Goal: Contribute content: Contribute content

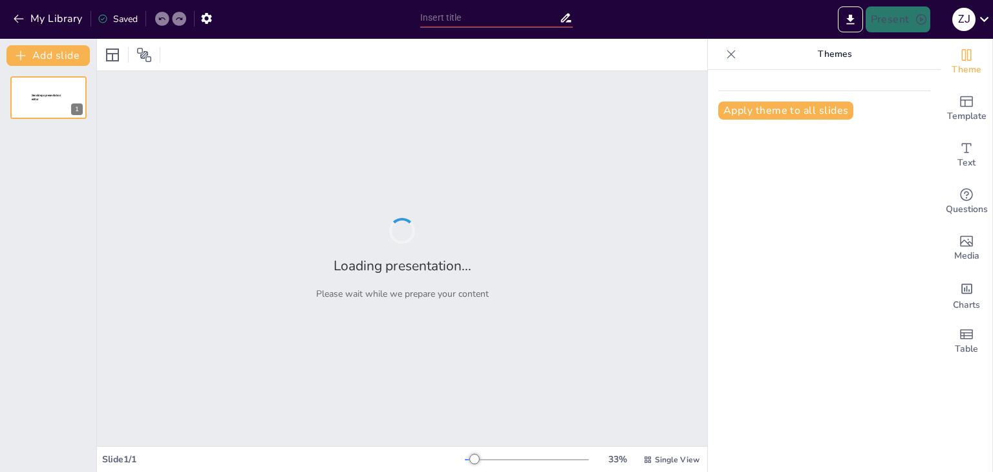
type input "El Saber Filosófico: Fundamentos y Características en la Educación"
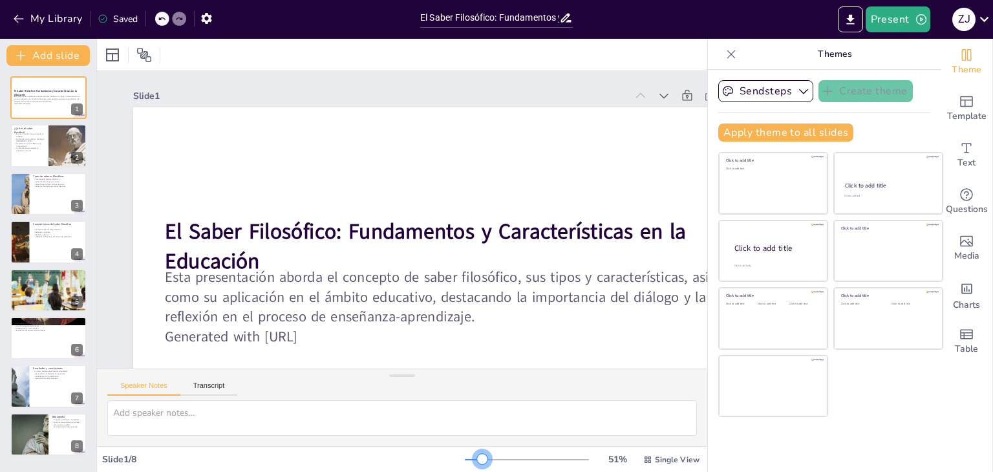
click at [474, 459] on div at bounding box center [527, 459] width 124 height 10
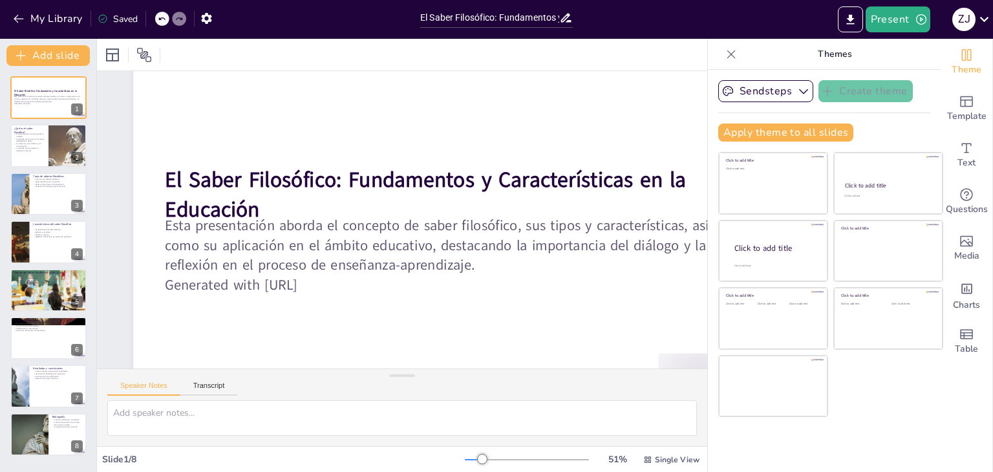
scroll to position [78, 0]
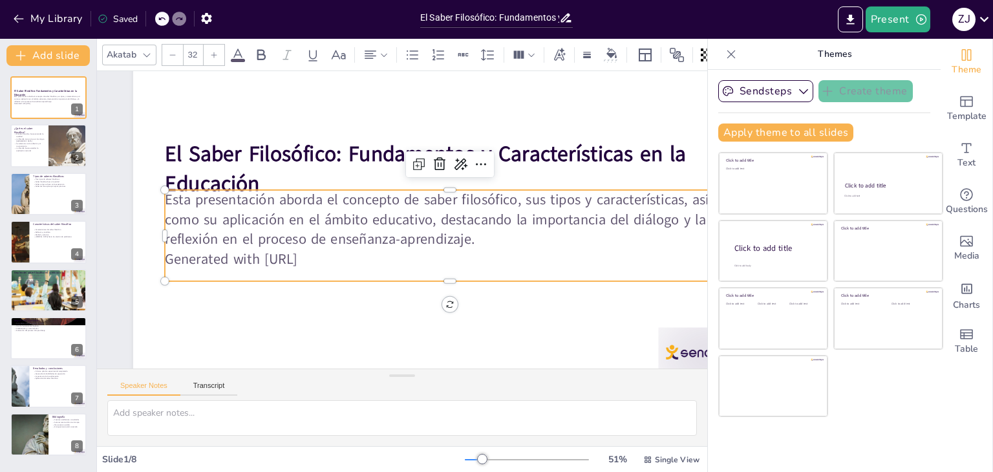
click at [345, 261] on p "Generated with [URL]" at bounding box center [344, 241] width 302 height 503
click at [345, 261] on p "Generated with [URL]" at bounding box center [354, 257] width 138 height 561
click at [345, 261] on p "Generated with [URL]" at bounding box center [398, 281] width 351 height 473
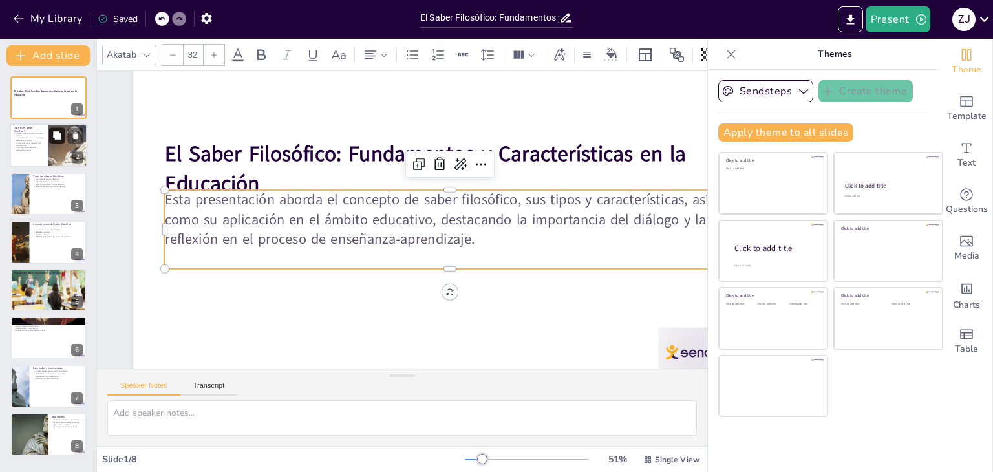
click at [53, 133] on icon at bounding box center [56, 135] width 9 height 9
type textarea "El saber filosófico se centra en una búsqueda profunda de la comprensión de la …"
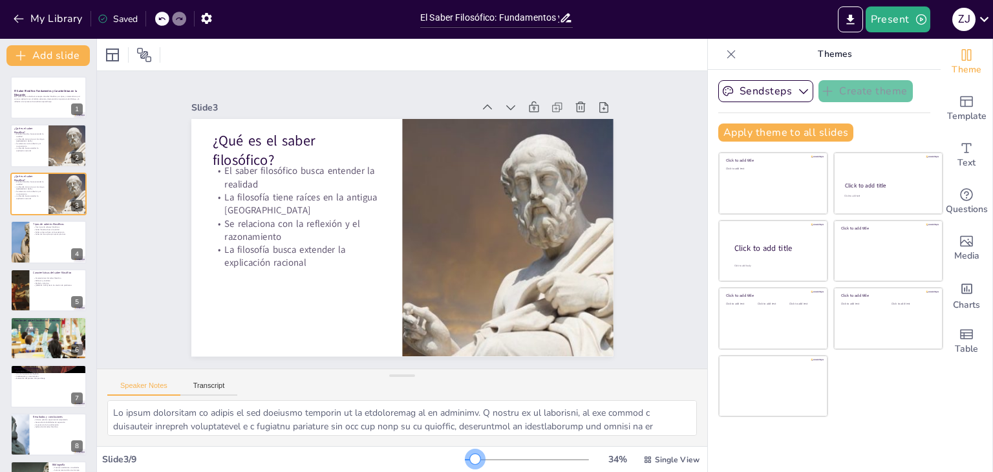
scroll to position [0, 0]
click at [467, 459] on div at bounding box center [470, 459] width 10 height 1
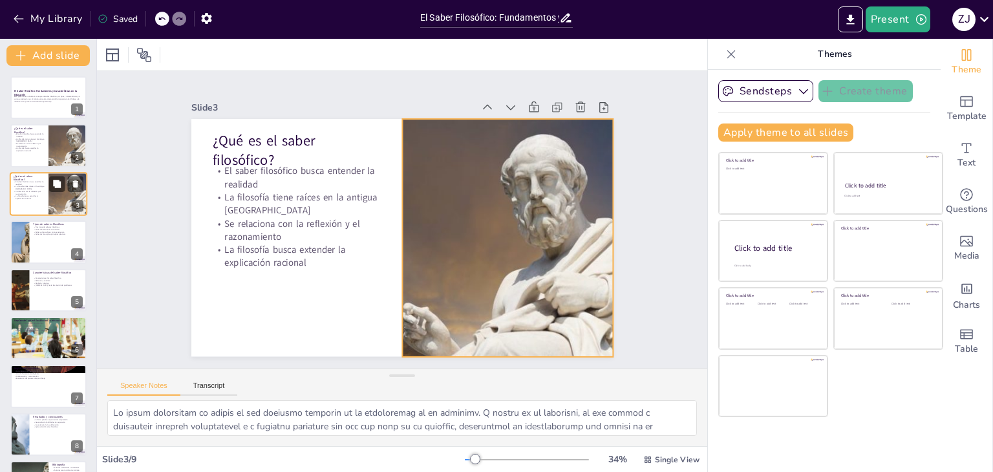
click at [52, 201] on div at bounding box center [67, 194] width 87 height 44
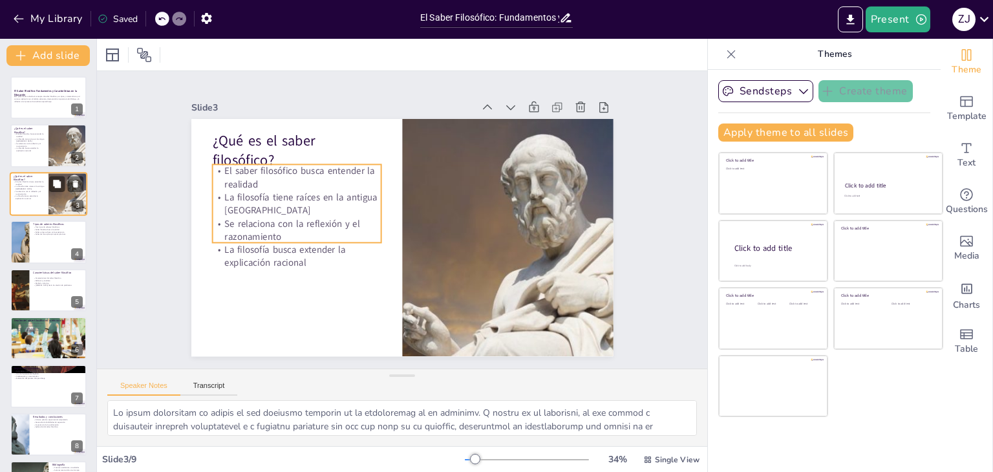
click at [39, 197] on p "La filosofía busca extender la explicación racional" at bounding box center [29, 197] width 31 height 5
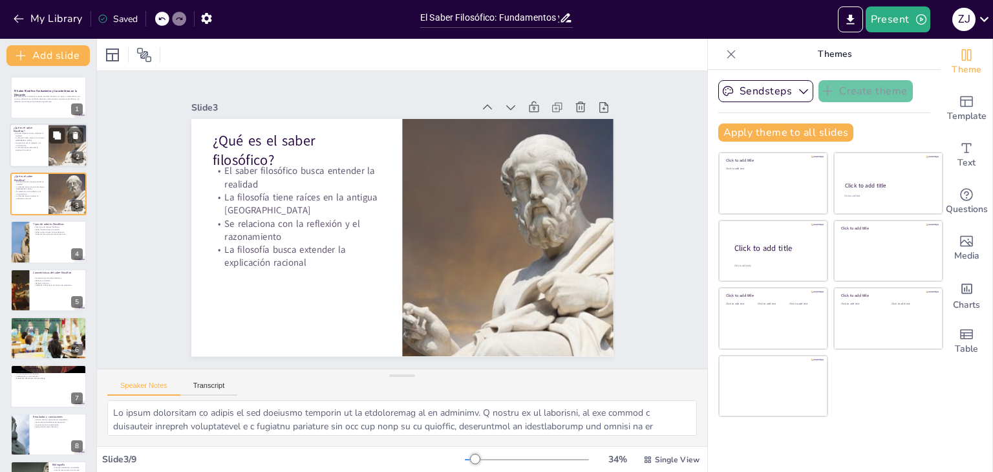
click at [37, 131] on div "¿Qué es el saber filosófico?" at bounding box center [29, 129] width 31 height 6
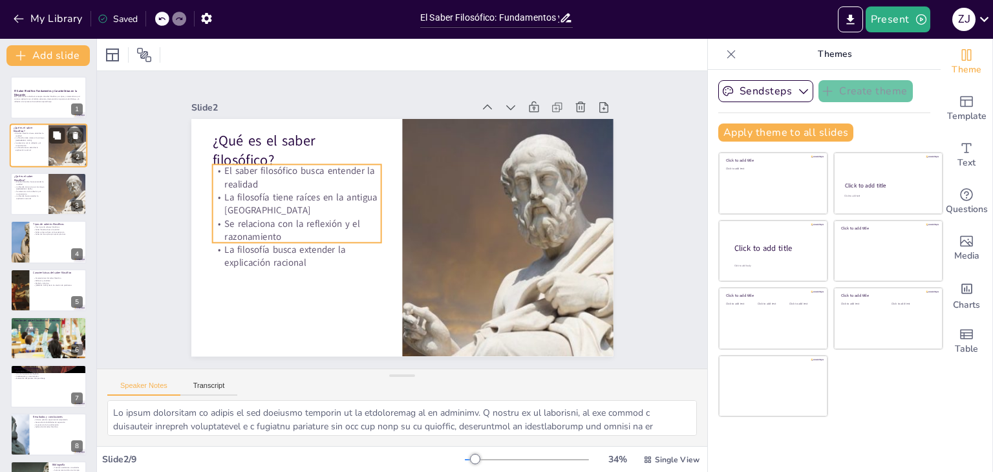
click at [36, 138] on p "La filosofía tiene raíces en la antigua Grecia" at bounding box center [29, 139] width 31 height 5
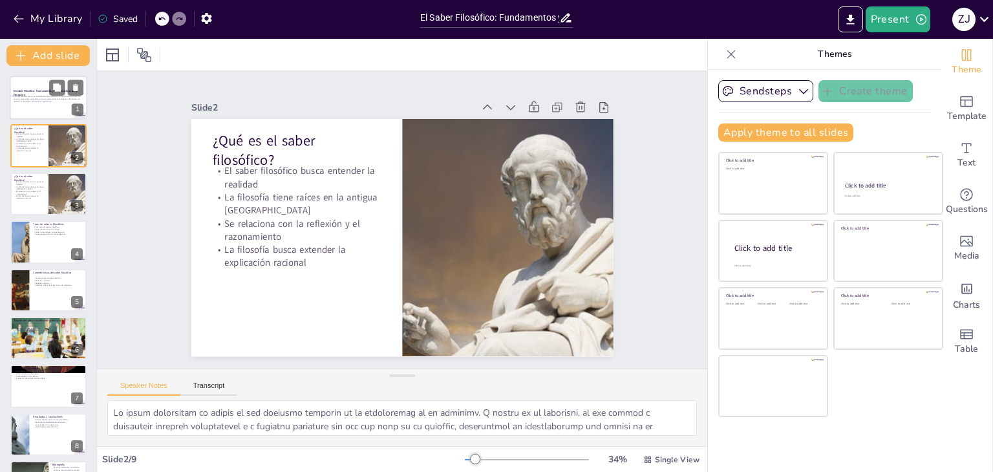
click at [43, 109] on div at bounding box center [49, 98] width 78 height 44
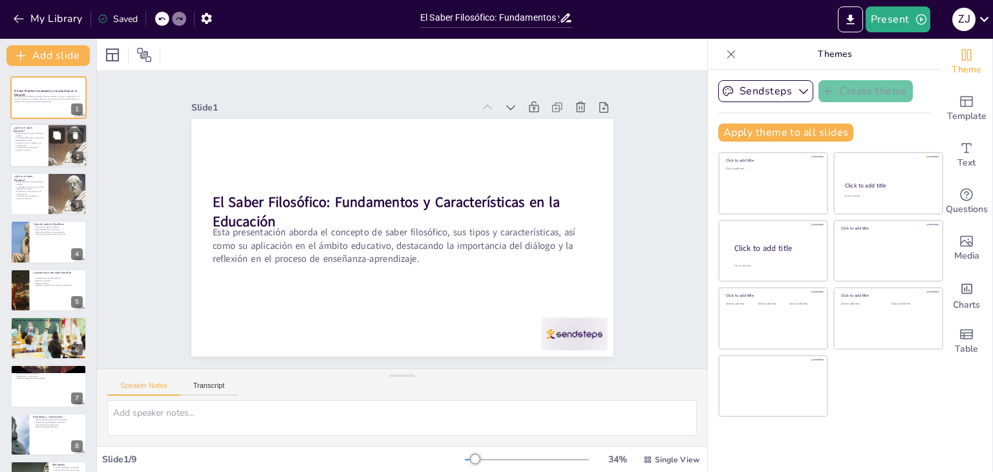
click at [39, 147] on p "La filosofía busca extender la explicación racional" at bounding box center [29, 149] width 31 height 5
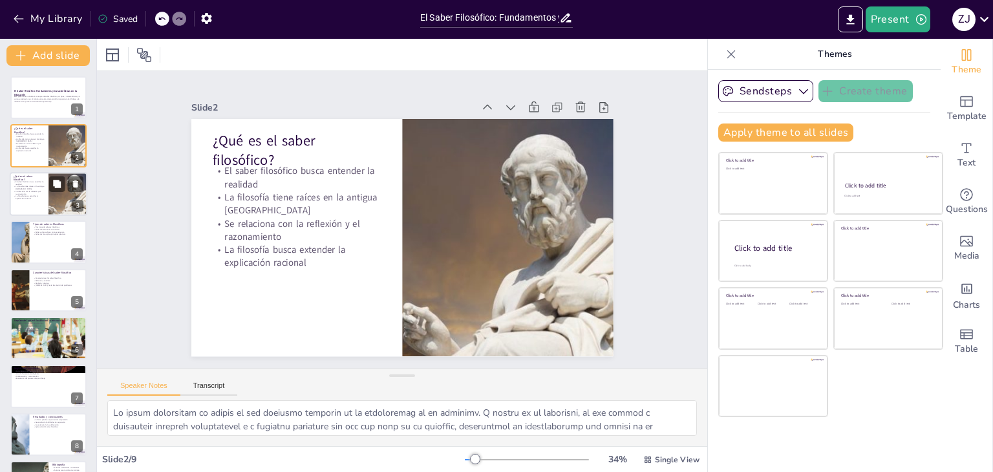
click at [33, 186] on p "La filosofía tiene raíces en la antigua Grecia" at bounding box center [29, 188] width 31 height 5
click at [30, 244] on div at bounding box center [49, 242] width 78 height 44
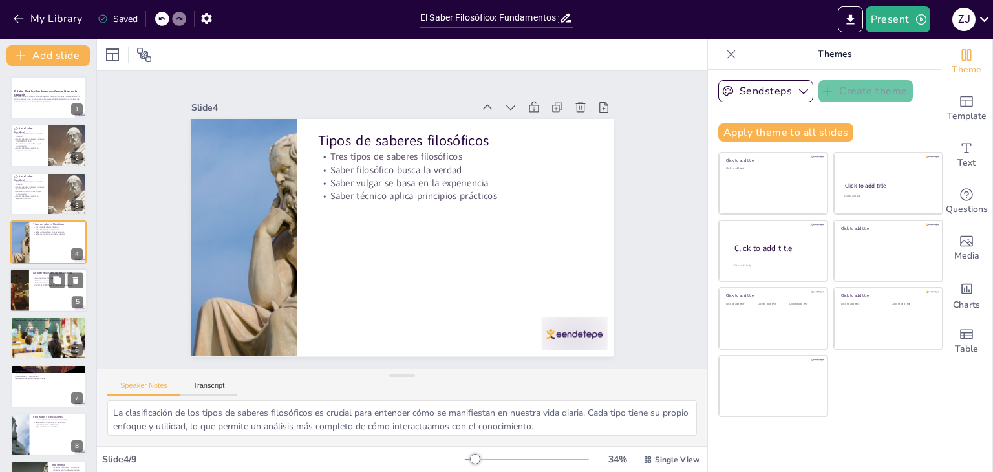
click at [37, 286] on div at bounding box center [49, 290] width 78 height 44
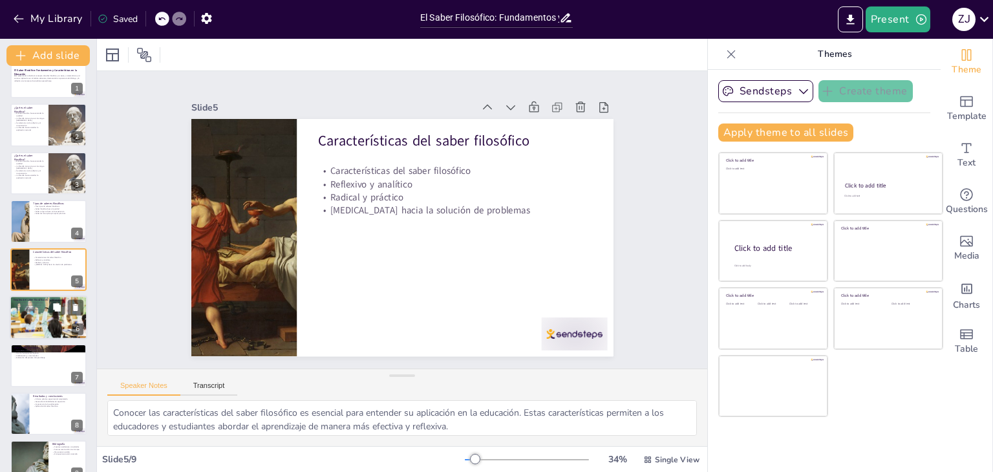
click at [37, 320] on div at bounding box center [49, 317] width 78 height 44
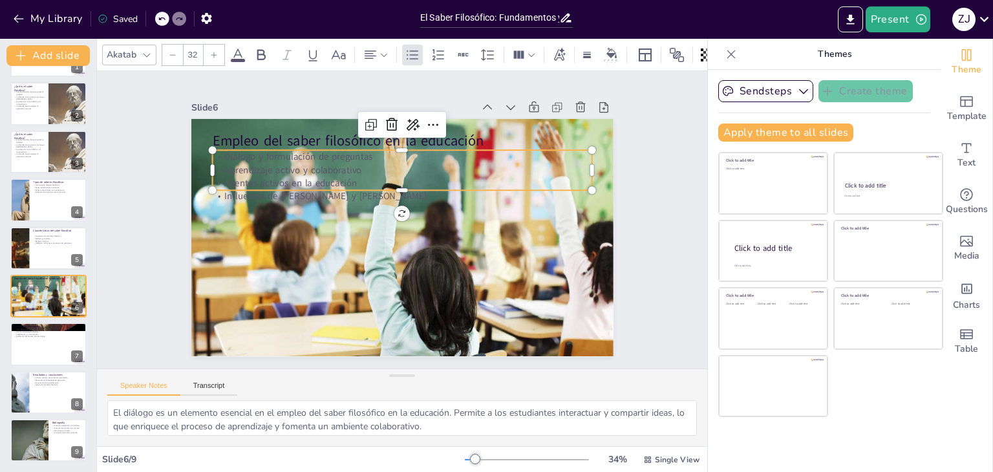
click at [279, 171] on p "Agentes activos en la educación" at bounding box center [421, 187] width 336 height 201
click at [24, 366] on div "El Saber Filosófico: Fundamentos y Características en la Educación Esta present…" at bounding box center [48, 247] width 96 height 427
click at [42, 355] on div at bounding box center [49, 345] width 78 height 44
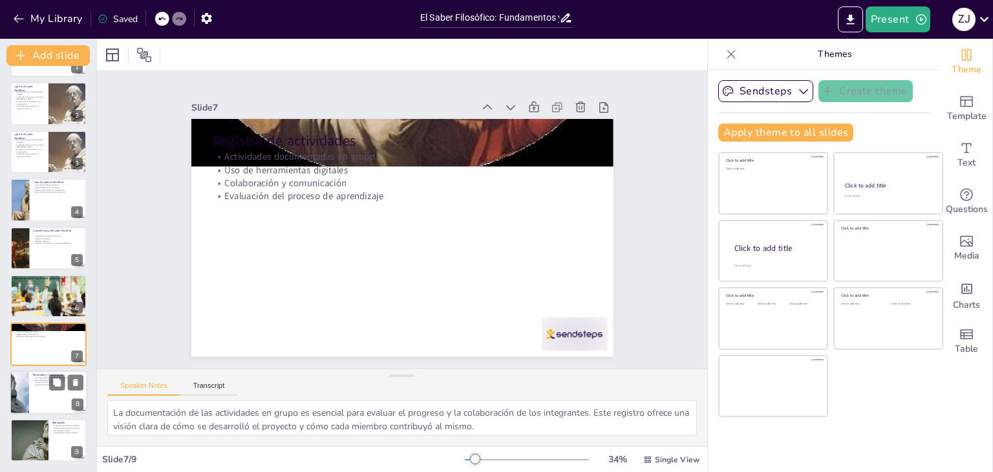
click at [57, 391] on div at bounding box center [49, 392] width 78 height 44
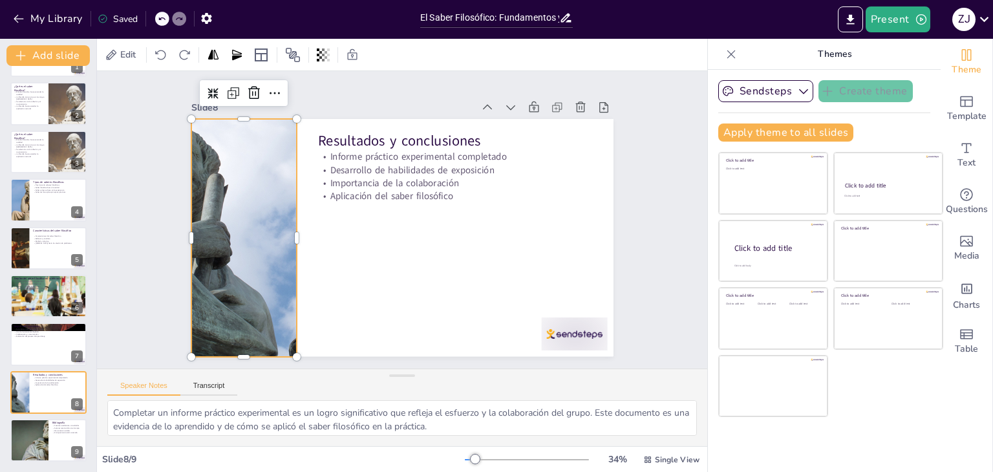
click at [215, 258] on div at bounding box center [321, 83] width 434 height 586
click at [294, 23] on icon at bounding box center [301, 15] width 15 height 15
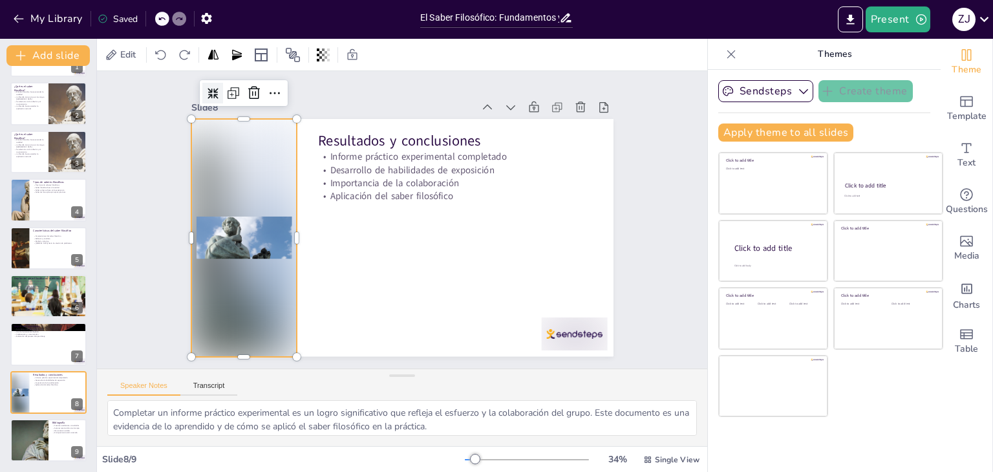
click at [208, 88] on icon at bounding box center [213, 93] width 11 height 11
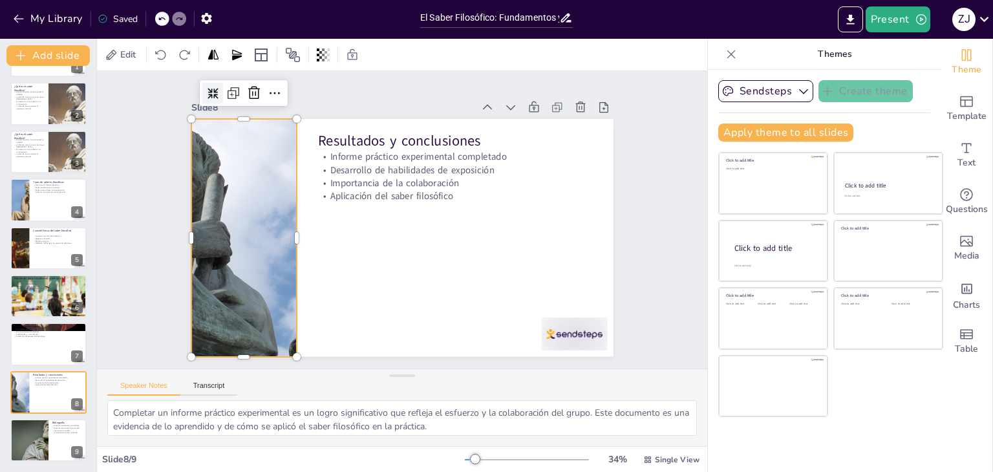
click at [517, 405] on icon at bounding box center [524, 412] width 14 height 14
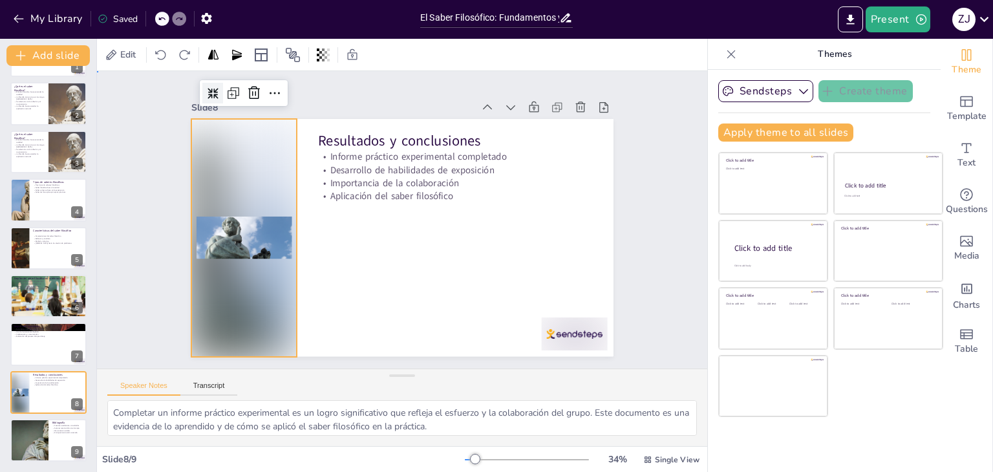
click at [160, 202] on div "Slide 1 El Saber Filosófico: Fundamentos y Características en la Educación Esta…" at bounding box center [402, 220] width 565 height 484
click at [336, 179] on div at bounding box center [465, 74] width 259 height 210
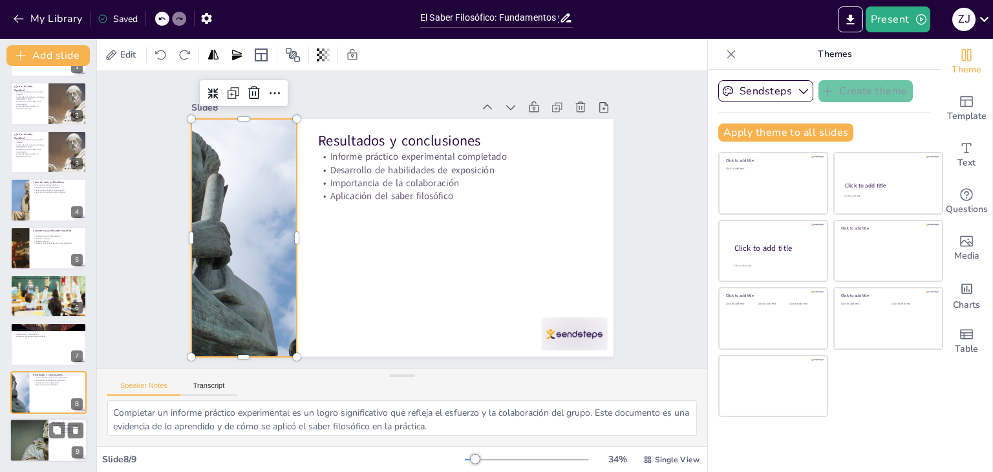
click at [58, 440] on div at bounding box center [49, 440] width 78 height 44
type textarea "Consultar fuentes académicas es fundamental para respaldar cualquier trabajo ed…"
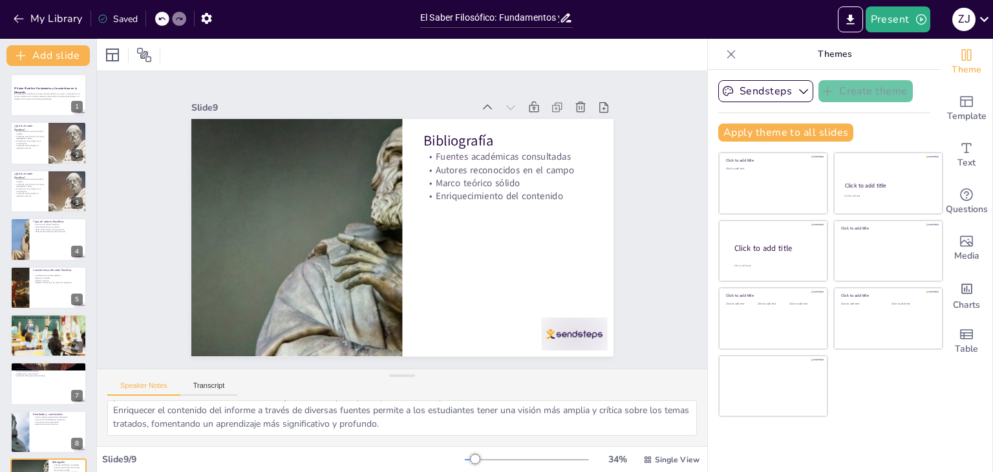
scroll to position [0, 0]
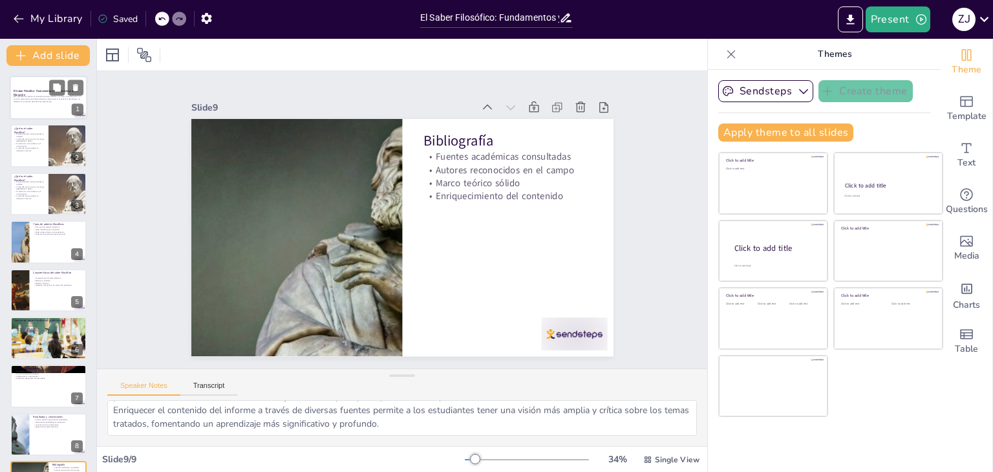
click at [36, 96] on p "Esta presentación aborda el concepto de saber filosófico, sus tipos y caracterí…" at bounding box center [49, 99] width 70 height 7
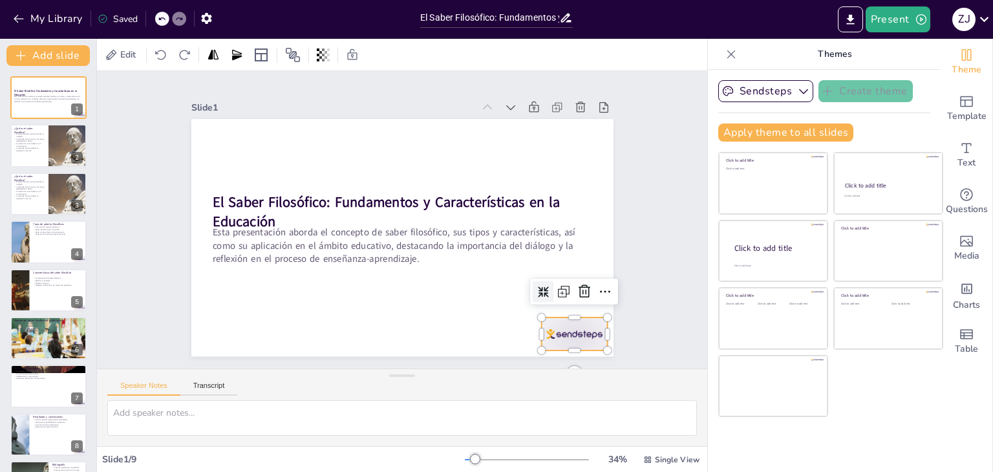
click at [564, 329] on div at bounding box center [574, 333] width 66 height 33
click at [635, 277] on div "Slide 1 El Saber Filosófico: Fundamentos y Características en la Educación Esta…" at bounding box center [402, 220] width 565 height 484
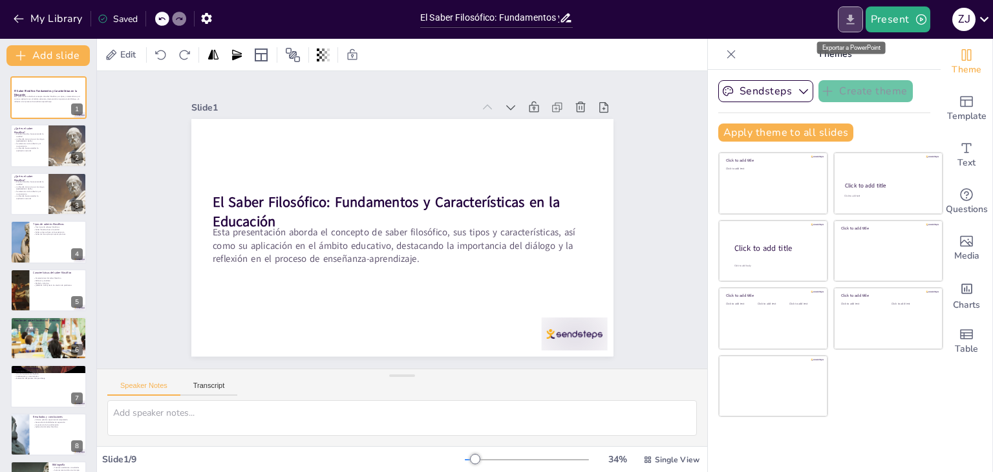
click at [847, 21] on icon "Export to PowerPoint" at bounding box center [851, 20] width 14 height 14
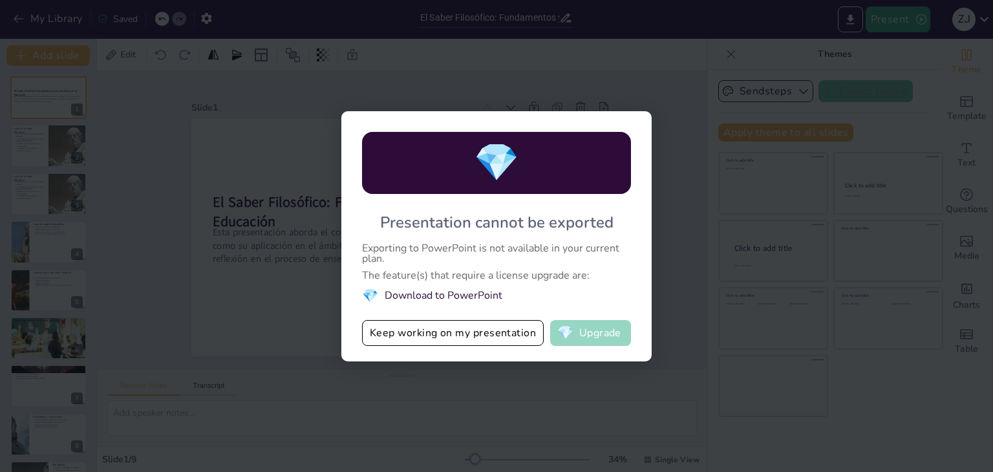
click at [608, 333] on button "💎 Upgrade" at bounding box center [590, 333] width 81 height 26
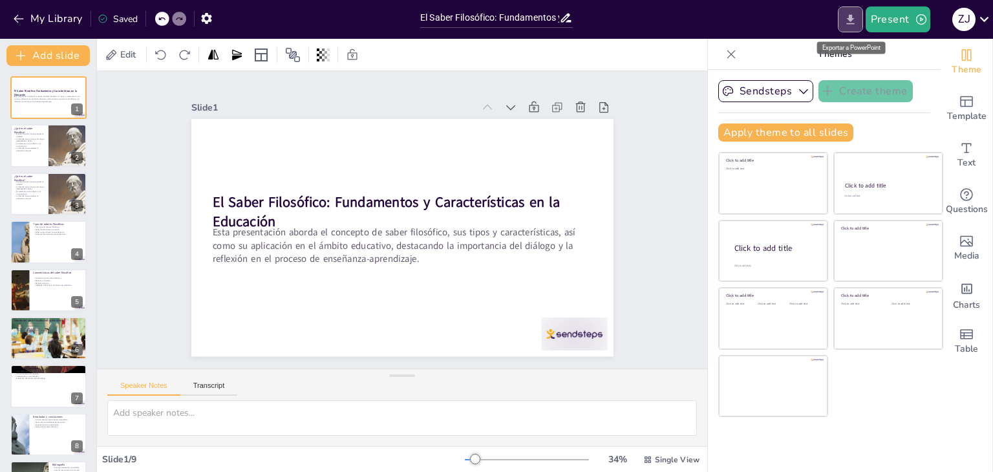
click at [846, 20] on icon "Export to PowerPoint" at bounding box center [851, 20] width 14 height 14
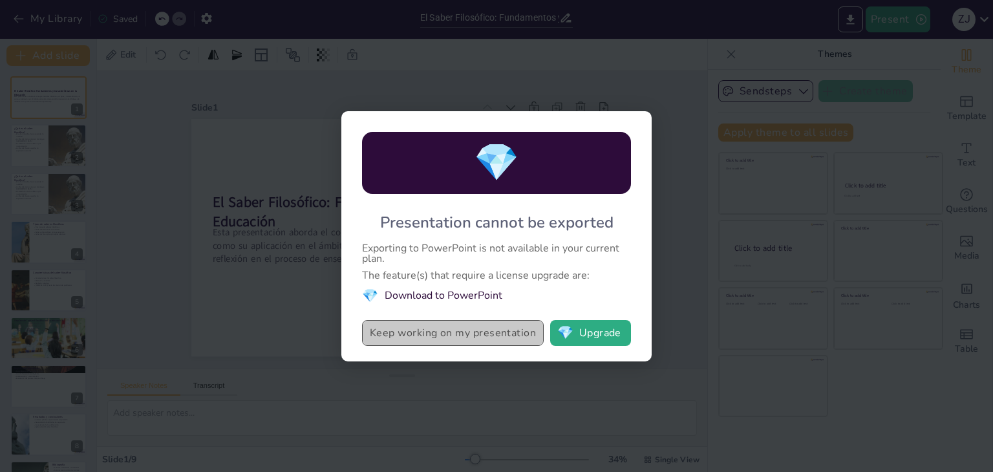
click at [444, 332] on button "Keep working on my presentation" at bounding box center [453, 333] width 182 height 26
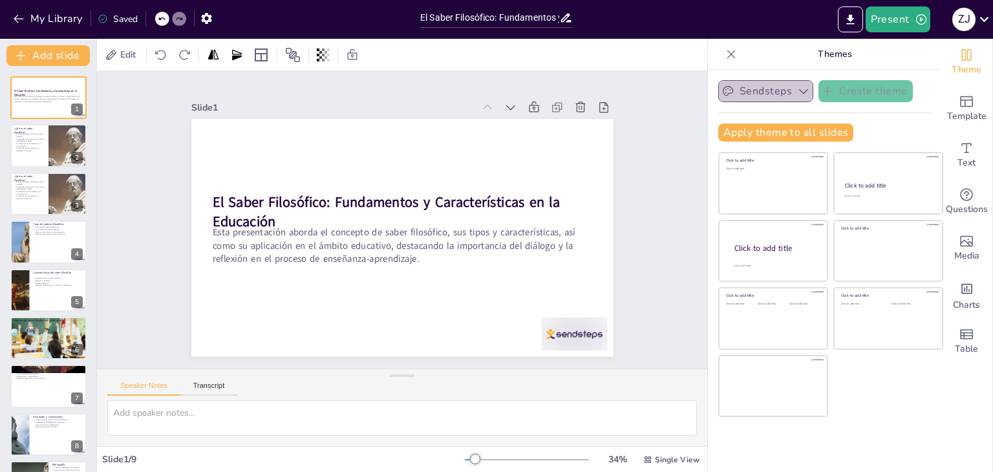
click at [799, 91] on icon "button" at bounding box center [803, 91] width 9 height 5
click at [797, 91] on icon "button" at bounding box center [803, 91] width 13 height 13
click at [799, 91] on icon "button" at bounding box center [803, 91] width 9 height 5
click at [797, 91] on icon "button" at bounding box center [803, 91] width 13 height 13
click at [881, 14] on button "Present" at bounding box center [898, 19] width 65 height 26
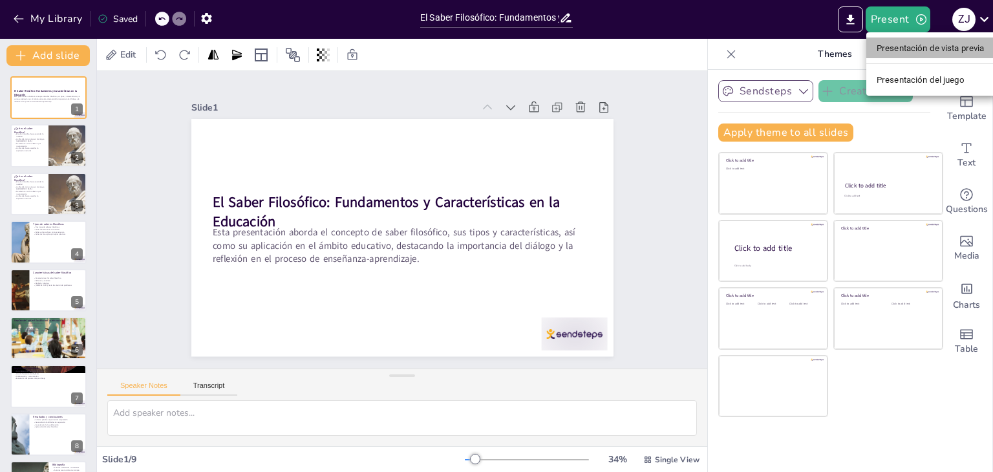
click at [930, 47] on font "Presentación de vista previa" at bounding box center [931, 48] width 108 height 10
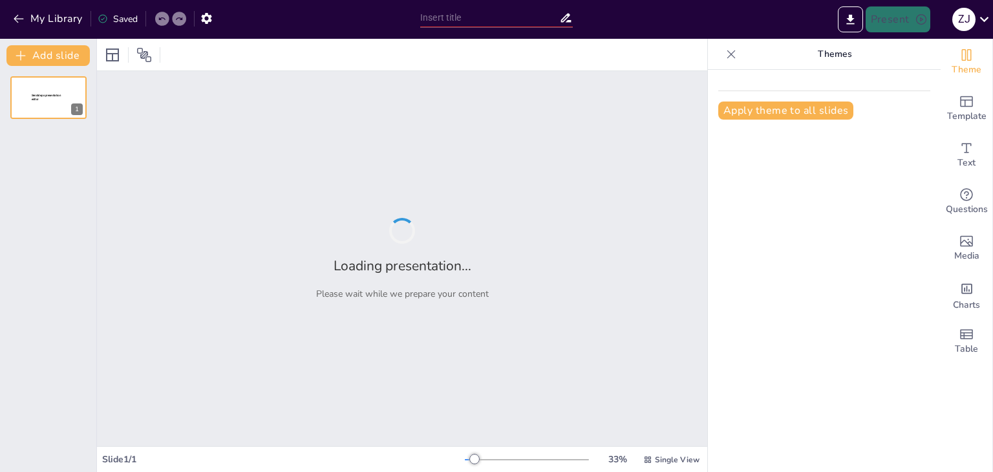
type input "El Saber Filosófico: Fundamentos y Características en la Educación"
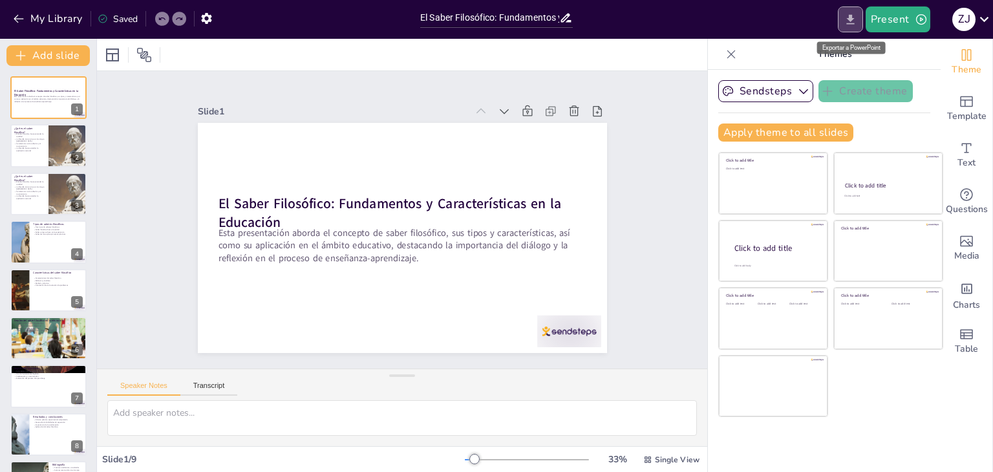
click at [851, 13] on icon "Export to PowerPoint" at bounding box center [851, 20] width 14 height 14
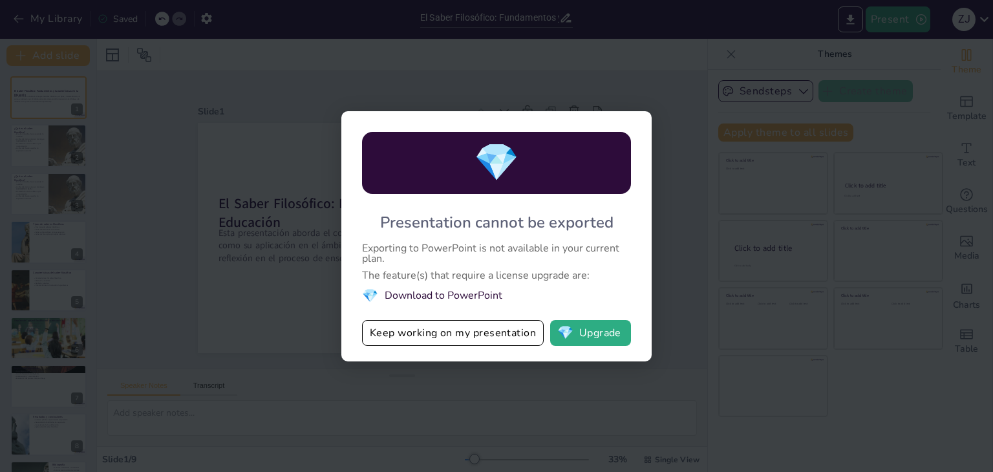
click at [817, 328] on div "💎 Presentation cannot be exported Exporting to PowerPoint is not available in y…" at bounding box center [496, 236] width 993 height 472
click at [625, 336] on button "💎 Upgrade" at bounding box center [590, 333] width 81 height 26
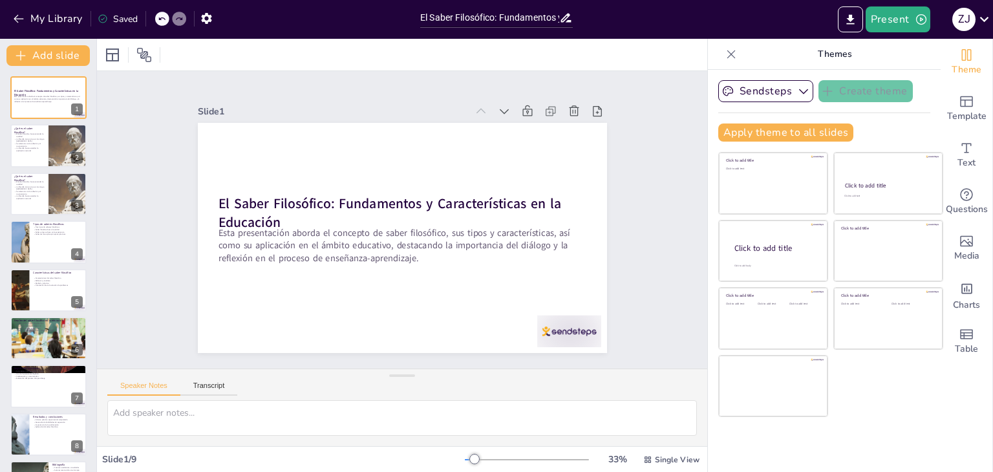
click at [564, 19] on icon at bounding box center [566, 18] width 14 height 14
click at [17, 14] on icon "button" at bounding box center [18, 18] width 13 height 13
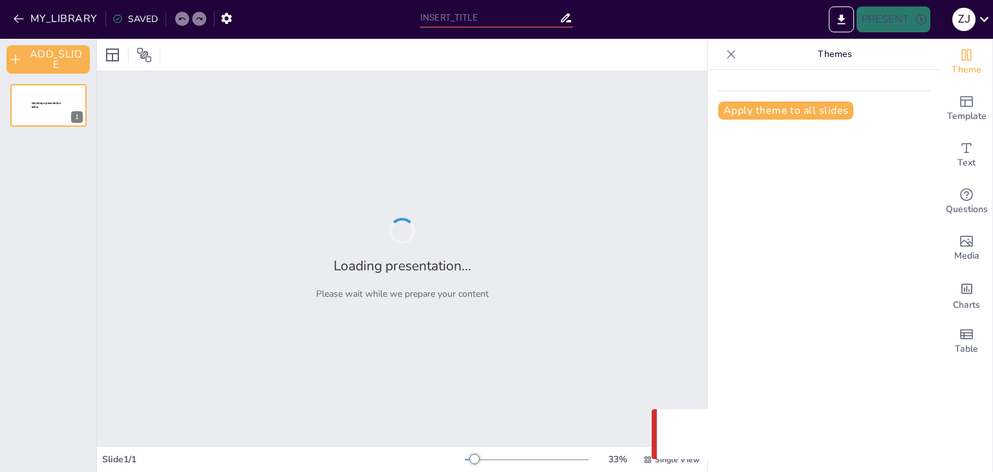
type input "El Saber Filosófico: Fundamentos y Características en la Educación"
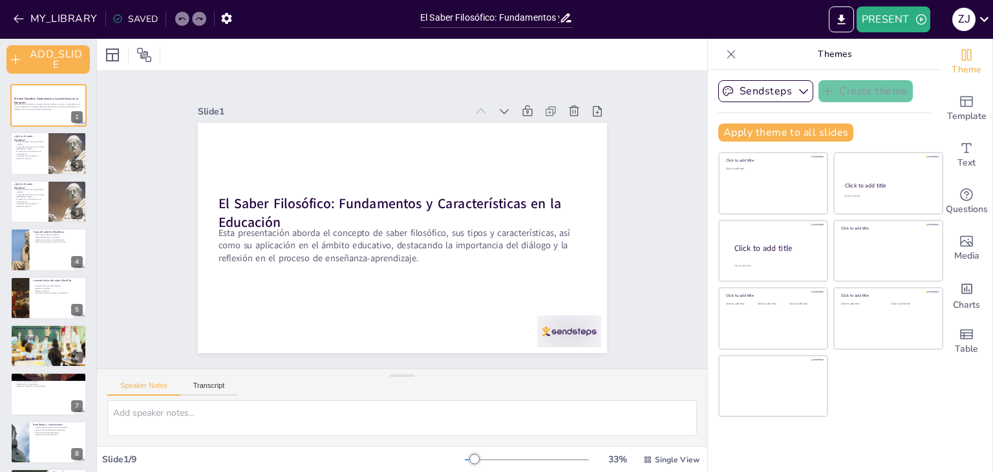
click at [564, 16] on icon at bounding box center [566, 18] width 14 height 14
click at [725, 52] on icon at bounding box center [731, 54] width 13 height 13
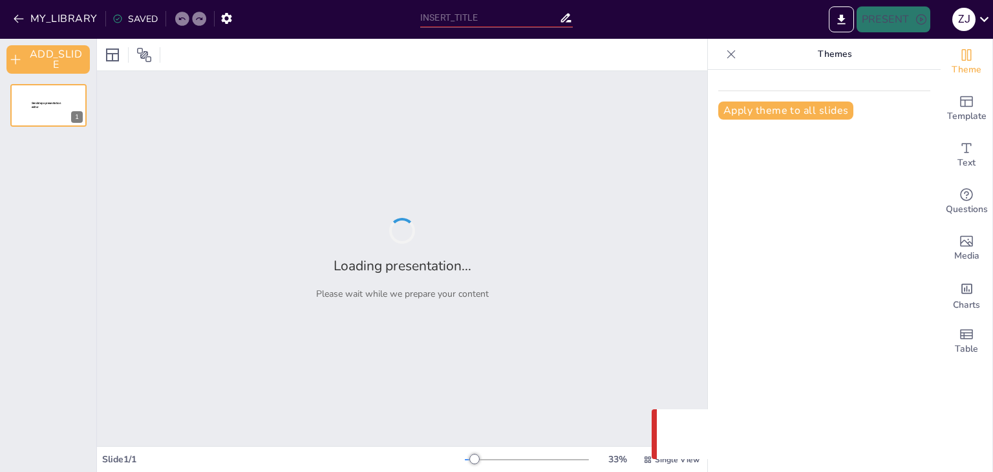
type input "El Saber Filosófico: Fundamentos y Características en la Educación"
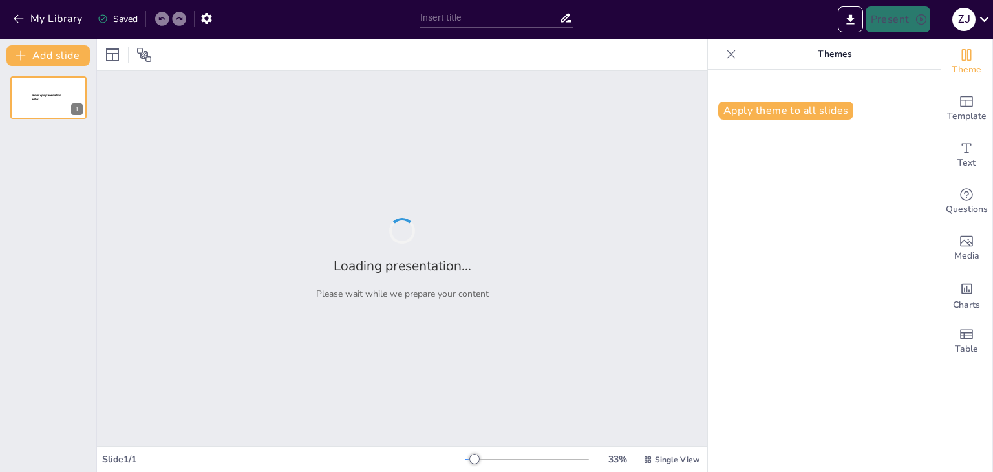
type input "Características del Saber Filosófico: Un Análisis Integral"
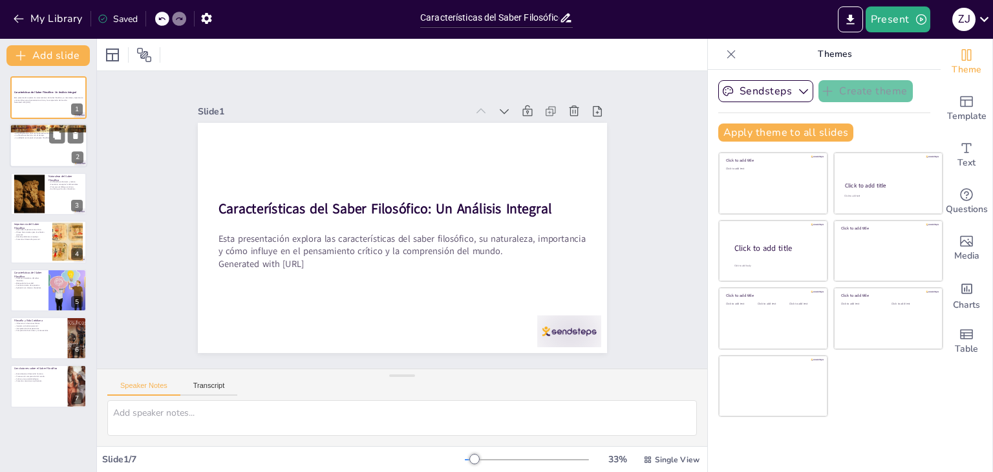
click at [49, 145] on div at bounding box center [49, 146] width 78 height 44
type textarea "El saber filosófico se centra en la búsqueda de una comprensión más profunda de…"
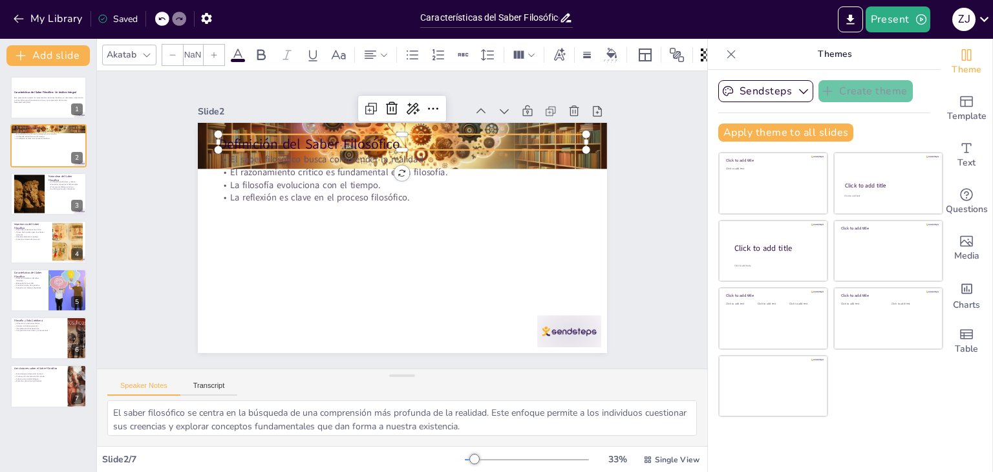
type input "48"
click at [533, 138] on p "Definición del Saber Filosófico" at bounding box center [446, 159] width 309 height 232
click at [533, 148] on div at bounding box center [454, 182] width 225 height 304
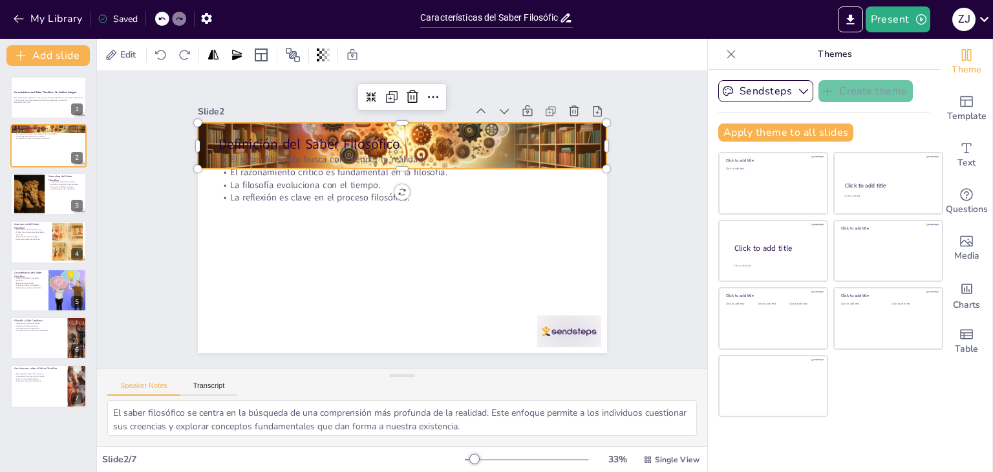
click at [592, 141] on div at bounding box center [475, 211] width 275 height 431
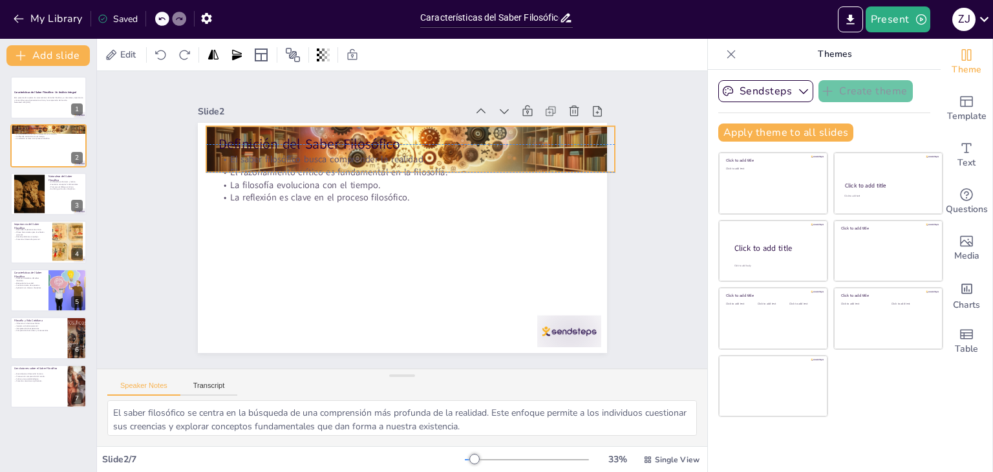
drag, startPoint x: 395, startPoint y: 163, endPoint x: 403, endPoint y: 164, distance: 8.4
click at [403, 164] on p "El razonamiento crítico es fundamental en la filosofía." at bounding box center [429, 181] width 305 height 227
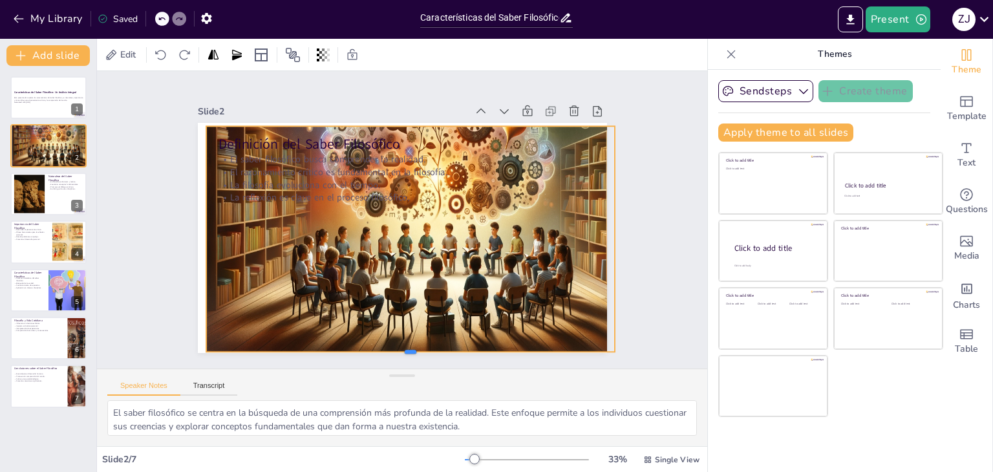
drag, startPoint x: 403, startPoint y: 167, endPoint x: 342, endPoint y: 347, distance: 189.9
click at [342, 347] on div at bounding box center [280, 283] width 176 height 378
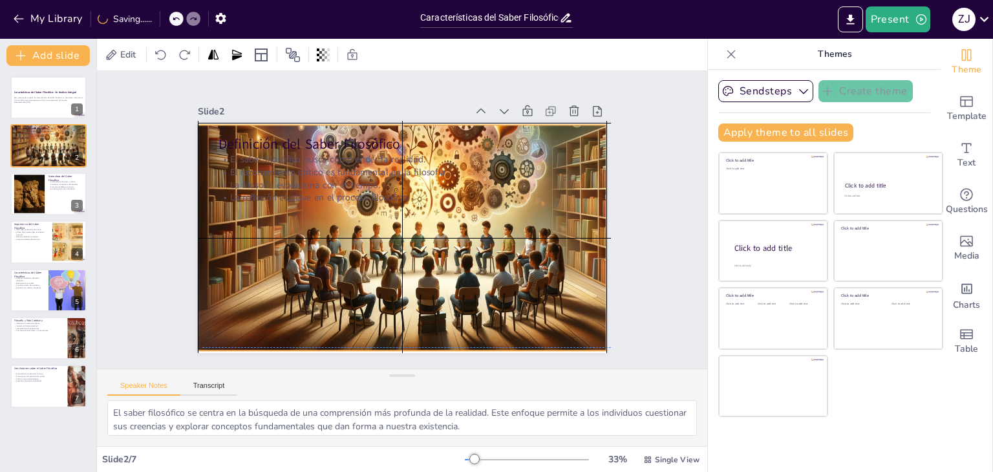
click at [193, 227] on div at bounding box center [438, 207] width 557 height 506
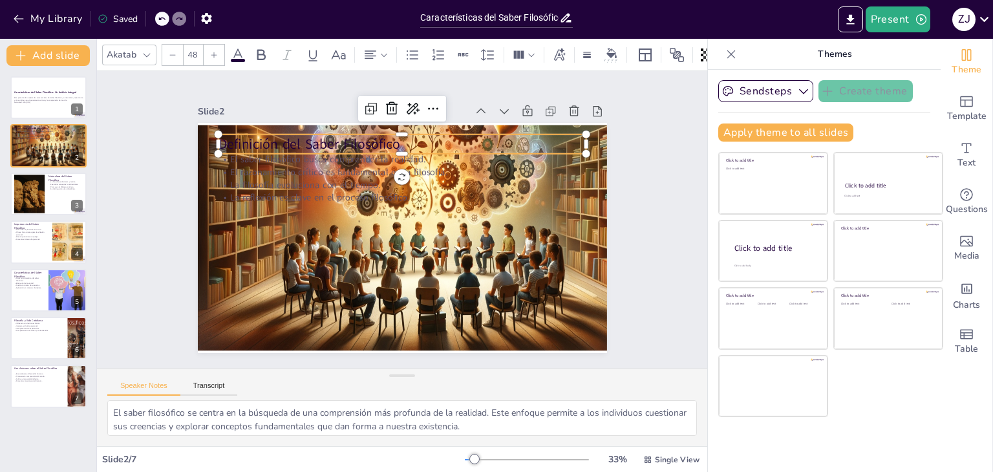
click at [312, 135] on p "Definición del Saber Filosófico" at bounding box center [453, 163] width 286 height 261
click at [391, 139] on p "Definición del Saber Filosófico" at bounding box center [458, 270] width 261 height 286
click at [378, 138] on p "Definición del Saber Filosófico" at bounding box center [433, 150] width 344 height 167
click at [429, 136] on p "Definición del Saber Filosófico" at bounding box center [476, 204] width 95 height 364
click at [396, 136] on p "Definición del Saber Filosófico" at bounding box center [330, 196] width 132 height 356
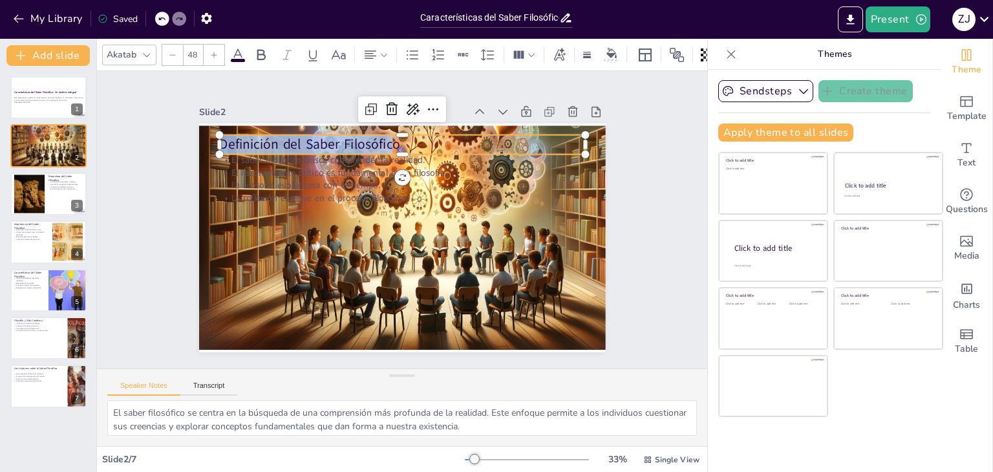
drag, startPoint x: 385, startPoint y: 138, endPoint x: 211, endPoint y: 139, distance: 173.9
click at [348, 139] on p "Definición del Saber Filosófico" at bounding box center [463, 175] width 230 height 307
click at [392, 138] on p "Definición del Saber Filosófico" at bounding box center [341, 264] width 230 height 307
drag, startPoint x: 389, startPoint y: 138, endPoint x: 212, endPoint y: 135, distance: 177.2
click at [219, 286] on p "Definición del Saber Filosófico" at bounding box center [402, 295] width 366 height 19
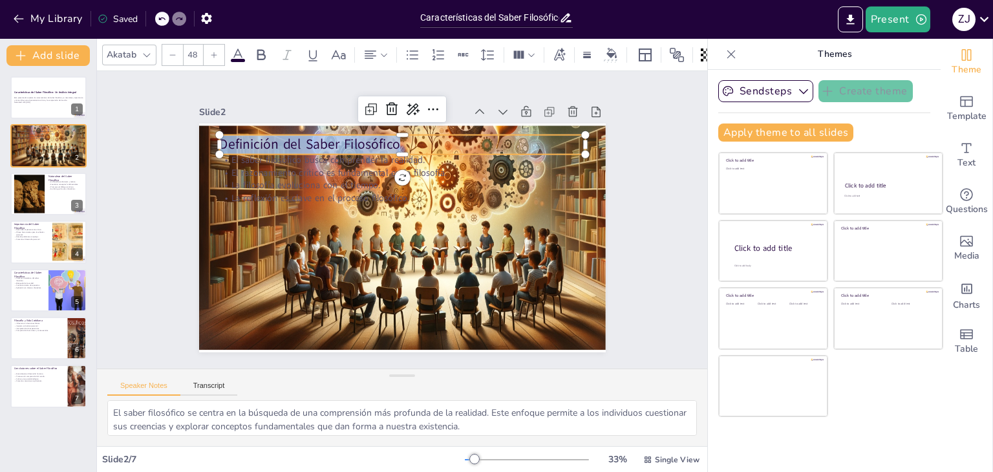
click at [213, 52] on icon at bounding box center [214, 55] width 6 height 6
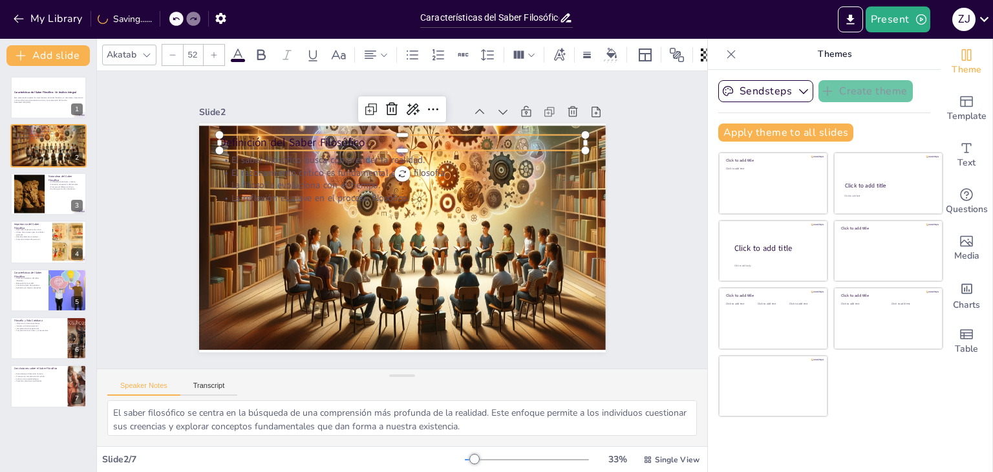
click at [213, 52] on icon at bounding box center [214, 55] width 6 height 6
type input "54"
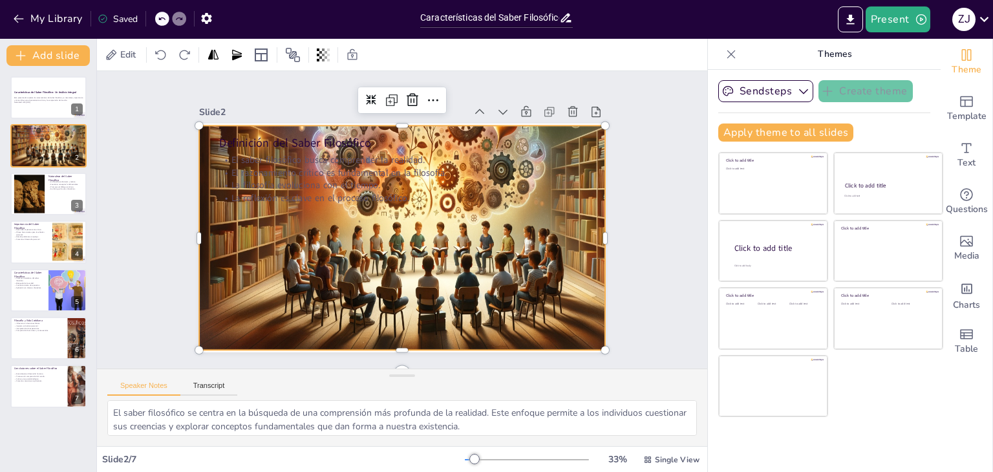
click at [341, 220] on div at bounding box center [434, 200] width 531 height 443
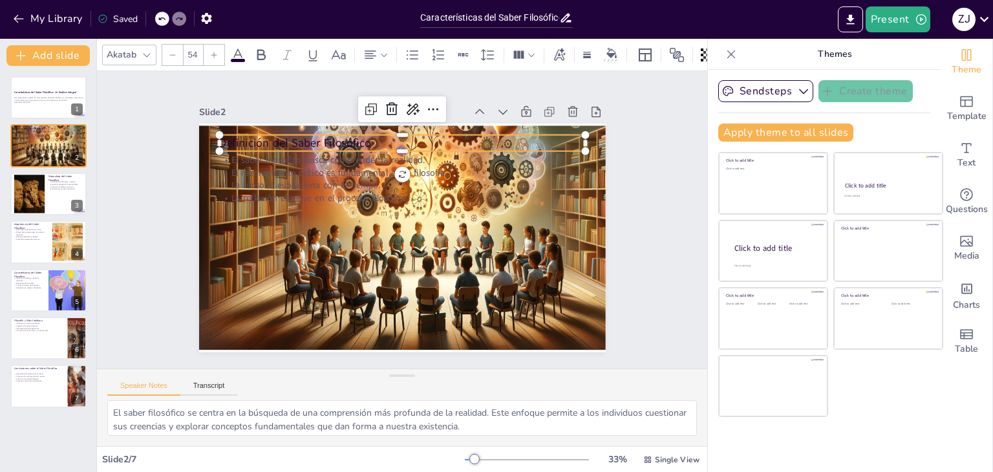
click at [297, 132] on p "Definición del Saber Filosófico" at bounding box center [426, 147] width 353 height 129
click at [240, 59] on span at bounding box center [238, 60] width 14 height 3
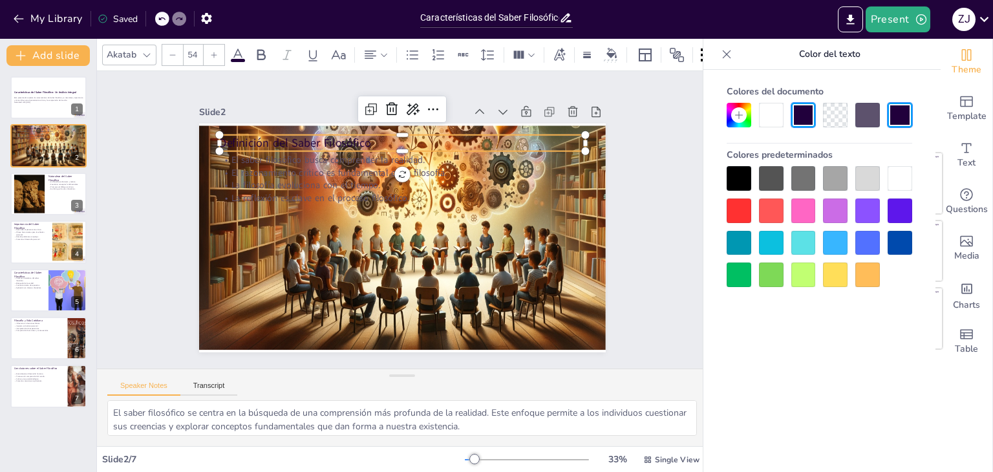
click at [740, 187] on div at bounding box center [739, 178] width 25 height 25
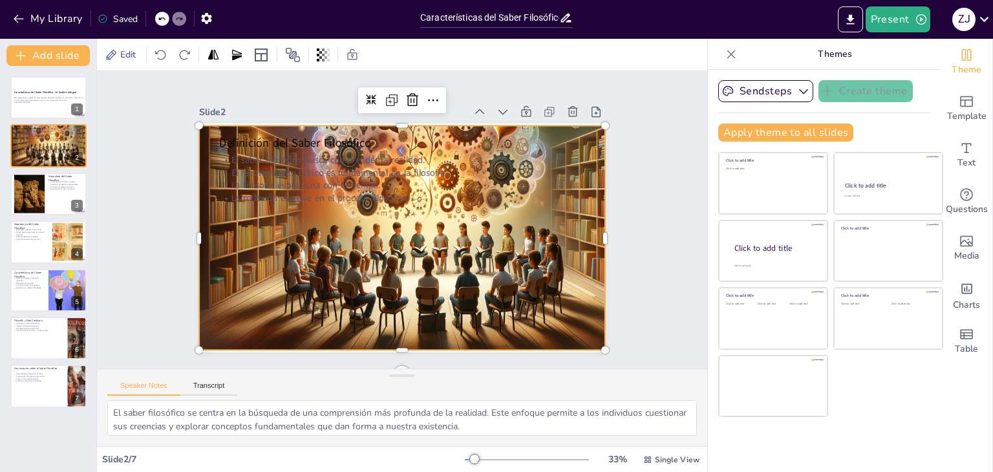
click at [557, 255] on div at bounding box center [437, 207] width 553 height 502
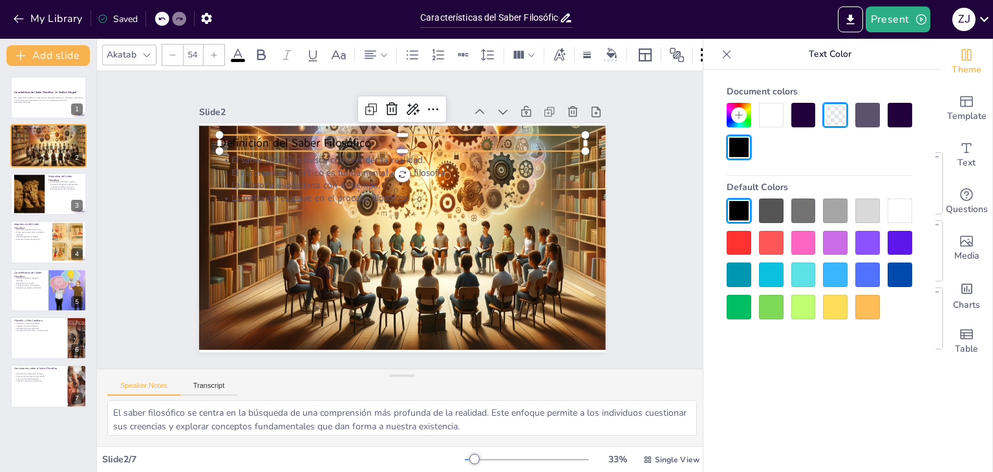
click at [278, 134] on span "Definición del Saber Filosófico" at bounding box center [347, 99] width 139 height 89
click at [775, 117] on div at bounding box center [771, 115] width 25 height 25
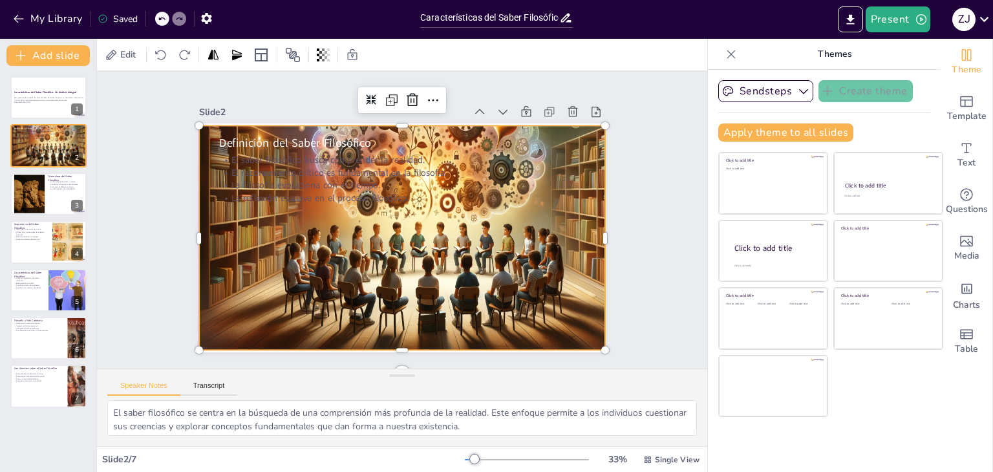
click at [540, 238] on div at bounding box center [393, 183] width 524 height 555
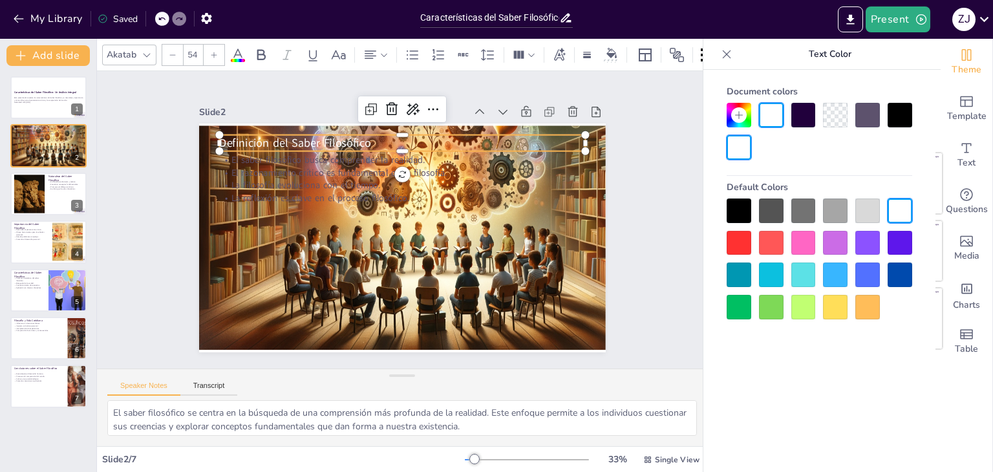
click at [476, 138] on span "Definición del Saber Filosófico" at bounding box center [526, 178] width 101 height 132
click at [213, 52] on icon at bounding box center [214, 55] width 6 height 6
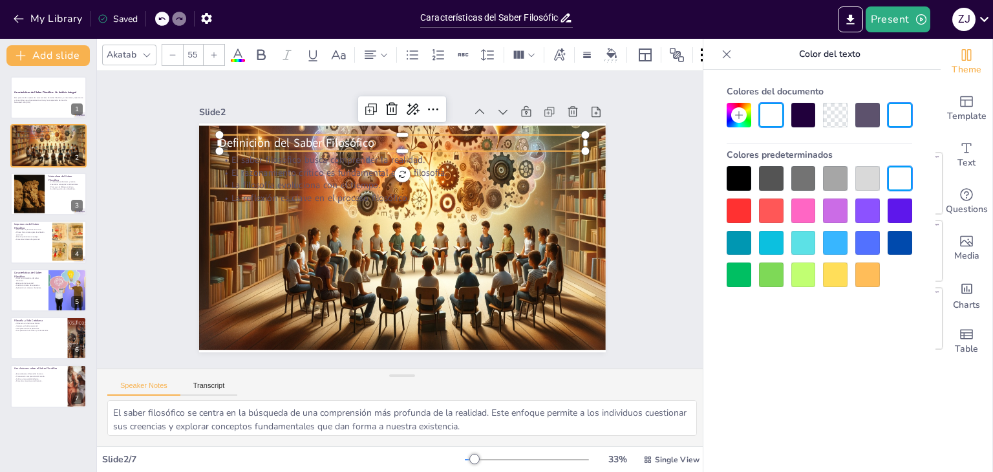
click at [213, 52] on icon at bounding box center [214, 55] width 6 height 6
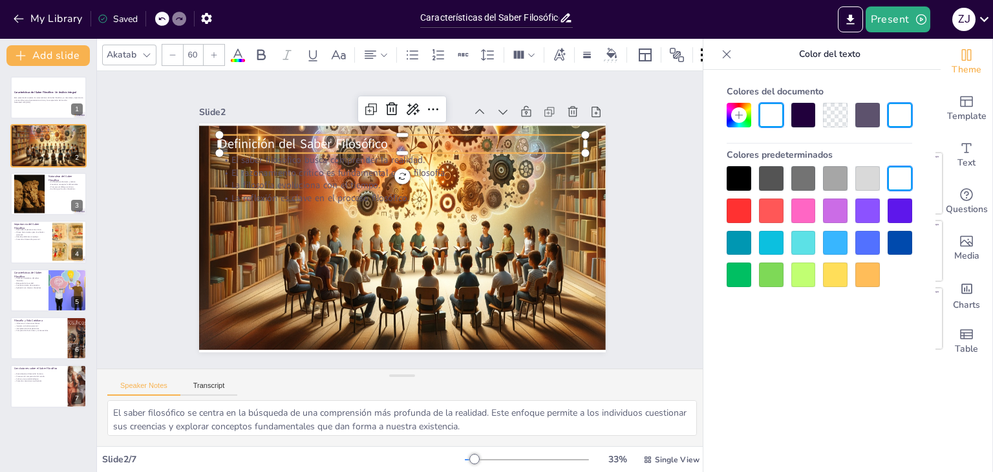
click at [213, 52] on icon at bounding box center [214, 55] width 6 height 6
type input "62"
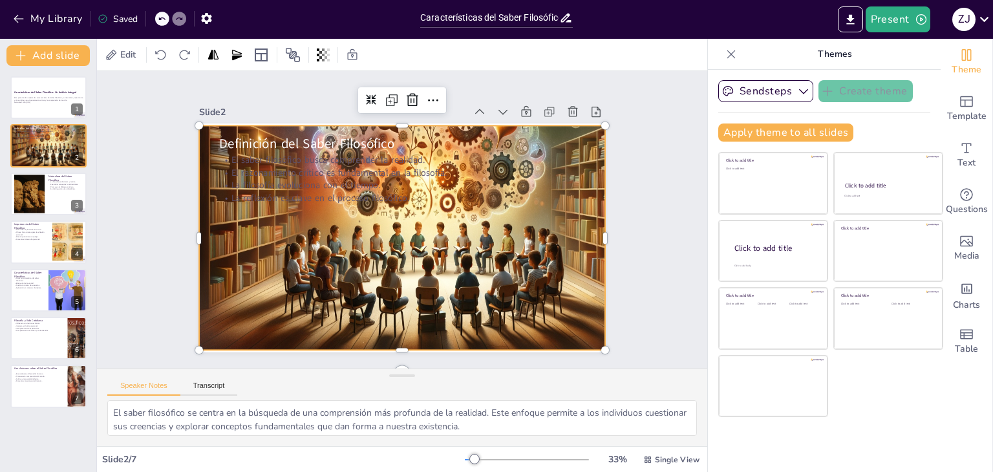
click at [311, 244] on div at bounding box center [434, 200] width 531 height 443
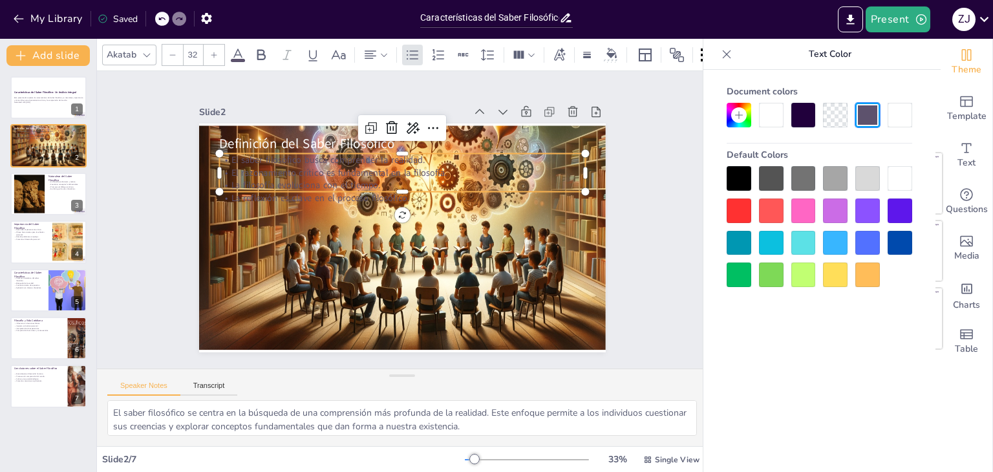
click at [226, 195] on p "El saber filosófico busca comprender la realidad." at bounding box center [377, 275] width 339 height 160
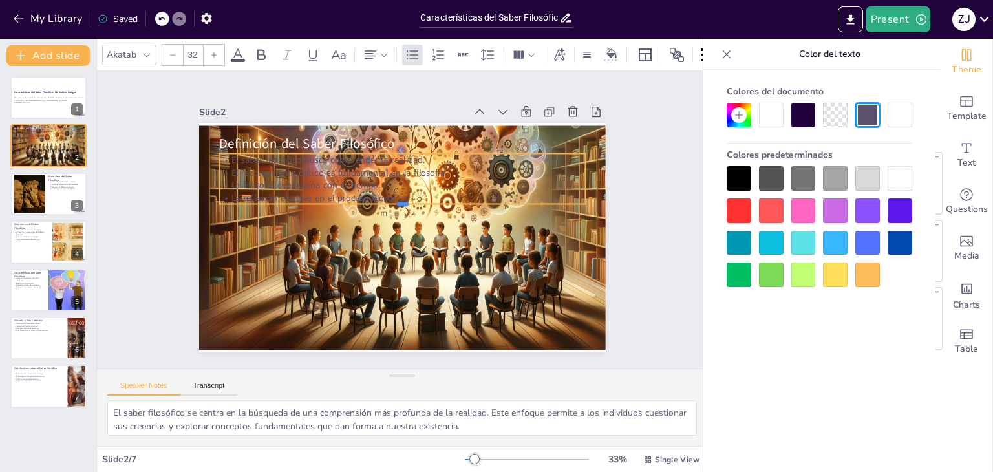
drag, startPoint x: 390, startPoint y: 189, endPoint x: 390, endPoint y: 197, distance: 7.8
click at [390, 197] on div "Definición del Saber Filosófico El saber filosófico busca comprender la realida…" at bounding box center [394, 236] width 464 height 374
click at [416, 154] on p "El saber filosófico busca comprender la realidad." at bounding box center [460, 207] width 89 height 361
click at [410, 188] on p "La reflexión es clave en el proceso filosófico." at bounding box center [423, 215] width 89 height 361
click at [410, 188] on p "La reflexión es clave en el proceso filosófico." at bounding box center [412, 239] width 323 height 194
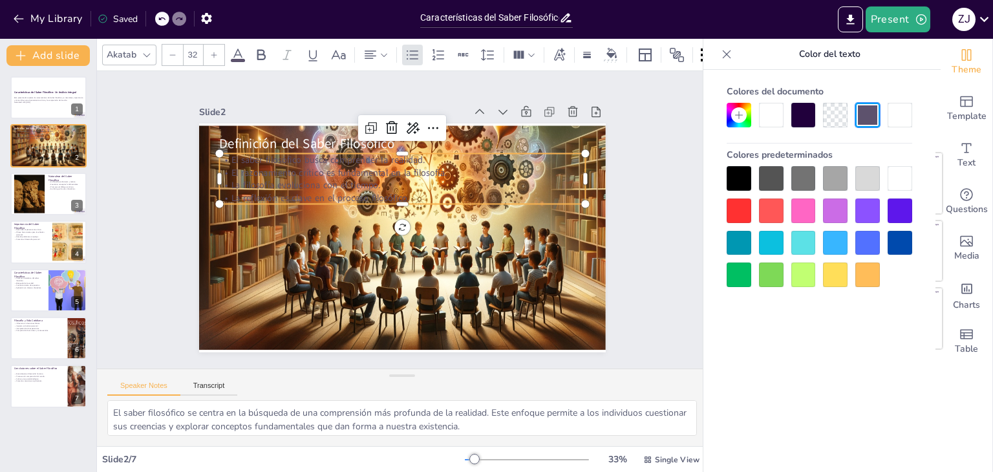
click at [410, 188] on p "La reflexión es clave en el proceso filosófico." at bounding box center [419, 206] width 225 height 303
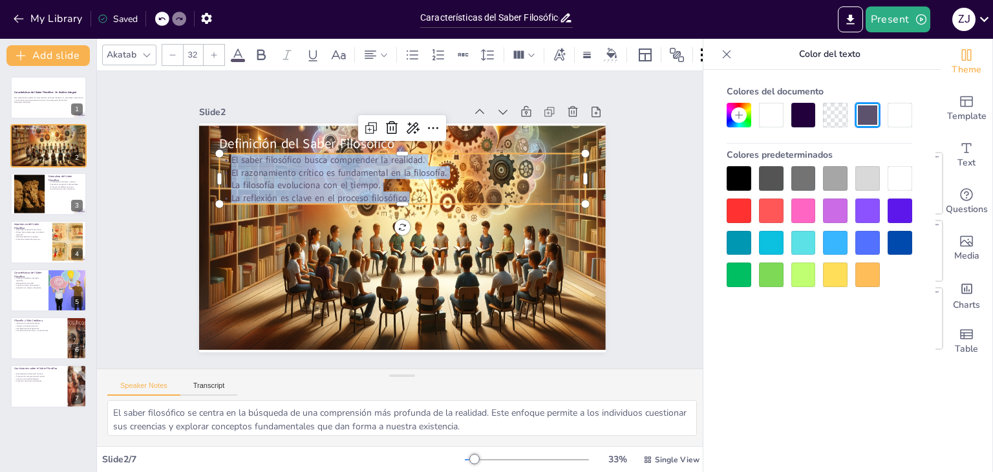
drag, startPoint x: 398, startPoint y: 189, endPoint x: 215, endPoint y: 151, distance: 187.6
click at [230, 151] on div "Definición del Saber Filosófico El saber filosófico busca comprender la realida…" at bounding box center [384, 223] width 308 height 445
click at [736, 170] on div at bounding box center [739, 178] width 25 height 25
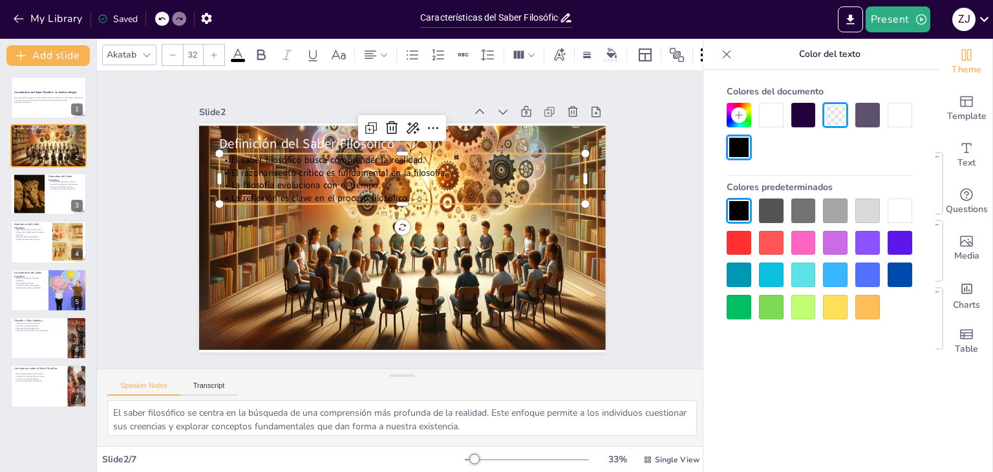
click at [740, 151] on div at bounding box center [739, 147] width 25 height 25
click at [211, 52] on icon at bounding box center [214, 55] width 6 height 6
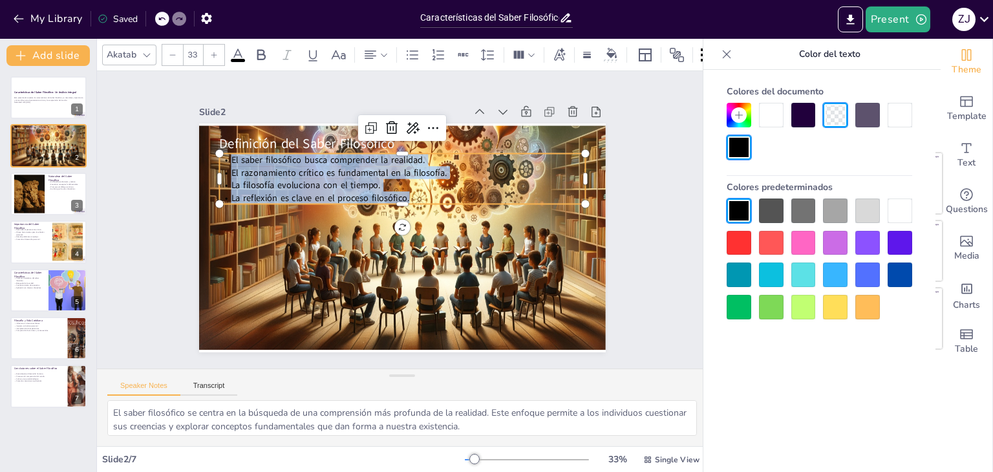
click at [211, 52] on icon at bounding box center [214, 55] width 6 height 6
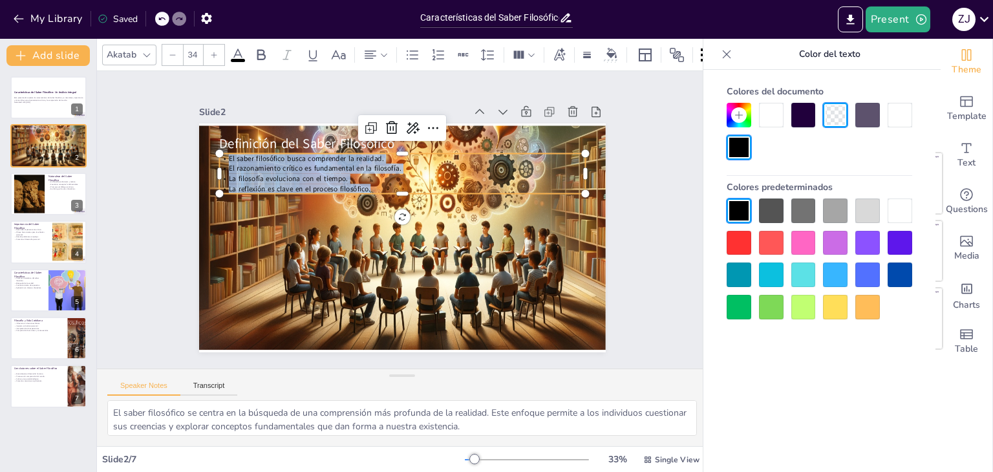
click at [211, 52] on icon at bounding box center [214, 55] width 6 height 6
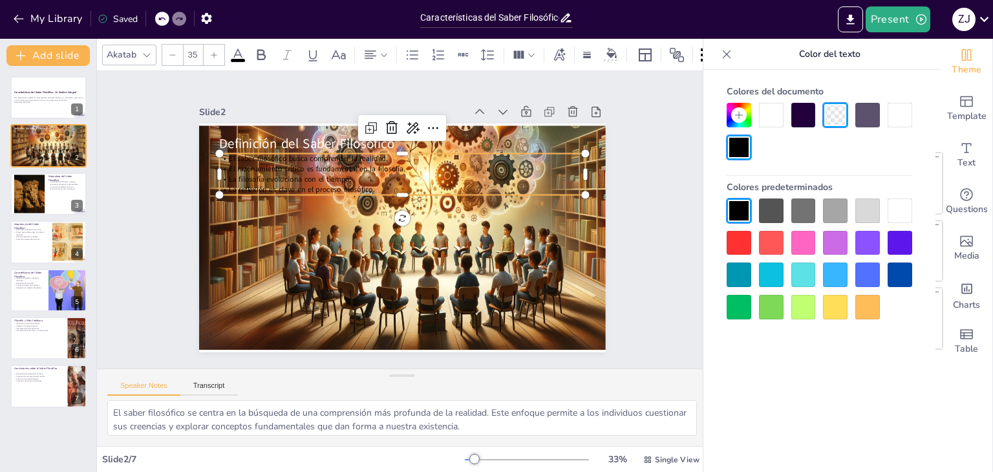
click at [211, 52] on icon at bounding box center [214, 55] width 6 height 6
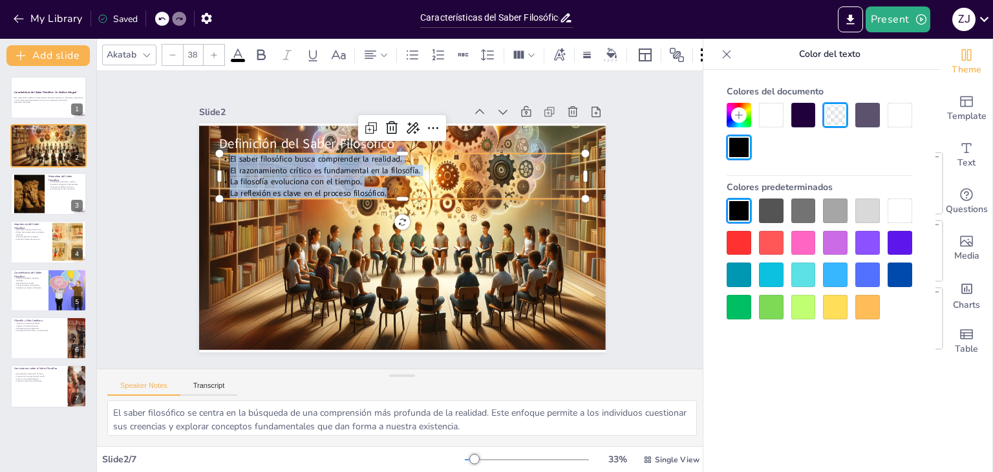
click at [211, 52] on icon at bounding box center [214, 55] width 6 height 6
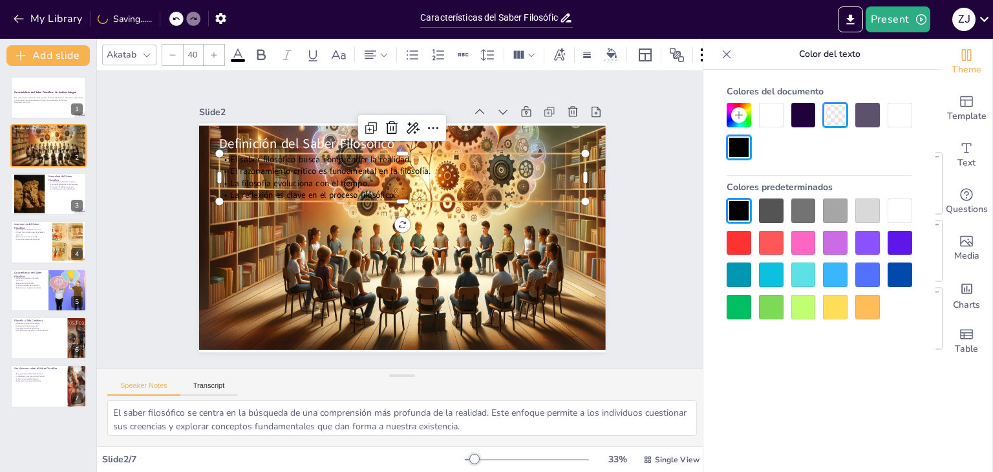
click at [211, 52] on icon at bounding box center [214, 55] width 6 height 6
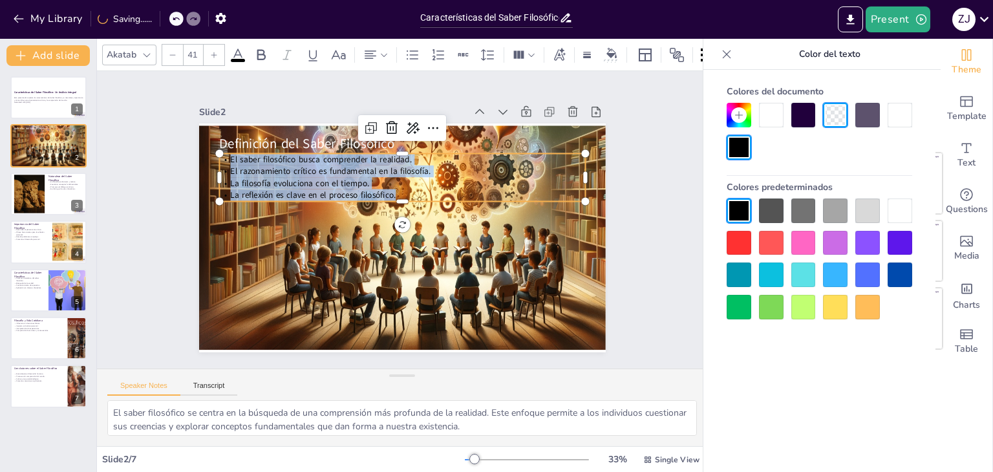
click at [211, 52] on icon at bounding box center [214, 55] width 6 height 6
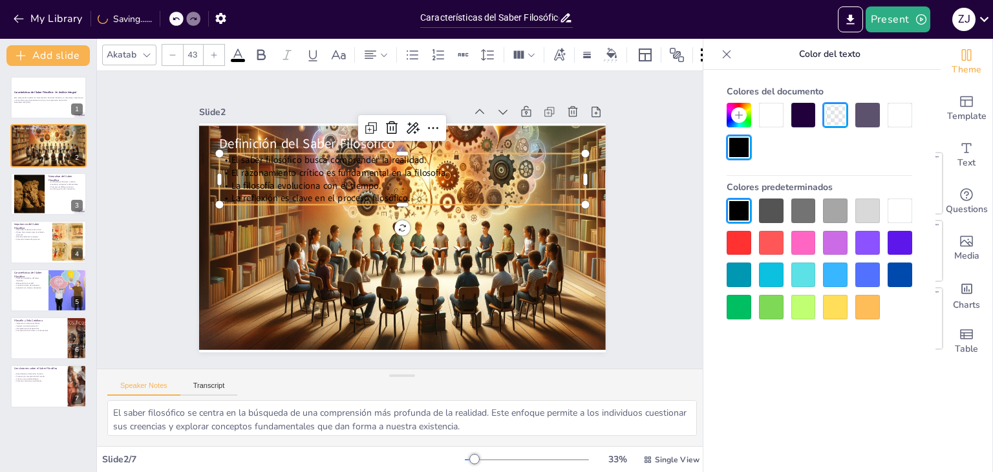
click at [211, 52] on icon at bounding box center [214, 55] width 6 height 6
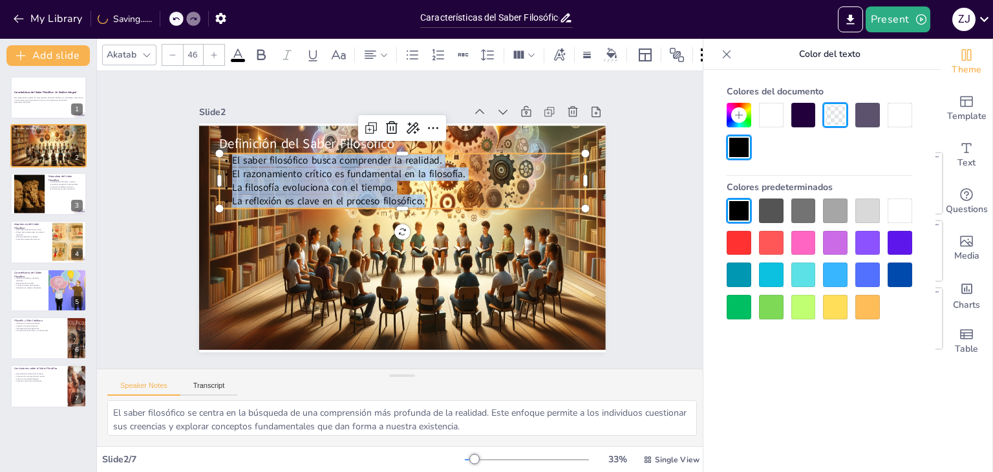
click at [211, 52] on icon at bounding box center [214, 55] width 6 height 6
type input "48"
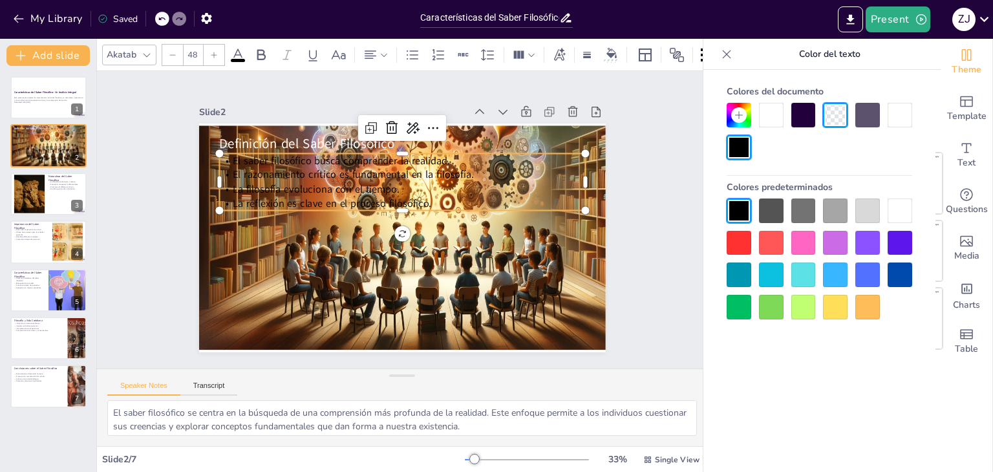
click at [453, 372] on div "Speaker Notes Transcript" at bounding box center [402, 384] width 610 height 31
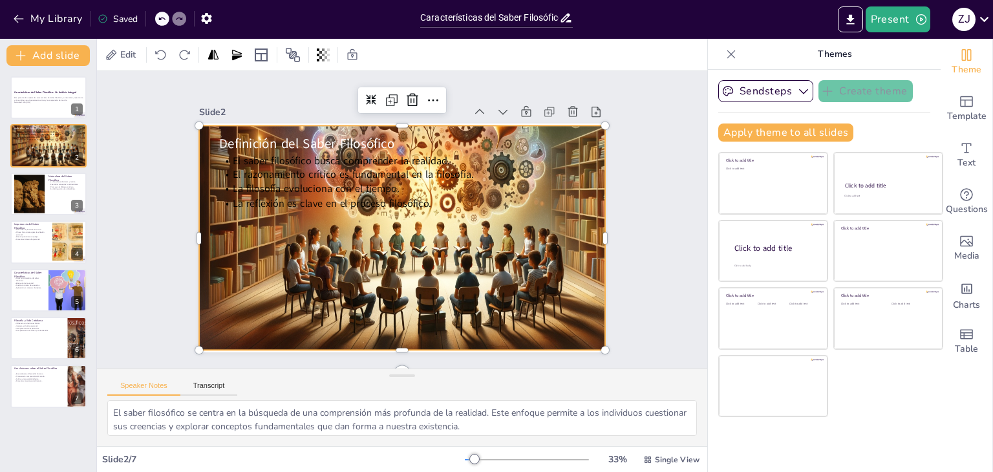
click at [491, 337] on div at bounding box center [437, 207] width 553 height 502
click at [45, 236] on p "Aborda problemas complejos." at bounding box center [31, 237] width 35 height 3
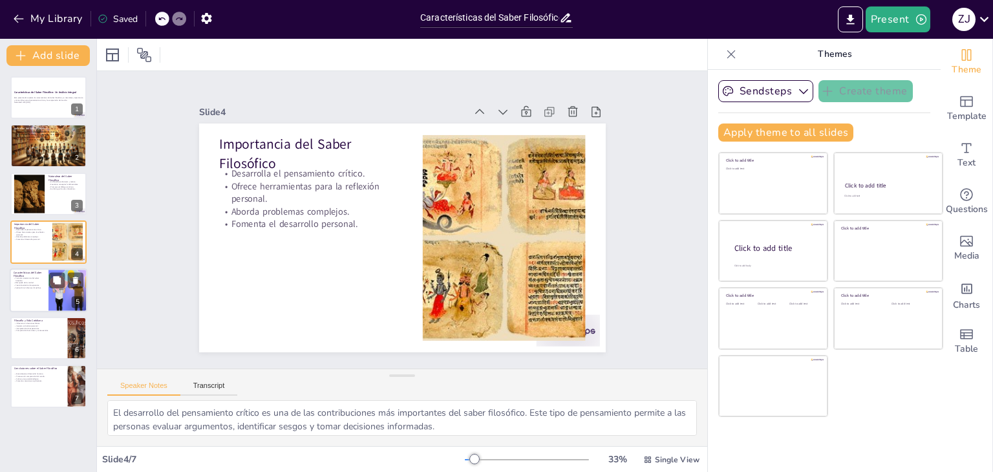
click at [47, 288] on div at bounding box center [49, 290] width 78 height 44
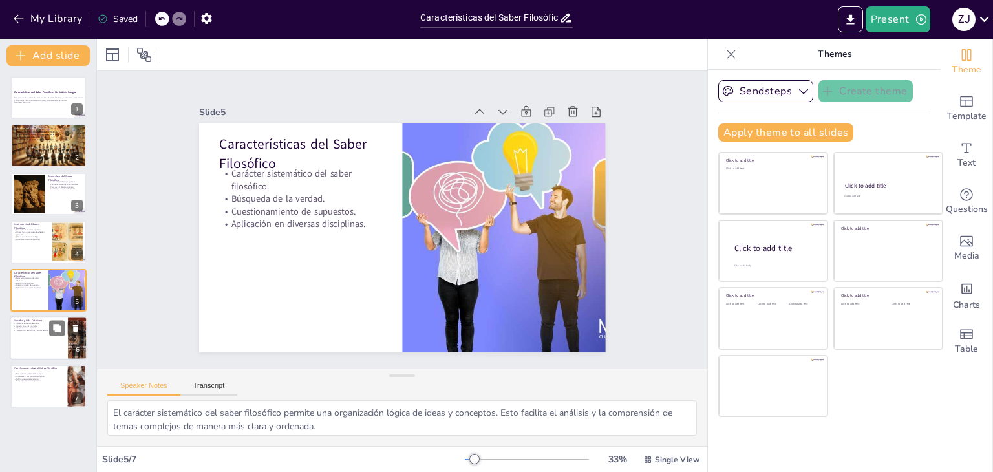
click at [43, 339] on div at bounding box center [49, 338] width 78 height 44
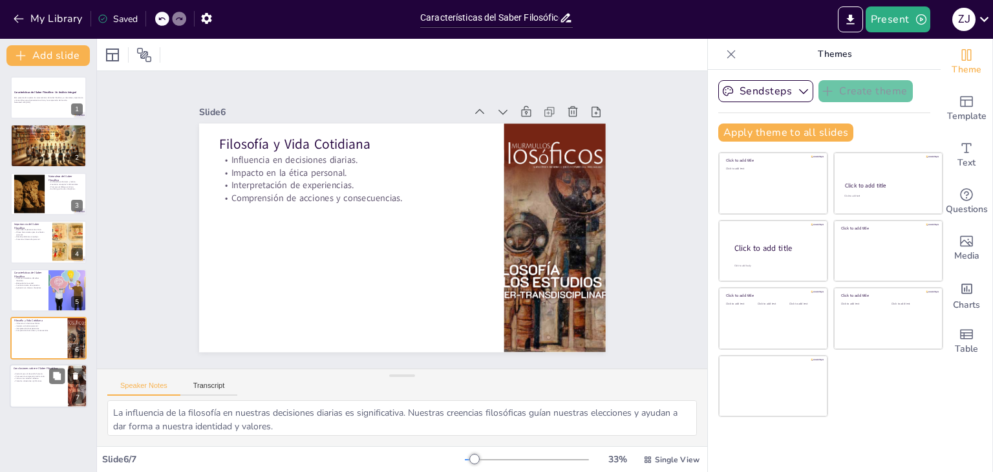
click at [44, 378] on p "Cultiva una sociedad reflexiva." at bounding box center [39, 379] width 50 height 3
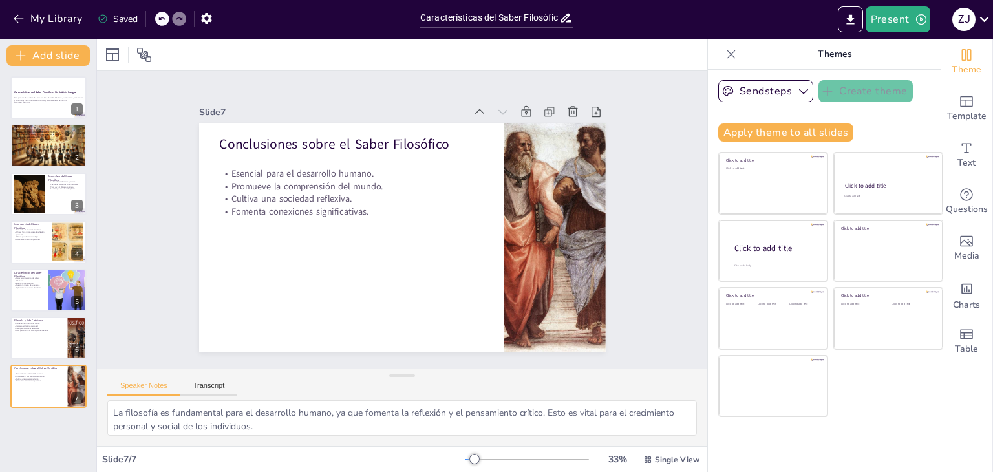
click at [91, 407] on div "Características del Saber Filosófico: Un Análisis Integral Esta presentación ex…" at bounding box center [48, 242] width 96 height 332
click at [58, 191] on div at bounding box center [49, 194] width 78 height 44
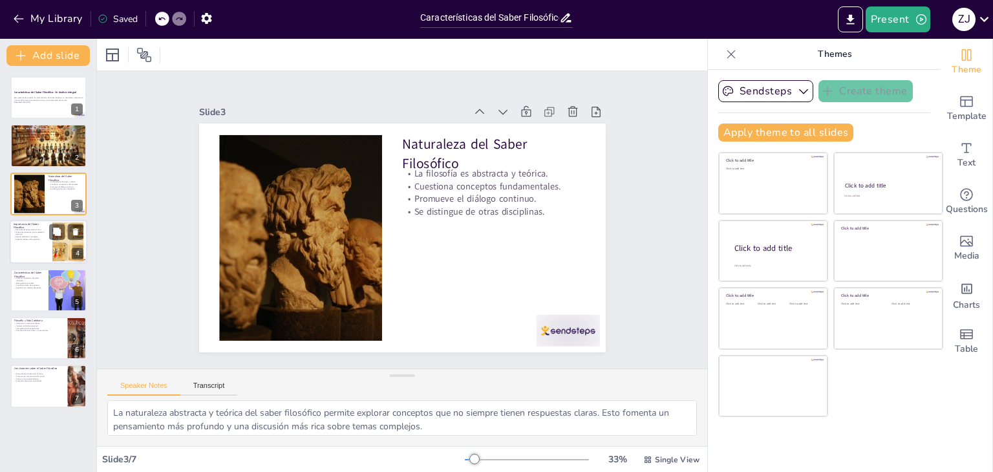
click at [23, 244] on div at bounding box center [49, 242] width 78 height 44
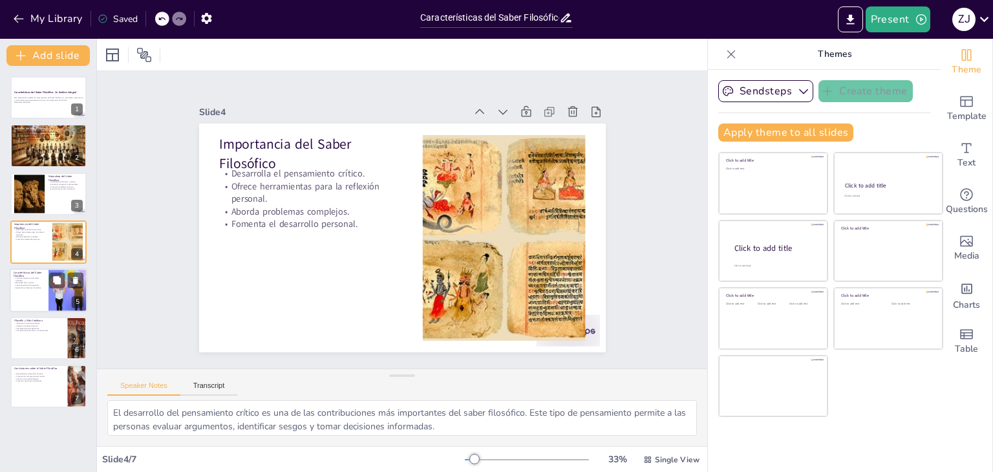
click at [27, 279] on p "Carácter sistemático del saber filosófico." at bounding box center [29, 279] width 31 height 5
type textarea "El carácter sistemático del saber filosófico permite una organización lógica de…"
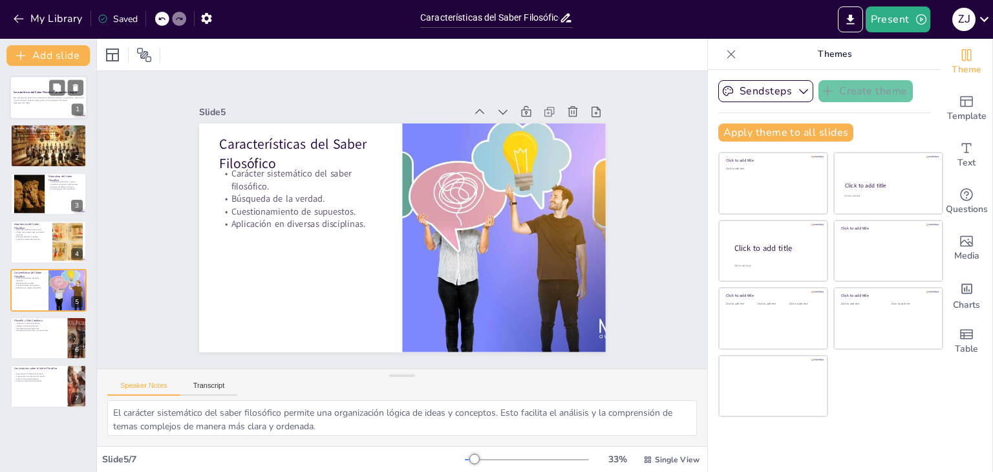
click at [41, 102] on p "Generated with [URL]" at bounding box center [49, 102] width 70 height 3
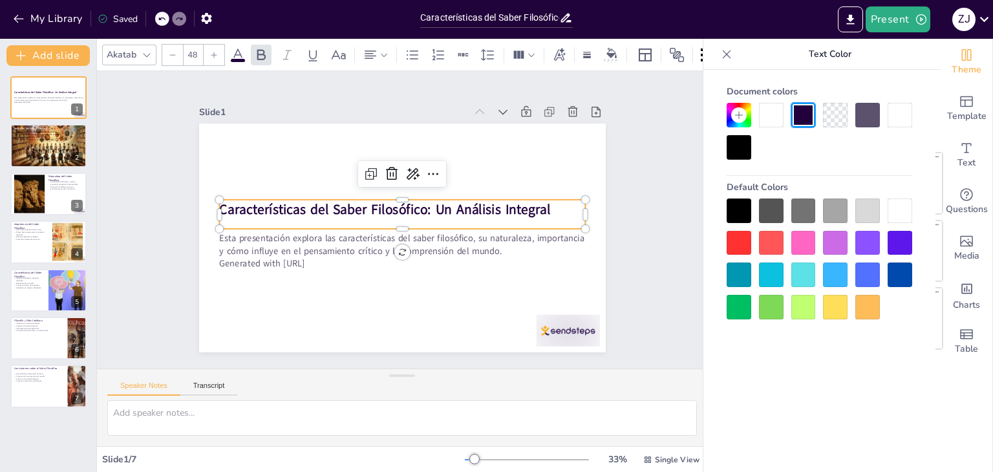
click at [255, 202] on strong "Características del Saber Filosófico: Un Análisis Integral" at bounding box center [394, 200] width 279 height 209
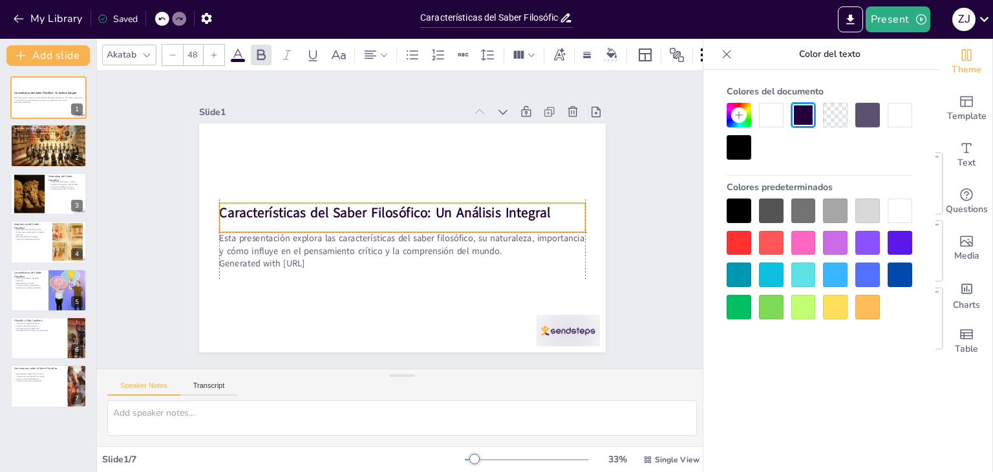
click at [344, 202] on strong "Características del Saber Filosófico: Un Análisis Integral" at bounding box center [404, 201] width 120 height 321
click at [253, 218] on div "Características del Saber Filosófico: Un Análisis Integral" at bounding box center [402, 217] width 364 height 105
click at [253, 218] on div "Características del Saber Filosófico: Un Análisis Integral" at bounding box center [403, 218] width 313 height 239
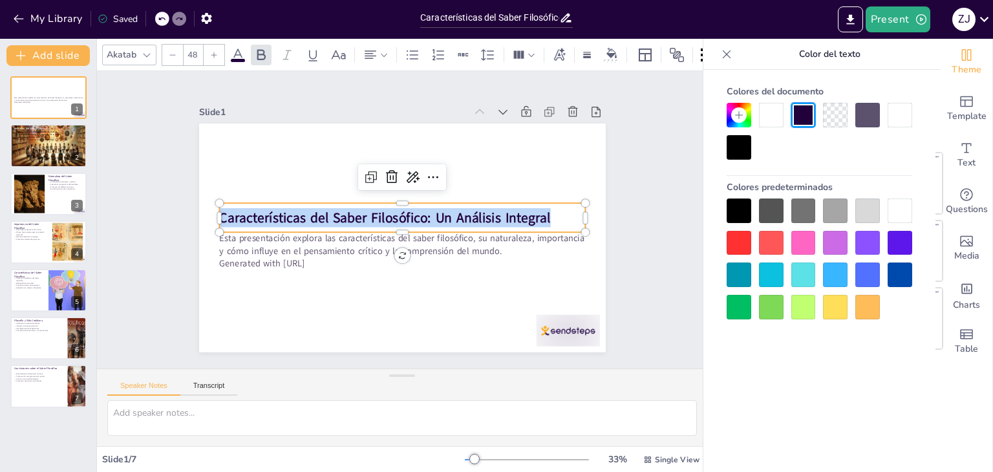
drag, startPoint x: 546, startPoint y: 213, endPoint x: 212, endPoint y: 209, distance: 333.6
click at [250, 209] on p "Características del Saber Filosófico: Un Análisis Integral" at bounding box center [403, 218] width 307 height 230
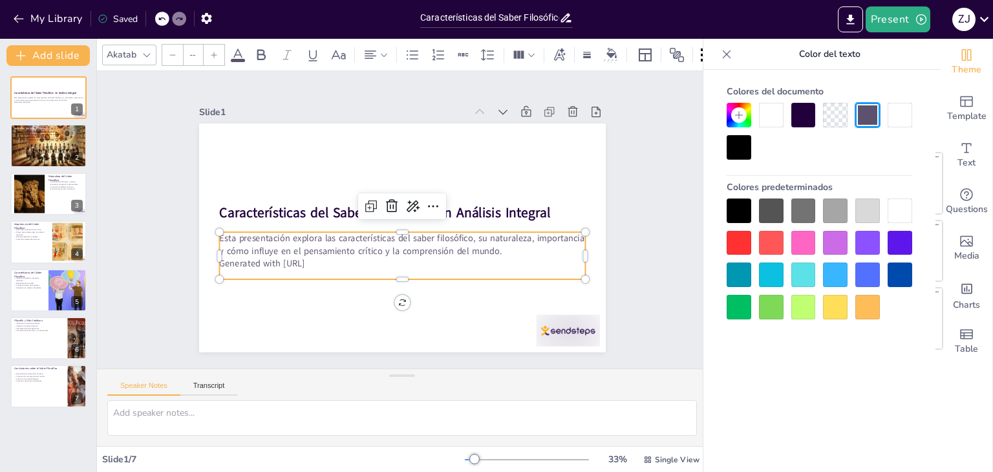
type input "32"
click at [273, 242] on p "Esta presentación explora las características del saber filosófico, su naturale…" at bounding box center [392, 243] width 345 height 172
click at [327, 259] on p "Generated with [URL]" at bounding box center [389, 261] width 352 height 125
click at [488, 246] on p "Esta presentación explora las características del saber filosófico, su naturale…" at bounding box center [392, 242] width 345 height 172
click at [494, 244] on p "Esta presentación explora las características del saber filosófico, su naturale…" at bounding box center [392, 242] width 345 height 172
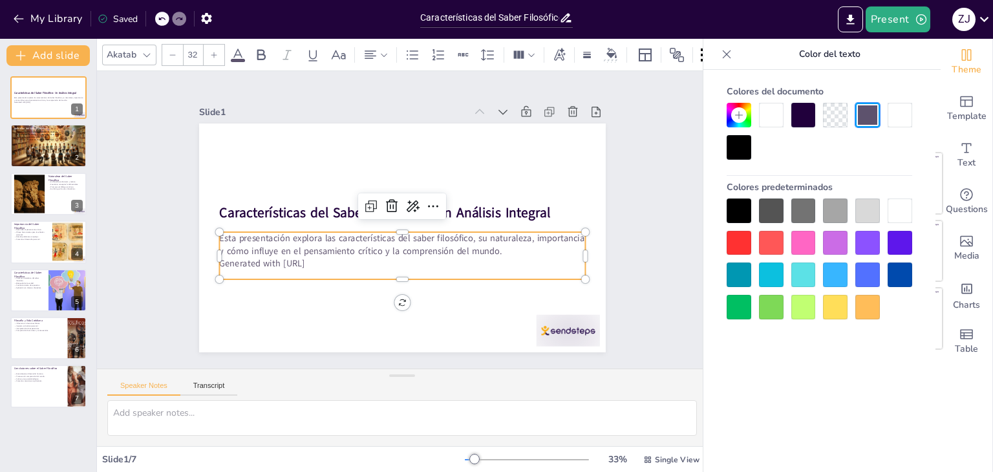
click at [494, 244] on p "Esta presentación explora las características del saber filosófico, su naturale…" at bounding box center [387, 239] width 311 height 235
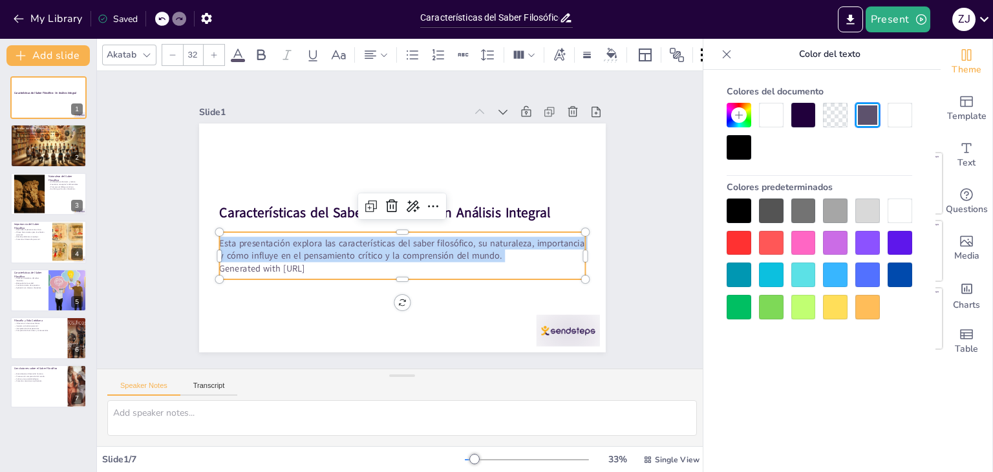
click at [494, 244] on p "Esta presentación explora las características del saber filosófico, su naturale…" at bounding box center [393, 248] width 356 height 137
click at [494, 222] on p "Esta presentación explora las características del saber filosófico, su naturale…" at bounding box center [399, 189] width 367 height 63
copy p "Esta presentación explora las características del saber filosófico, su naturale…"
click at [49, 138] on div at bounding box center [66, 136] width 34 height 16
type textarea "El saber filosófico se centra en la búsqueda de una comprensión más profunda de…"
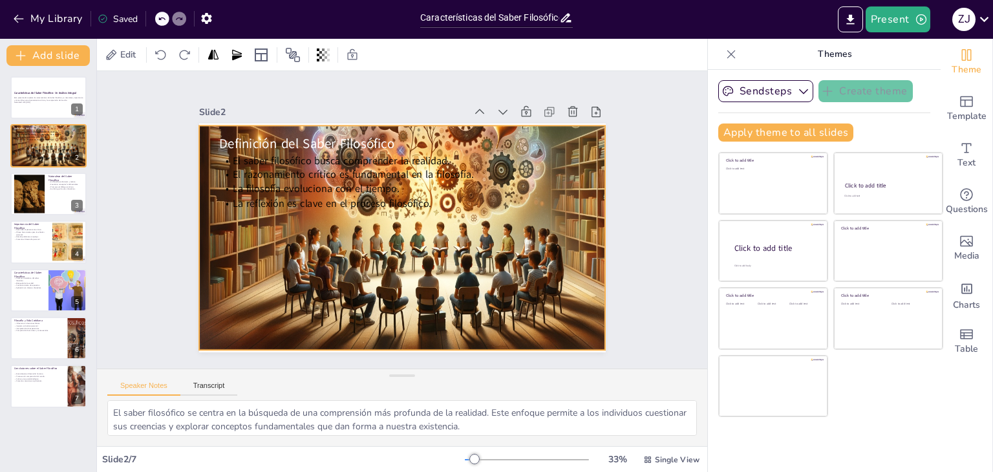
click at [295, 272] on div at bounding box center [370, 239] width 531 height 443
click at [420, 283] on div at bounding box center [370, 198] width 363 height 486
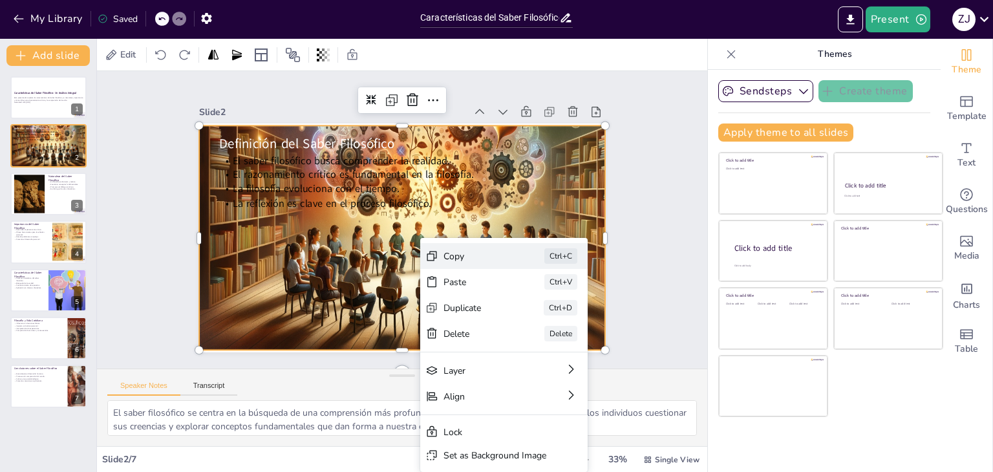
click at [231, 257] on div "Copy" at bounding box center [200, 233] width 59 height 48
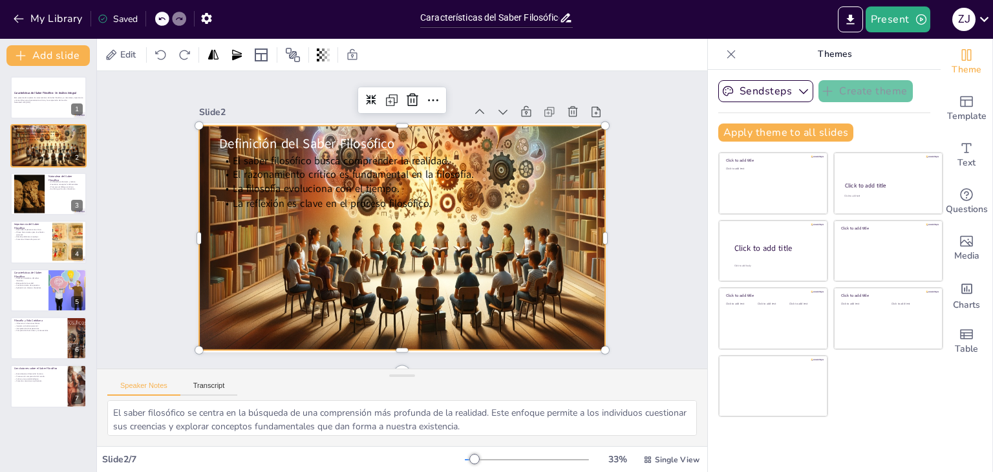
click at [548, 278] on div at bounding box center [439, 218] width 540 height 551
click at [548, 278] on div at bounding box center [364, 216] width 524 height 555
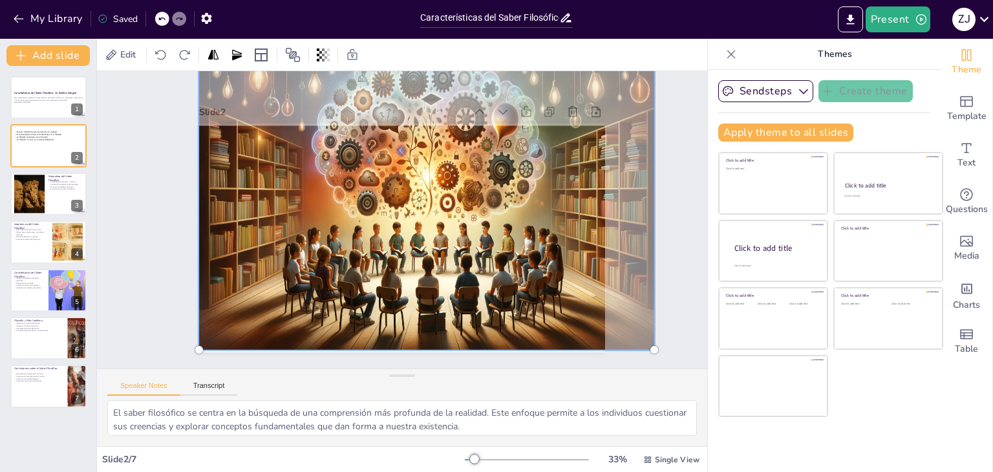
click at [510, 253] on div at bounding box center [415, 255] width 524 height 574
click at [510, 253] on div at bounding box center [392, 256] width 566 height 496
click at [510, 253] on div at bounding box center [438, 231] width 496 height 566
click at [510, 253] on div at bounding box center [365, 216] width 546 height 577
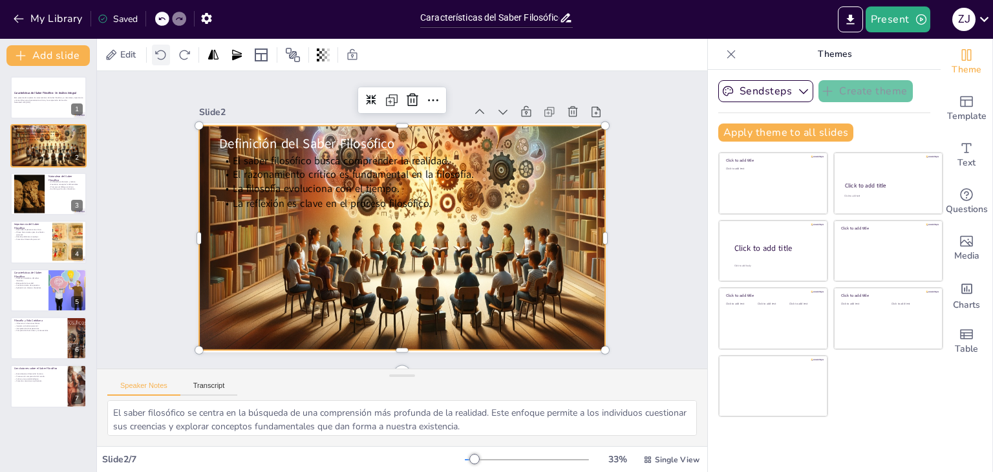
click at [157, 55] on icon at bounding box center [161, 54] width 13 height 13
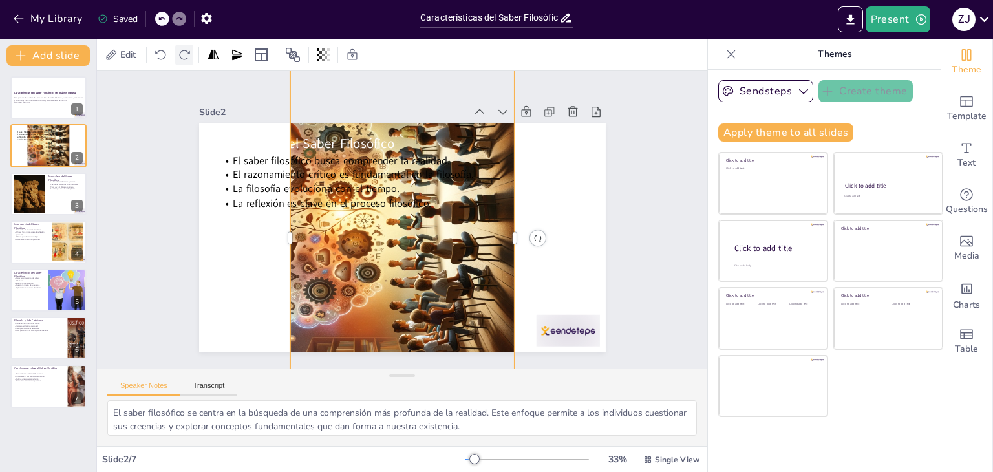
click at [186, 49] on icon at bounding box center [184, 54] width 13 height 13
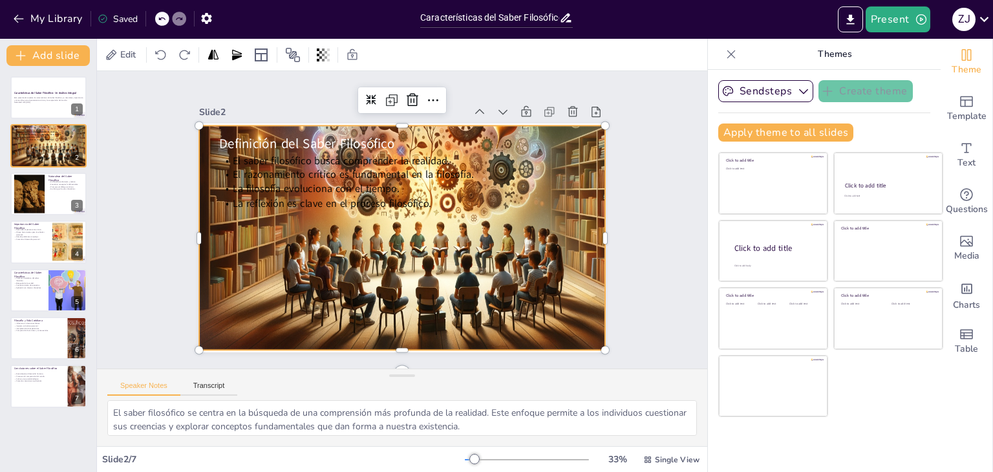
click at [359, 293] on div at bounding box center [370, 198] width 363 height 486
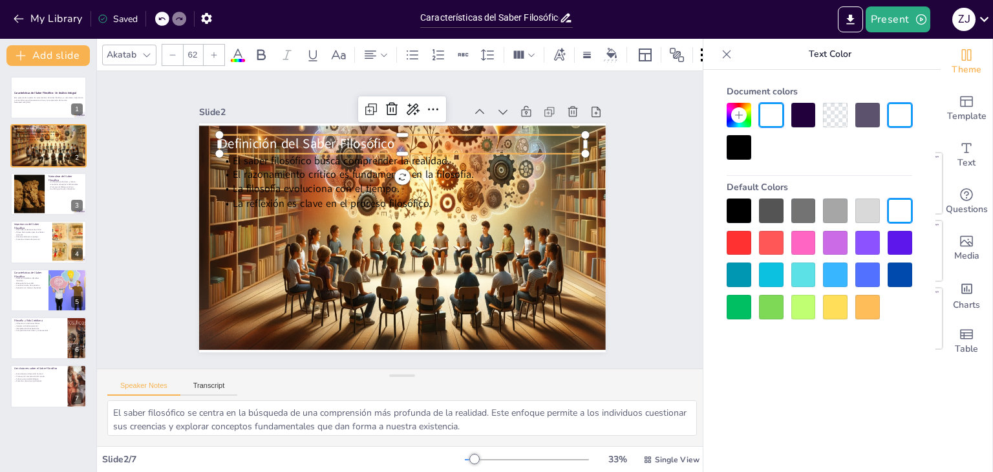
click at [409, 137] on span "Definición del Saber Filosófico" at bounding box center [444, 105] width 71 height 172
click at [436, 206] on span "Definición del Saber Filosófico" at bounding box center [519, 250] width 167 height 88
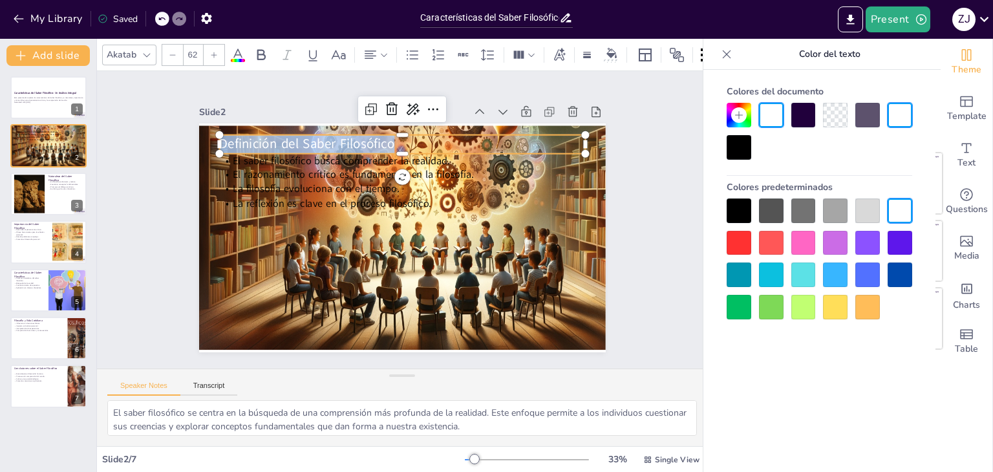
drag, startPoint x: 384, startPoint y: 139, endPoint x: 213, endPoint y: 136, distance: 171.3
click at [368, 136] on p "Definición del Saber Filosófico" at bounding box center [467, 257] width 199 height 326
copy span "Definición del Saber Filosófico"
type input "48"
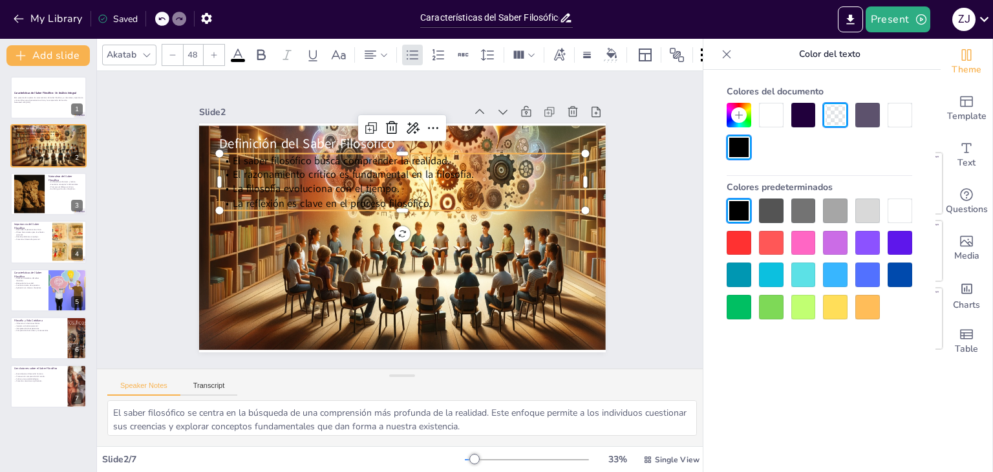
click at [346, 199] on span "La reflexión es clave en el proceso filosófico." at bounding box center [374, 153] width 128 height 169
click at [424, 195] on p "La reflexión es clave en el proceso filosófico." at bounding box center [394, 205] width 324 height 195
click at [424, 195] on p "La reflexión es clave en el proceso filosófico." at bounding box center [410, 205] width 324 height 195
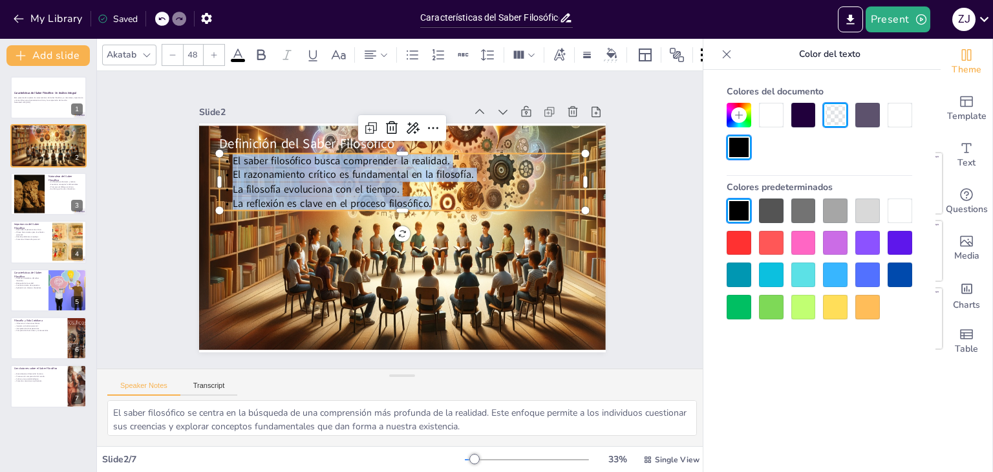
drag, startPoint x: 424, startPoint y: 195, endPoint x: 219, endPoint y: 153, distance: 209.8
click at [231, 153] on div "El saber filosófico busca comprender la realidad. El razonamiento crítico es fu…" at bounding box center [413, 183] width 365 height 167
click at [50, 213] on div at bounding box center [49, 194] width 78 height 44
type textarea "La naturaleza abstracta y teórica del saber filosófico permite explorar concept…"
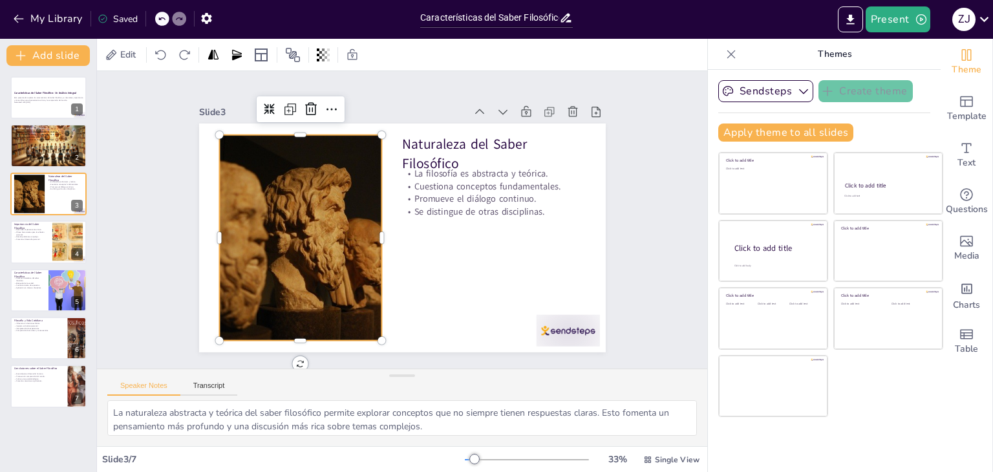
click at [329, 189] on div at bounding box center [309, 175] width 370 height 348
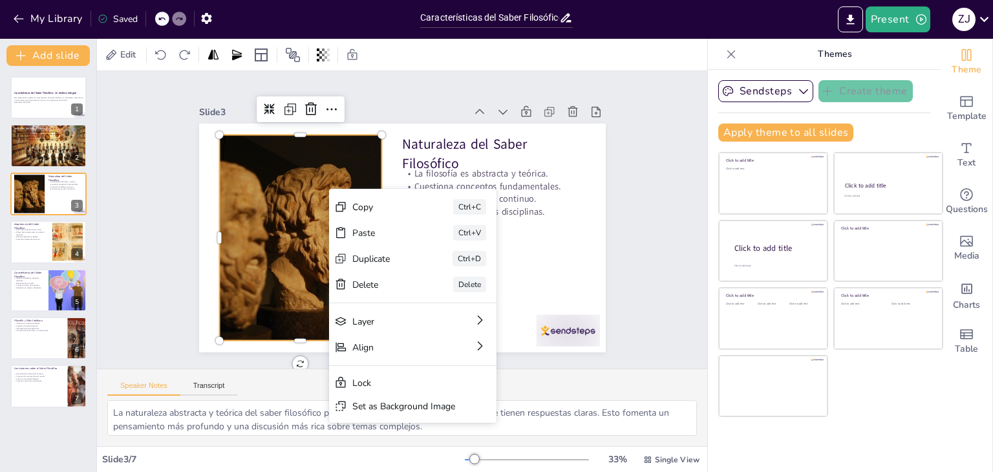
click at [329, 266] on div "Copy Ctrl+C Paste Ctrl+V Duplicate Ctrl+D Delete Delete Layer Align Lock Set as…" at bounding box center [377, 409] width 281 height 286
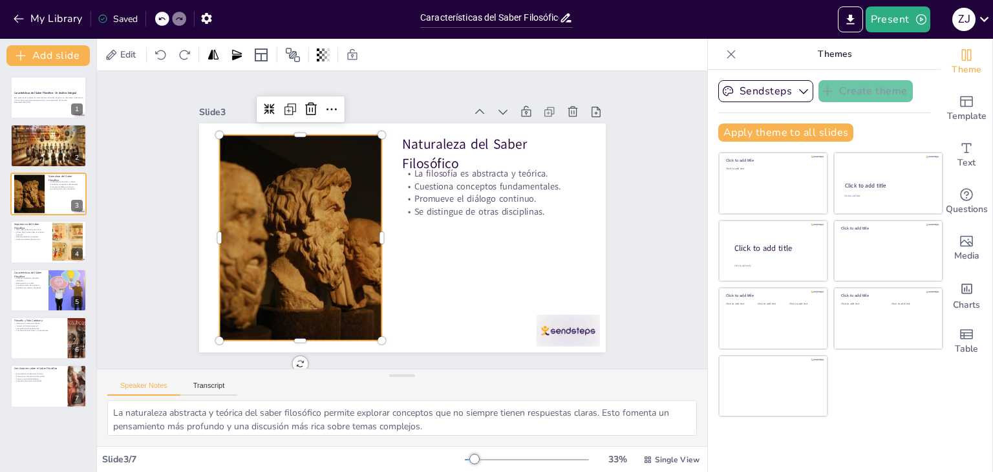
click at [293, 204] on div at bounding box center [373, 121] width 237 height 328
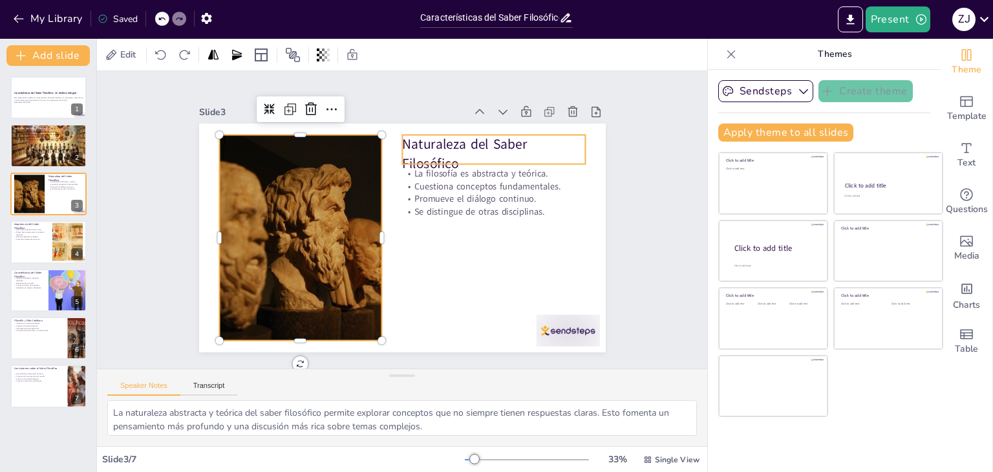
click at [424, 139] on p "Naturaleza del Saber Filosófico" at bounding box center [509, 185] width 186 height 92
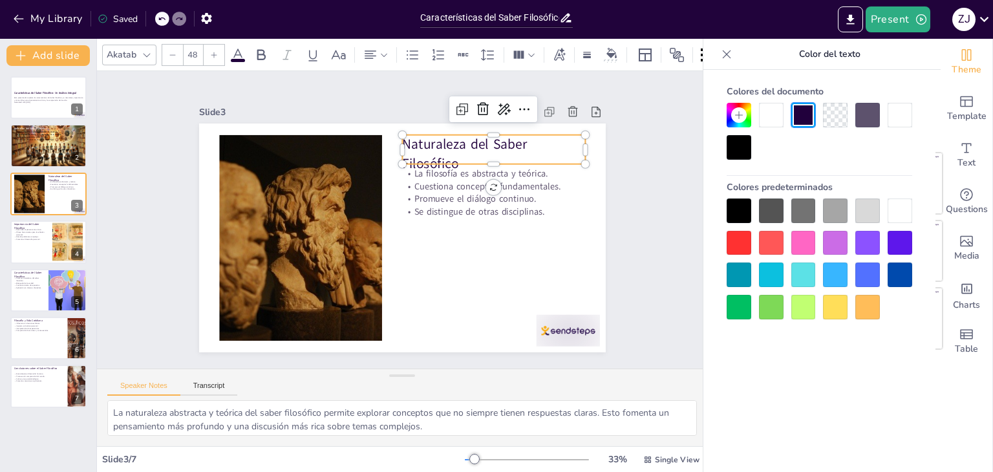
click at [454, 148] on p "Naturaleza del Saber Filosófico" at bounding box center [513, 208] width 177 height 124
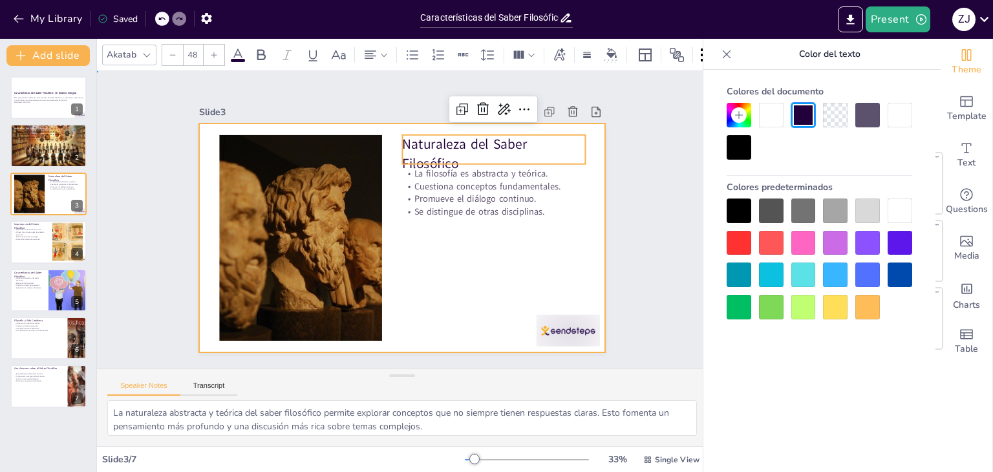
click at [485, 229] on div at bounding box center [393, 235] width 466 height 401
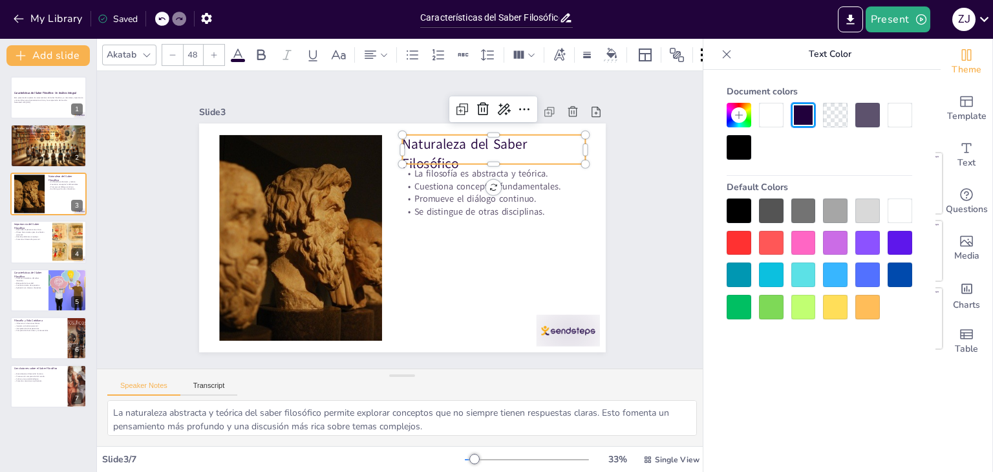
click at [426, 145] on p "Naturaleza del Saber Filosófico" at bounding box center [505, 174] width 187 height 75
click at [453, 156] on p "Naturaleza del Saber Filosófico" at bounding box center [515, 220] width 170 height 138
click at [453, 229] on p "Naturaleza del Saber Filosófico" at bounding box center [447, 322] width 75 height 187
click at [453, 156] on p "Naturaleza del Saber Filosófico" at bounding box center [514, 192] width 182 height 109
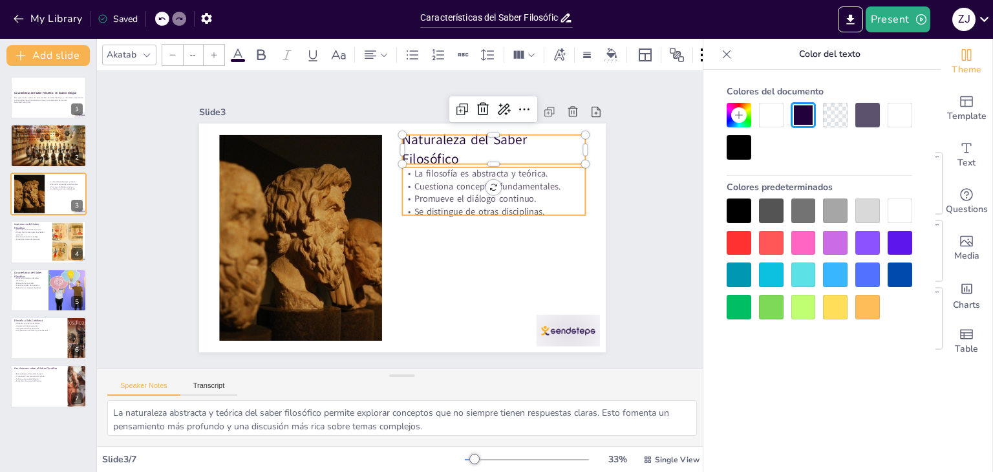
type input "32"
click at [427, 190] on p "Cuestiona conceptos fundamentales." at bounding box center [492, 256] width 144 height 132
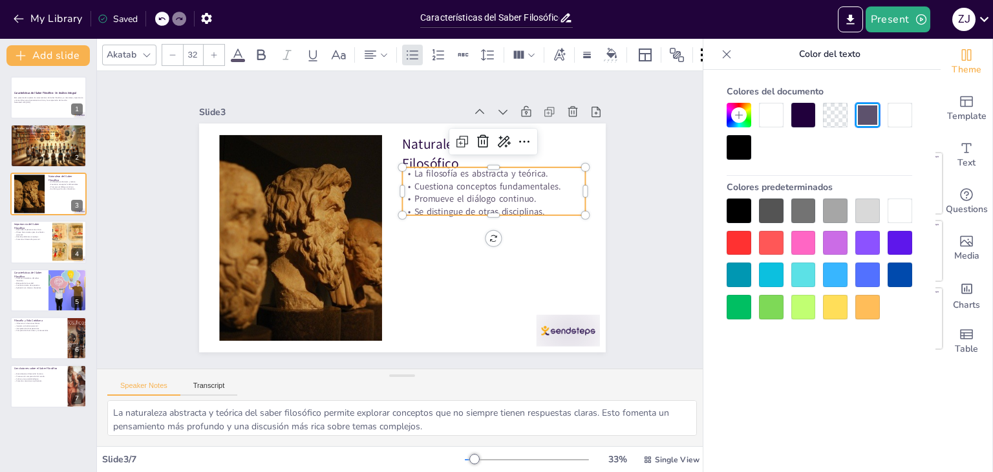
click at [427, 186] on p "Cuestiona conceptos fundamentales." at bounding box center [498, 237] width 165 height 102
click at [538, 206] on p "Se distingue de otras disciplinas." at bounding box center [486, 257] width 165 height 103
click at [418, 220] on p "Se distingue de otras disciplinas." at bounding box center [392, 311] width 50 height 182
click at [507, 212] on p "Se distingue de otras disciplinas." at bounding box center [456, 294] width 102 height 165
click at [474, 215] on p "Se distingue de otras disciplinas." at bounding box center [439, 304] width 69 height 178
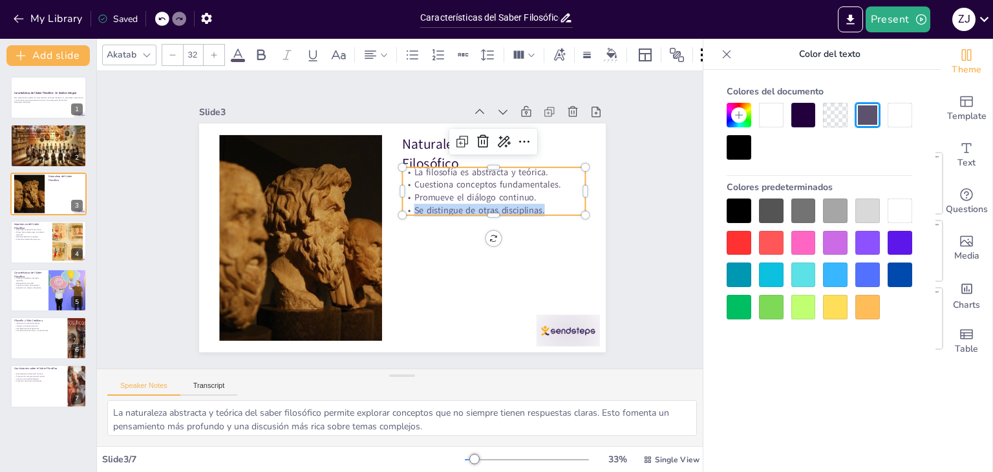
click at [507, 212] on p "Se distingue de otras disciplinas." at bounding box center [456, 294] width 102 height 165
click at [418, 220] on p "Se distingue de otras disciplinas." at bounding box center [403, 311] width 32 height 183
click at [538, 207] on p "Se distingue de otras disciplinas." at bounding box center [481, 266] width 155 height 118
click at [541, 205] on p "Se distingue de otras disciplinas." at bounding box center [489, 248] width 172 height 86
drag, startPoint x: 541, startPoint y: 203, endPoint x: 398, endPoint y: 167, distance: 147.2
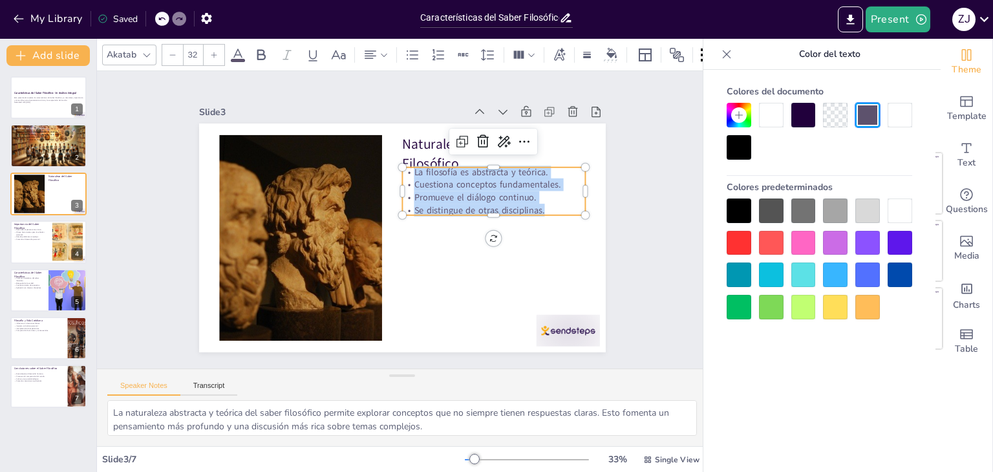
click at [404, 176] on div "La filosofía es abstracta y teórica. Cuestiona conceptos fundamentales. Promuev…" at bounding box center [493, 250] width 178 height 149
copy div "La filosofía es abstracta y teórica. Cuestiona conceptos fundamentales. Promuev…"
click at [45, 232] on p "Ofrece herramientas para la reflexión personal." at bounding box center [31, 233] width 35 height 5
type textarea "El desarrollo del pensamiento crítico es una de las contribuciones más importan…"
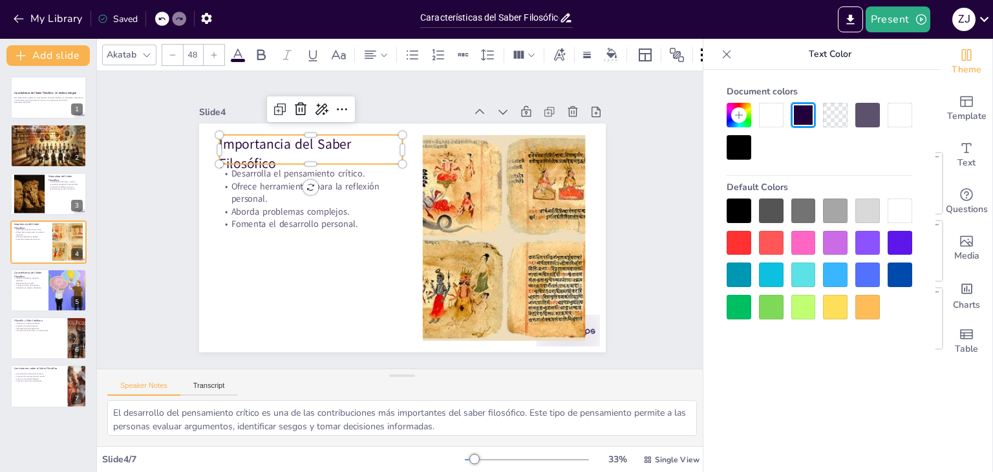
click at [267, 138] on p "Importancia del Saber Filosófico" at bounding box center [355, 117] width 177 height 124
click at [254, 138] on p "Importancia del Saber Filosófico" at bounding box center [345, 122] width 182 height 109
drag, startPoint x: 272, startPoint y: 156, endPoint x: 207, endPoint y: 140, distance: 67.4
click at [207, 140] on div "Desarrolla el pensamiento crítico. Ofrece herramientas para la reflexión person…" at bounding box center [388, 232] width 442 height 455
copy p "Importancia del Saber Filosófico"
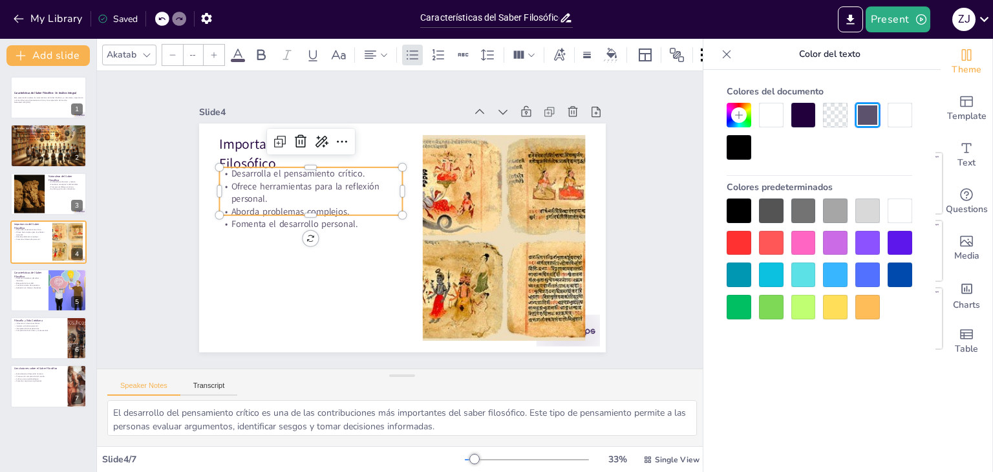
type input "32"
click at [348, 220] on p "Fomenta el desarrollo personal." at bounding box center [314, 196] width 178 height 69
click at [348, 220] on p "Fomenta el desarrollo personal." at bounding box center [331, 162] width 144 height 132
click at [348, 220] on p "Fomenta el desarrollo personal." at bounding box center [321, 178] width 165 height 102
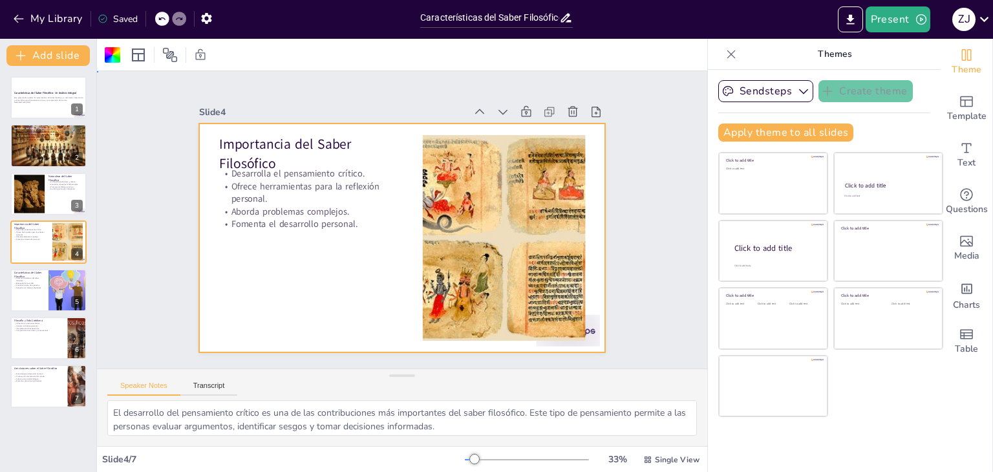
click at [348, 220] on p "Fomenta el desarrollo personal." at bounding box center [325, 170] width 155 height 118
click at [348, 220] on p "Fomenta el desarrollo personal." at bounding box center [314, 196] width 178 height 69
click at [348, 220] on p "Fomenta el desarrollo personal." at bounding box center [310, 215] width 183 height 32
click at [336, 218] on p "Fomenta el desarrollo personal." at bounding box center [325, 170] width 155 height 118
click at [336, 218] on p "Fomenta el desarrollo personal." at bounding box center [312, 205] width 182 height 50
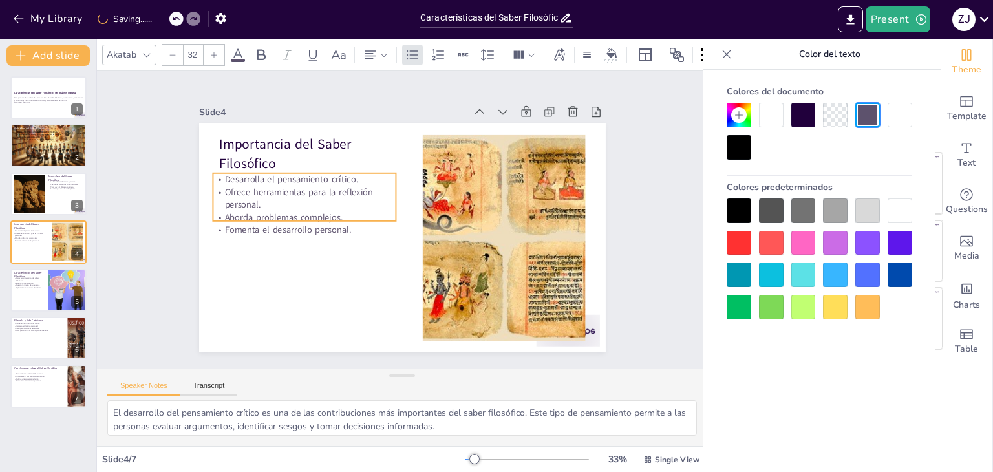
drag, startPoint x: 350, startPoint y: 220, endPoint x: 343, endPoint y: 226, distance: 8.7
click at [343, 226] on p "Fomenta el desarrollo personal." at bounding box center [306, 199] width 178 height 69
click at [334, 206] on p "Aborda problemas complejos." at bounding box center [309, 187] width 178 height 69
click at [340, 206] on p "Aborda problemas complejos." at bounding box center [374, 126] width 69 height 178
click at [334, 206] on p "Aborda problemas complejos." at bounding box center [309, 187] width 178 height 69
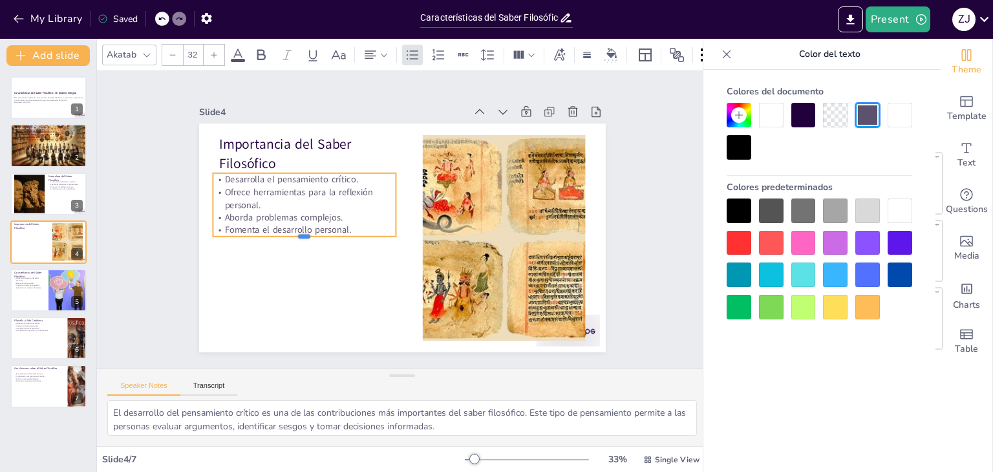
drag, startPoint x: 341, startPoint y: 217, endPoint x: 313, endPoint y: 212, distance: 28.8
click at [313, 212] on div "Importancia del Saber Filosófico Desarrolla el pensamiento crítico. Ofrece herr…" at bounding box center [389, 233] width 455 height 442
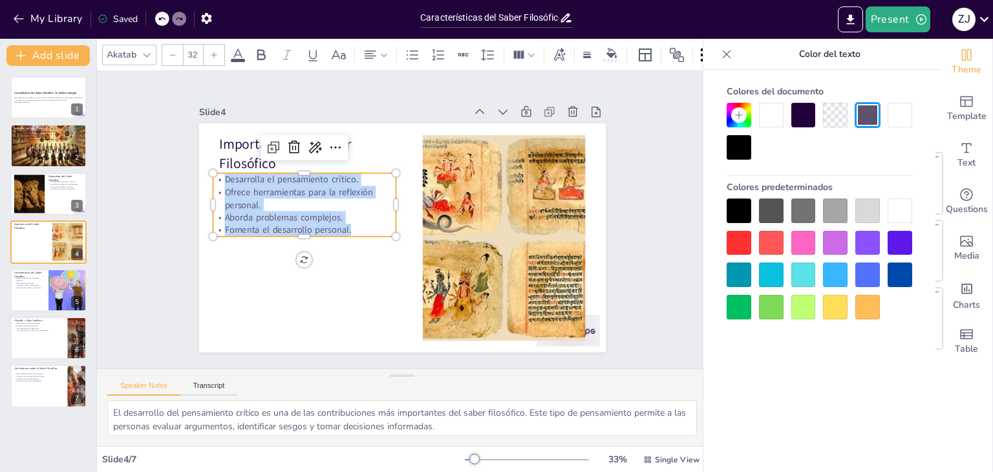
drag, startPoint x: 343, startPoint y: 222, endPoint x: 211, endPoint y: 176, distance: 139.8
click at [293, 176] on div "Desarrolla el pensamiento crítico. Ofrece herramientas para la reflexión person…" at bounding box center [366, 127] width 146 height 190
copy div "Desarrolla el pensamiento crítico. Ofrece herramientas para la reflexión person…"
click at [23, 287] on p "Aplicación en diversas disciplinas." at bounding box center [29, 287] width 31 height 3
type textarea "El carácter sistemático del saber filosófico permite una organización lógica de…"
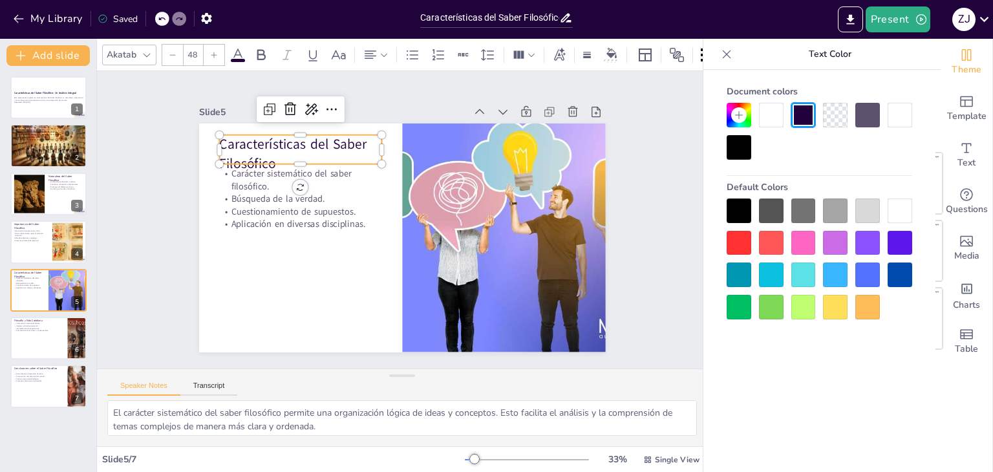
click at [279, 140] on p "Características del Saber Filosófico" at bounding box center [347, 112] width 160 height 114
click at [279, 140] on p "Características del Saber Filosófico" at bounding box center [325, 126] width 166 height 87
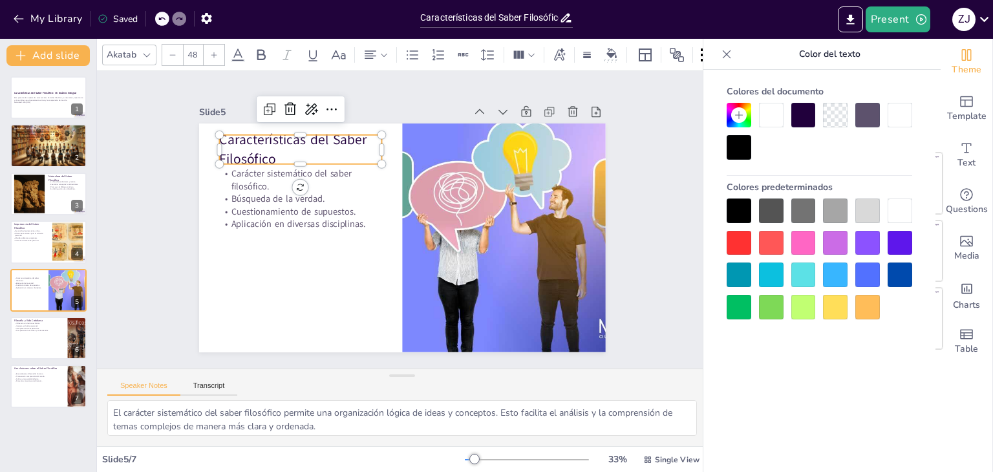
click at [284, 140] on p "Características del Saber Filosófico" at bounding box center [361, 103] width 154 height 126
click at [318, 140] on p "Características del Saber Filosófico" at bounding box center [386, 97] width 137 height 146
click at [457, 149] on p "Características del Saber Filosófico" at bounding box center [507, 156] width 101 height 164
click at [270, 149] on p "Características del Saber Filosófico" at bounding box center [327, 121] width 166 height 87
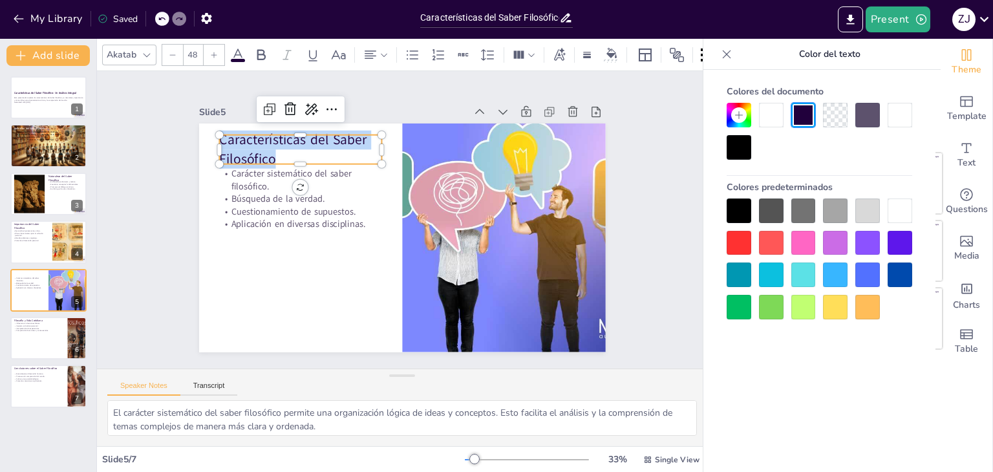
click at [375, 149] on p "Características del Saber Filosófico" at bounding box center [425, 98] width 101 height 164
copy p "Características del Saber Filosófico"
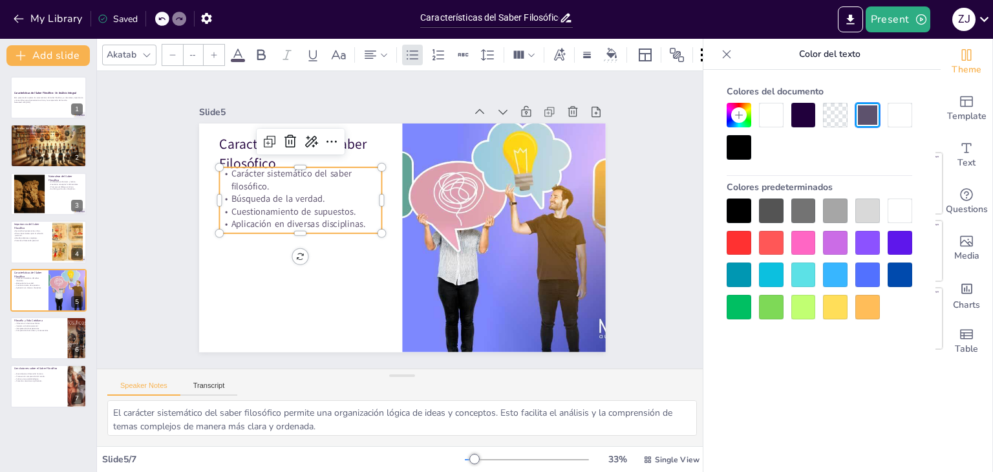
type input "32"
click at [420, 217] on p "Aplicación en diversas disciplinas." at bounding box center [501, 194] width 162 height 46
click at [358, 206] on p "Aplicación en diversas disciplinas." at bounding box center [357, 129] width 78 height 154
click at [358, 202] on p "Aplicación en diversas disciplinas." at bounding box center [377, 122] width 46 height 162
click at [358, 220] on p "Aplicación en diversas disciplinas." at bounding box center [310, 174] width 147 height 92
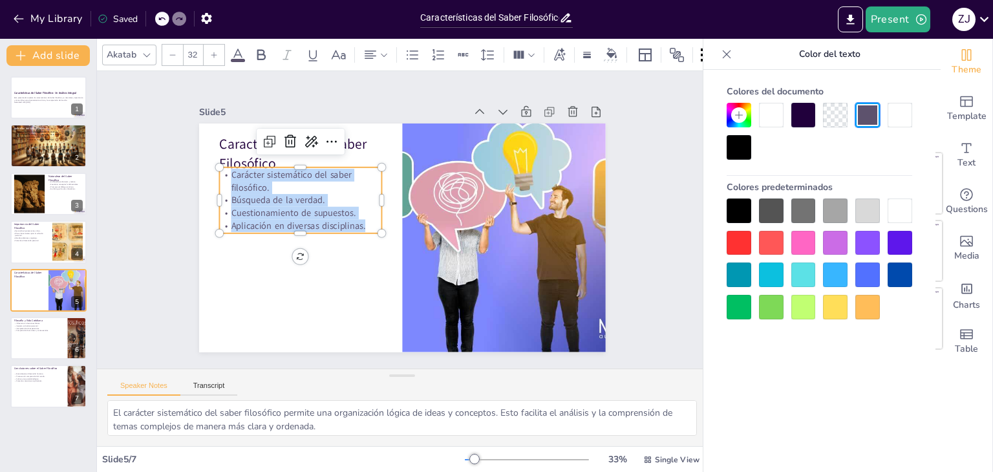
drag, startPoint x: 358, startPoint y: 220, endPoint x: 220, endPoint y: 171, distance: 146.0
click at [258, 171] on div "Carácter sistemático del saber filosófico. Búsqueda de la verdad. Cuestionamien…" at bounding box center [339, 137] width 163 height 156
copy div "Carácter sistemático del saber filosófico. Búsqueda de la verdad. Cuestionamien…"
click at [54, 323] on icon at bounding box center [56, 327] width 9 height 9
type textarea "La influencia de la filosofía en nuestras decisiones diarias es significativa. …"
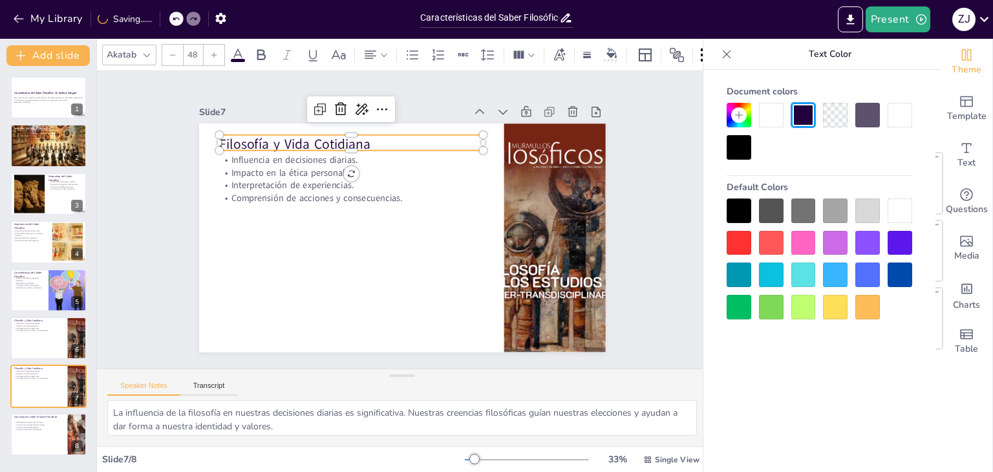
click at [262, 144] on p "Filosofía y Vida Cotidiana" at bounding box center [376, 133] width 257 height 100
click at [449, 138] on p "Filosofía y Vida Cotidiana" at bounding box center [472, 161] width 47 height 265
click at [383, 138] on p "Filosofía y Vida Cotidiana" at bounding box center [405, 128] width 225 height 171
click at [410, 138] on p "Filosofía y Vida Cotidiana" at bounding box center [460, 147] width 100 height 257
click at [398, 138] on p "Filosofía y Vida Cotidiana" at bounding box center [493, 233] width 191 height 209
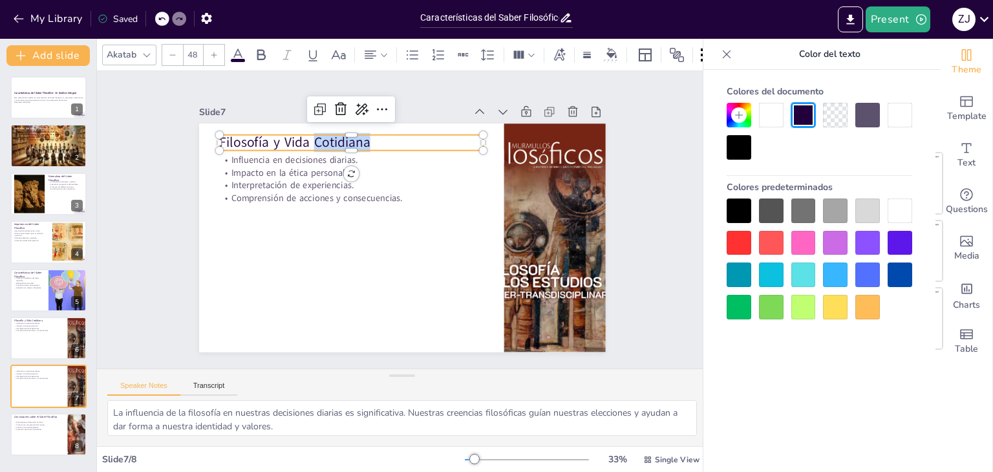
click at [383, 138] on p "Filosofía y Vida Cotidiana" at bounding box center [386, 128] width 249 height 125
click at [383, 138] on p "Filosofía y Vida Cotidiana" at bounding box center [416, 128] width 209 height 191
click at [381, 138] on p "Filosofía y Vida Cotidiana" at bounding box center [434, 133] width 171 height 225
click at [343, 138] on p "Filosofía y Vida Cotidiana" at bounding box center [320, 262] width 47 height 265
drag, startPoint x: 376, startPoint y: 138, endPoint x: 209, endPoint y: 138, distance: 166.8
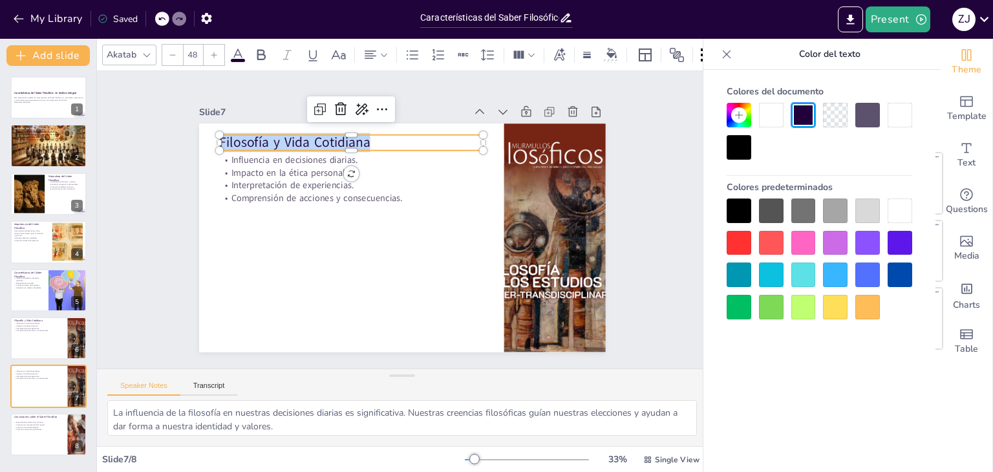
click at [209, 138] on div "Influencia en decisiones diarias. Impacto en la ética personal. Interpretación …" at bounding box center [398, 237] width 445 height 308
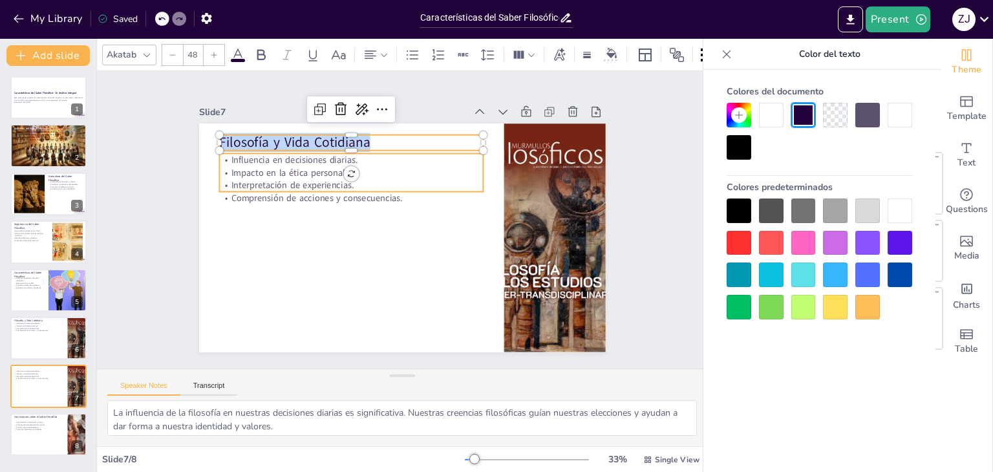
copy p "Filosofía y Vida Cotidiana"
type input "32"
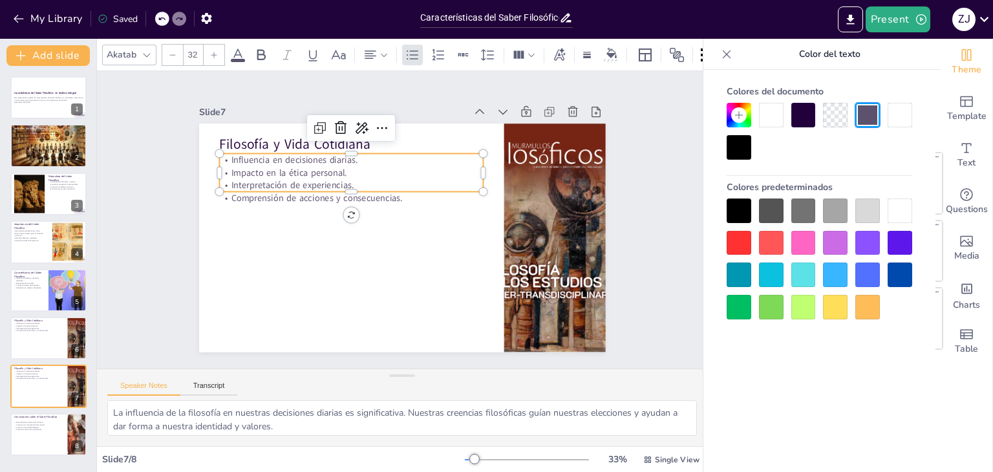
click at [280, 184] on p "Interpretación de experiencias." at bounding box center [364, 172] width 255 height 94
click at [372, 167] on p "Impacto en la ética personal." at bounding box center [374, 155] width 246 height 119
click at [372, 167] on p "Impacto en la ética personal." at bounding box center [367, 159] width 255 height 94
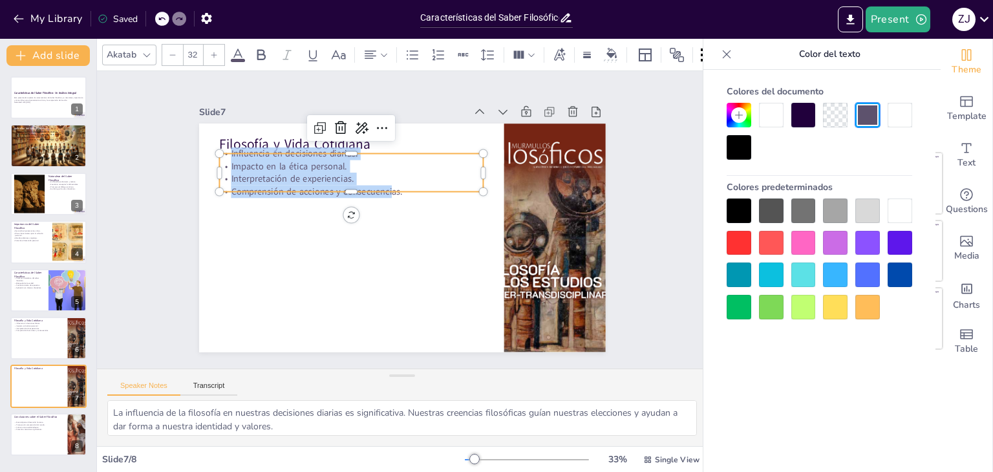
drag, startPoint x: 381, startPoint y: 180, endPoint x: 220, endPoint y: 151, distance: 162.9
click at [235, 151] on div "Influencia en decisiones diarias. Impacto en la ética personal. Interpretación …" at bounding box center [368, 159] width 267 height 130
copy div "Influencia en decisiones diarias. Impacto en la ética personal. Interpretación …"
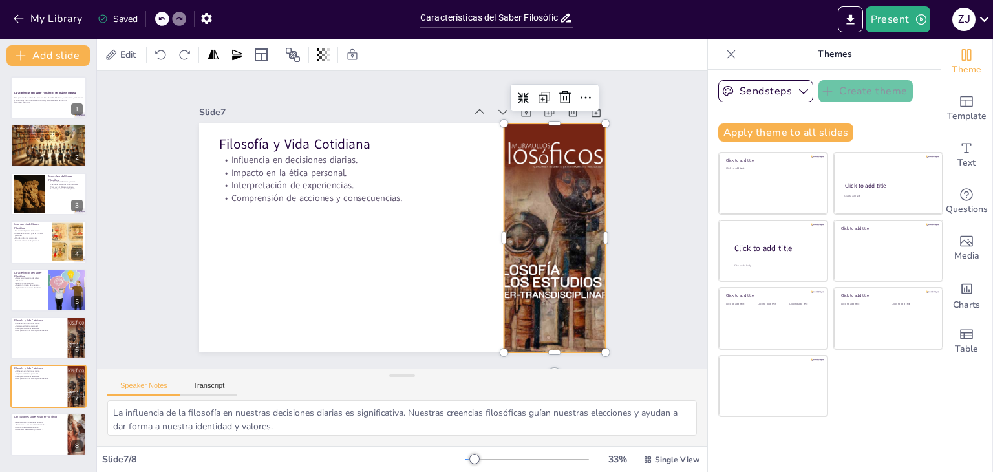
click at [540, 167] on div at bounding box center [534, 298] width 240 height 275
click at [555, 151] on icon at bounding box center [562, 158] width 14 height 14
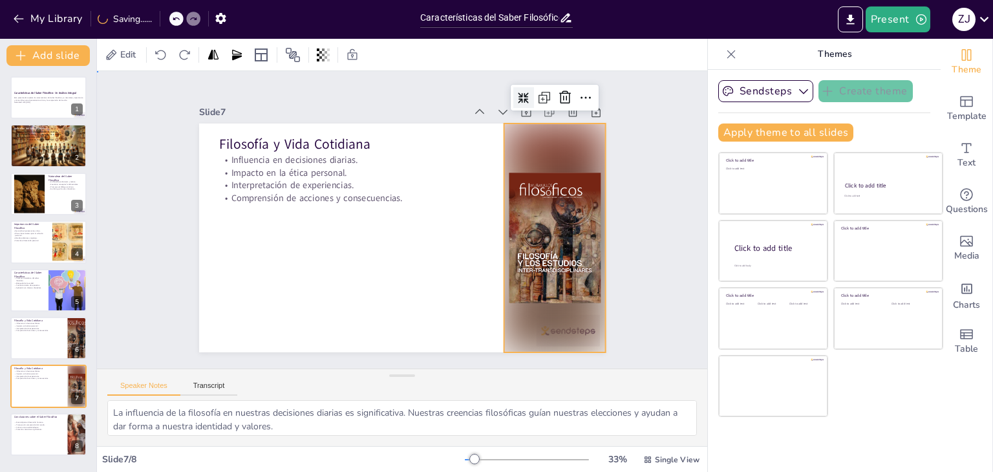
click at [641, 166] on div "Slide 1 Características del Saber Filosófico: Un Análisis Integral Esta present…" at bounding box center [402, 219] width 652 height 629
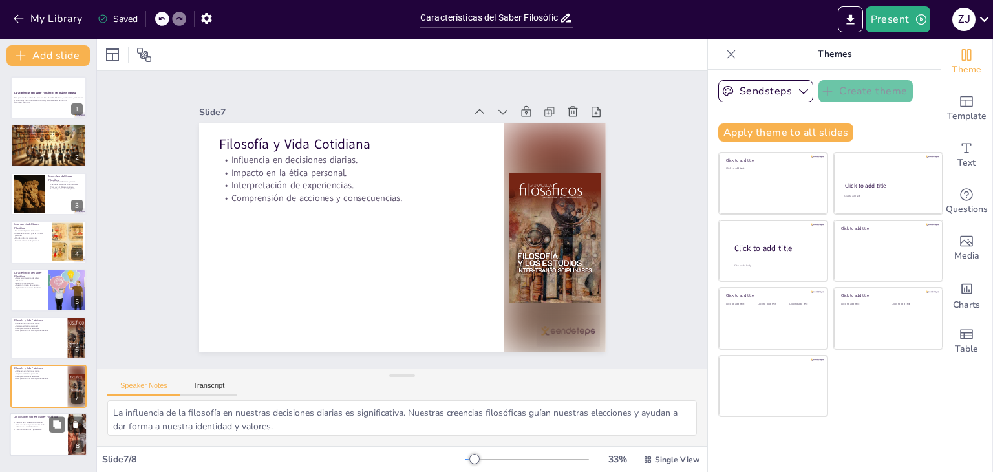
click at [44, 429] on p "Fomenta conexiones significativas." at bounding box center [39, 429] width 50 height 3
type textarea "La filosofía es fundamental para el desarrollo humano, ya que fomenta la reflex…"
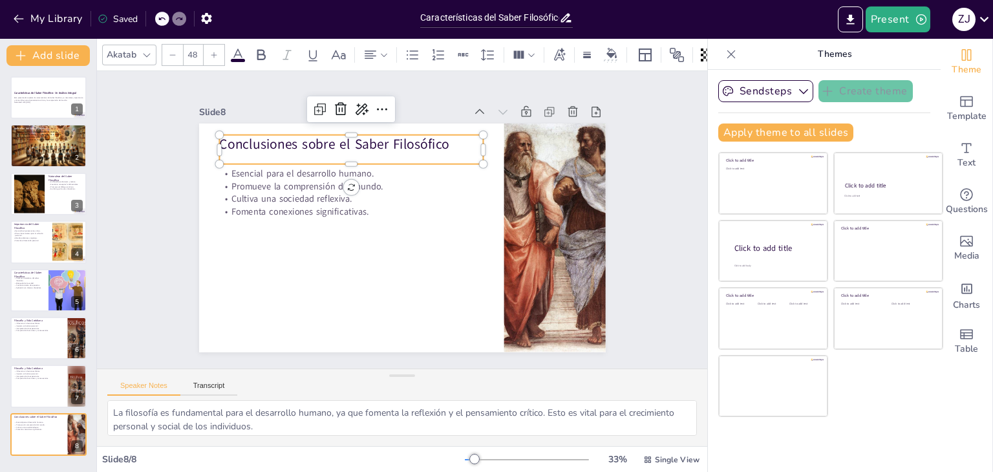
click at [440, 140] on p "Conclusiones sobre el Saber Filosófico" at bounding box center [459, 147] width 100 height 257
click at [440, 277] on p "Conclusiones sobre el Saber Filosófico" at bounding box center [444, 300] width 265 height 47
click at [440, 140] on p "Conclusiones sobre el Saber Filosófico" at bounding box center [384, 134] width 249 height 125
click at [440, 140] on p "Conclusiones sobre el Saber Filosófico" at bounding box center [429, 137] width 171 height 225
click at [440, 140] on p "Conclusiones sobre el Saber Filosófico" at bounding box center [445, 144] width 125 height 249
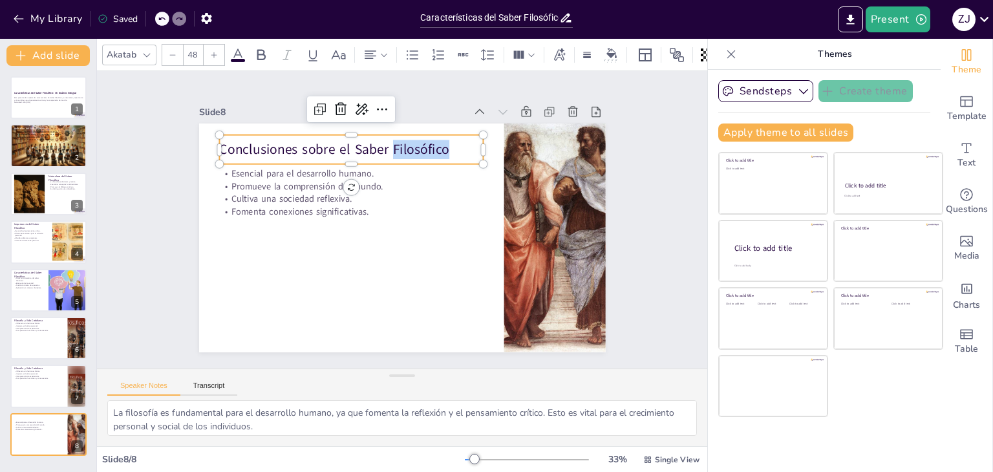
click at [440, 140] on p "Conclusiones sobre el Saber Filosófico" at bounding box center [367, 140] width 262 height 74
drag, startPoint x: 440, startPoint y: 140, endPoint x: 420, endPoint y: 140, distance: 19.4
click at [420, 140] on p "Conclusiones sobre el Saber Filosófico" at bounding box center [402, 133] width 225 height 171
copy p "Conclusiones sobre el Saber Filosófico"
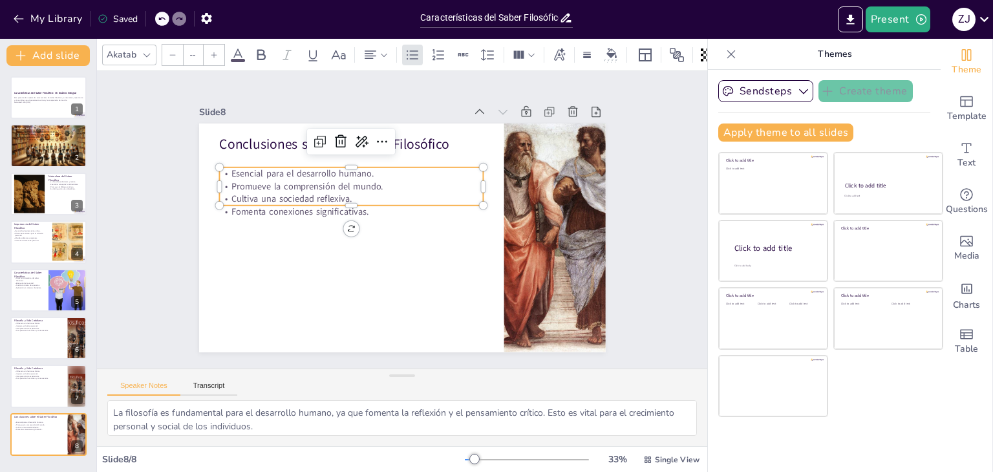
type input "32"
click at [262, 180] on p "Promueve la comprensión del mundo." at bounding box center [364, 172] width 255 height 94
click at [410, 180] on p "Promueve la comprensión del mundo." at bounding box center [430, 166] width 40 height 264
click at [262, 180] on p "Promueve la comprensión del mundo." at bounding box center [378, 160] width 235 height 143
click at [361, 202] on div at bounding box center [360, 191] width 246 height 117
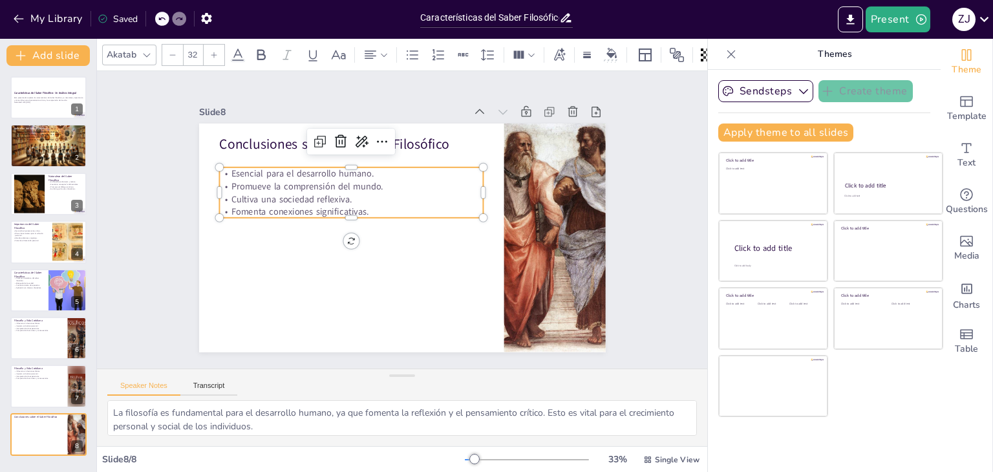
click at [361, 202] on p "Fomenta conexiones significativas." at bounding box center [359, 192] width 246 height 119
click at [361, 202] on p "Fomenta conexiones significativas." at bounding box center [374, 176] width 186 height 205
click at [367, 195] on p "Cultiva una sociedad reflexiva." at bounding box center [364, 180] width 246 height 119
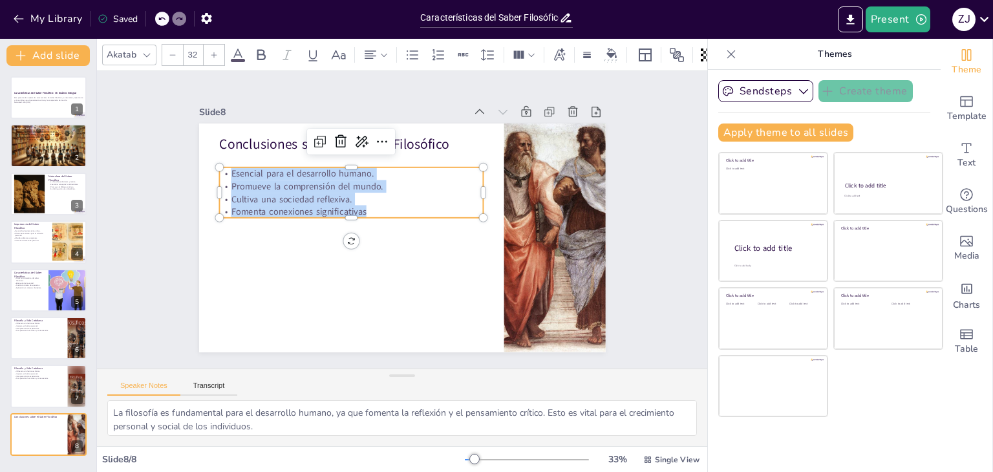
drag, startPoint x: 356, startPoint y: 204, endPoint x: 217, endPoint y: 165, distance: 144.1
click at [312, 165] on div "Esencial para el desarrollo humano. Promueve la comprensión del mundo. Cultiva …" at bounding box center [400, 162] width 176 height 254
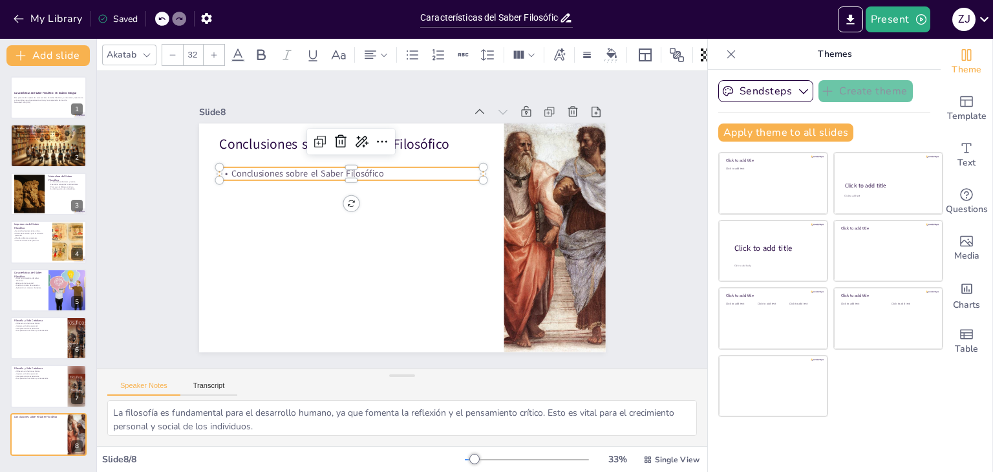
click at [163, 16] on icon at bounding box center [162, 19] width 8 height 8
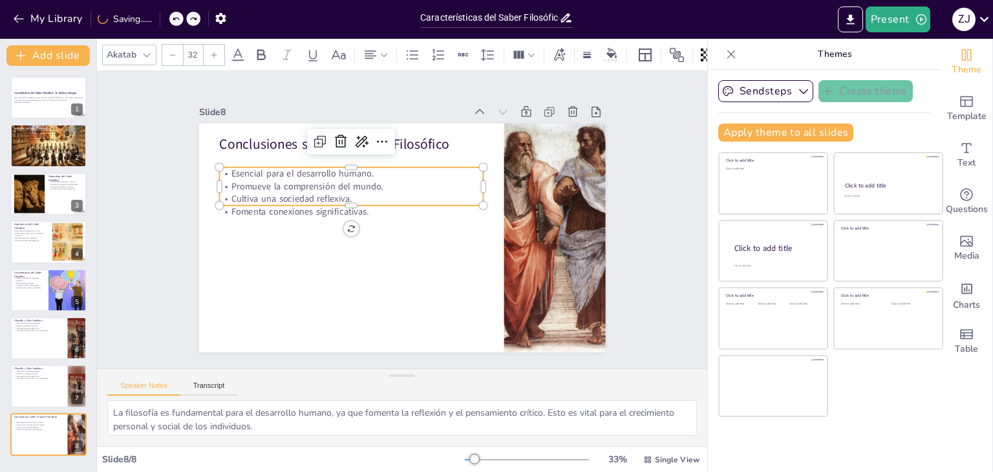
click at [365, 187] on p "Cultiva una sociedad reflexiva." at bounding box center [360, 185] width 255 height 94
click at [370, 189] on p "Cultiva una sociedad reflexiva." at bounding box center [368, 176] width 235 height 143
click at [370, 189] on p "Cultiva una sociedad reflexiva." at bounding box center [400, 164] width 119 height 246
drag, startPoint x: 359, startPoint y: 193, endPoint x: 301, endPoint y: 181, distance: 58.7
click at [301, 181] on p "Cultiva una sociedad reflexiva." at bounding box center [382, 165] width 205 height 186
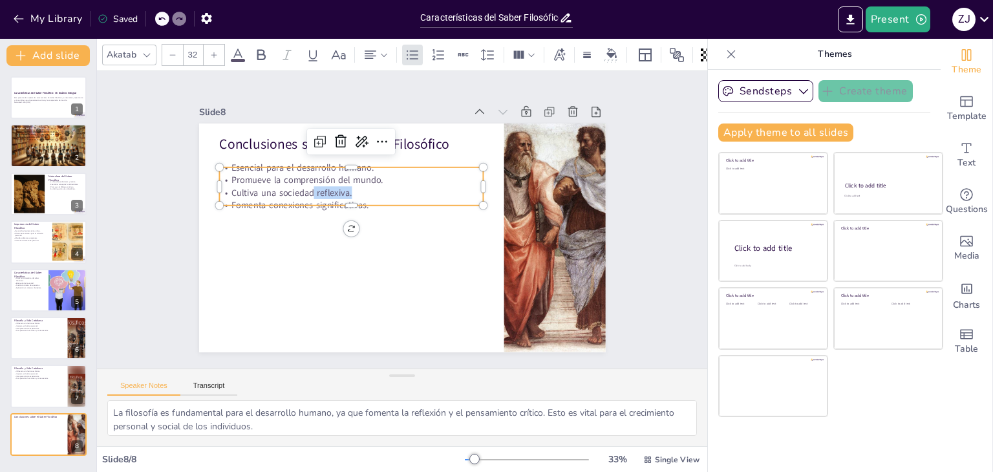
click at [385, 191] on p "Cultiva una sociedad reflexiva." at bounding box center [376, 167] width 221 height 165
click at [359, 197] on p "Fomenta conexiones significativas." at bounding box center [388, 168] width 143 height 235
click at [357, 193] on span "Fomenta conexiones significativas." at bounding box center [328, 148] width 118 height 91
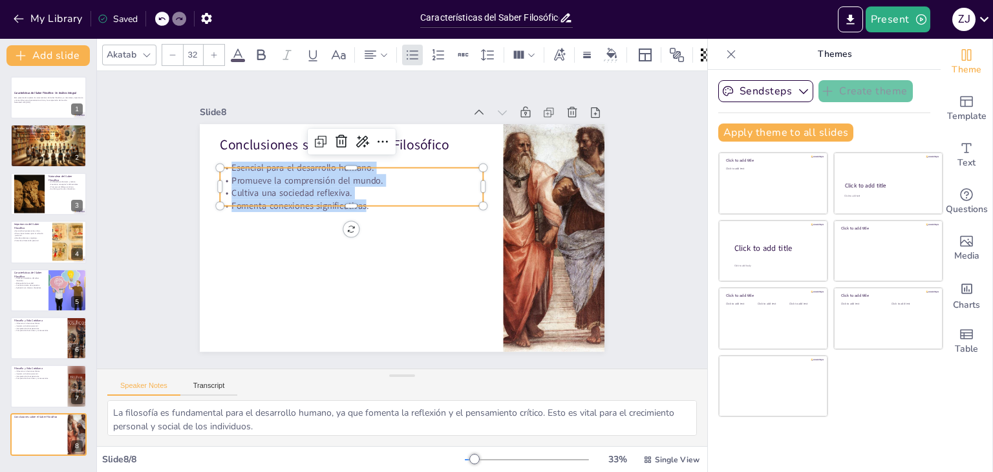
drag, startPoint x: 357, startPoint y: 194, endPoint x: 223, endPoint y: 165, distance: 136.8
click at [259, 165] on div "Esencial para el desarrollo humano. Promueve la comprensión del mundo. Cultiva …" at bounding box center [380, 163] width 242 height 195
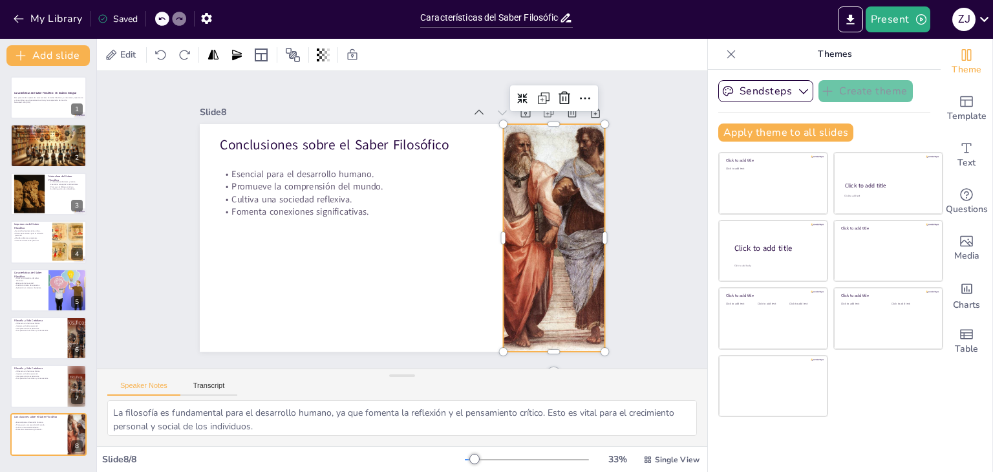
click at [566, 192] on div at bounding box center [503, 335] width 282 height 286
click at [559, 196] on div at bounding box center [573, 210] width 29 height 29
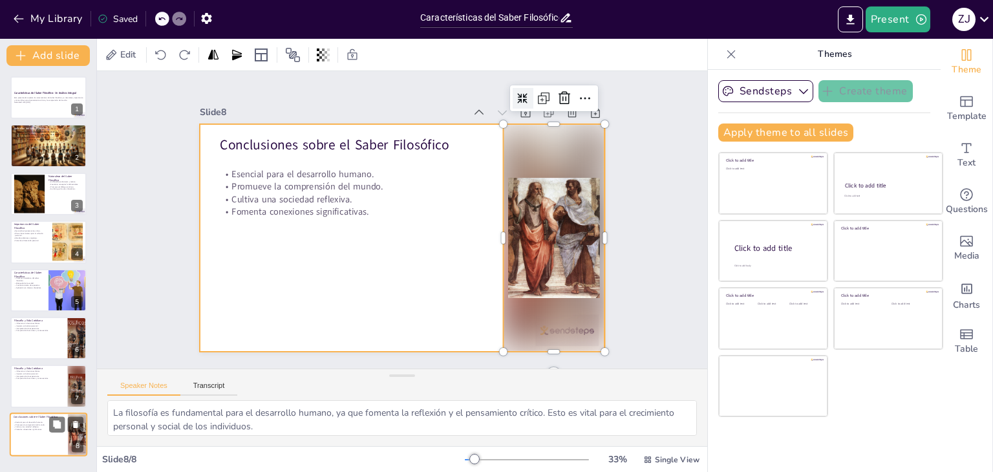
click at [63, 450] on div at bounding box center [49, 434] width 78 height 44
